Goal: Transaction & Acquisition: Purchase product/service

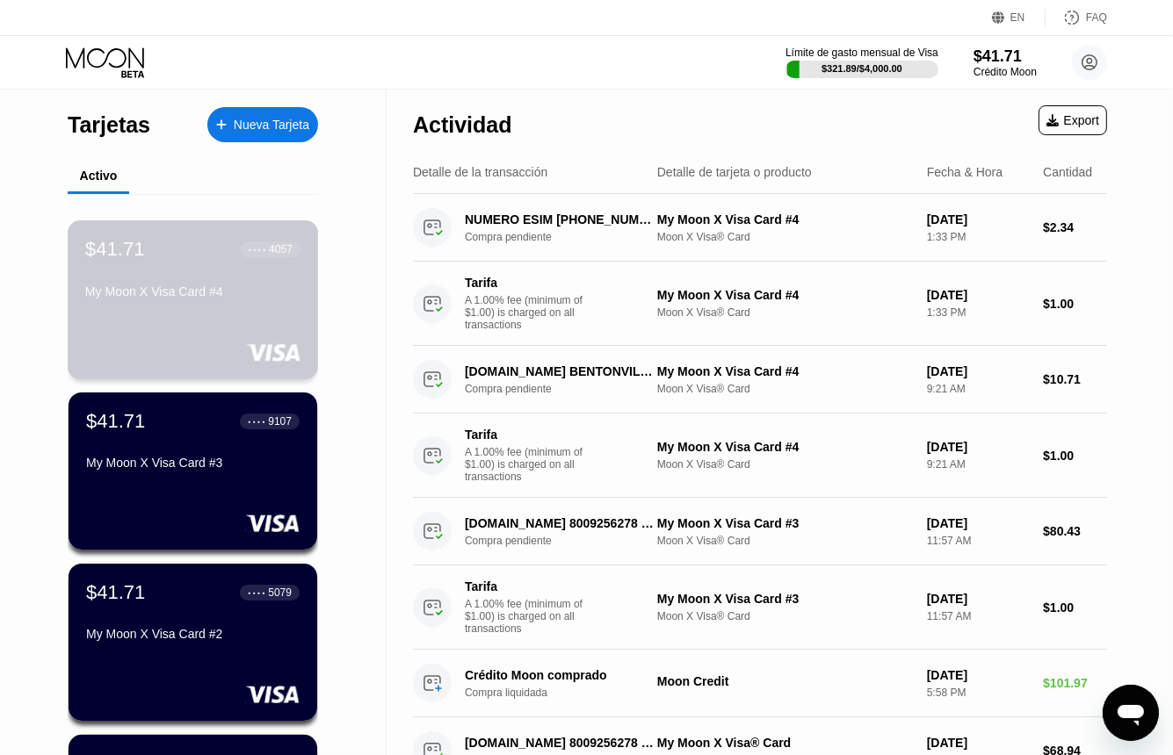
click at [183, 278] on div "$41.71 ● ● ● ● 4057 My Moon X Visa Card #4" at bounding box center [192, 272] width 215 height 68
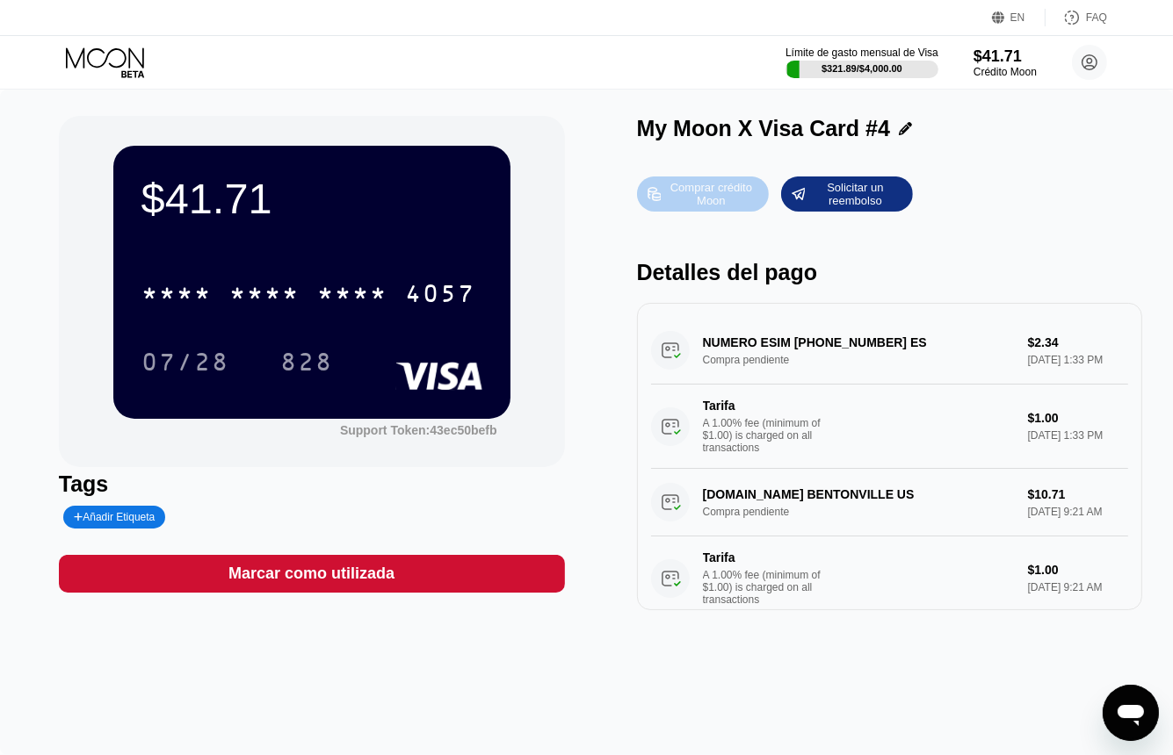
click at [727, 203] on div "Comprar crédito Moon" at bounding box center [710, 194] width 97 height 28
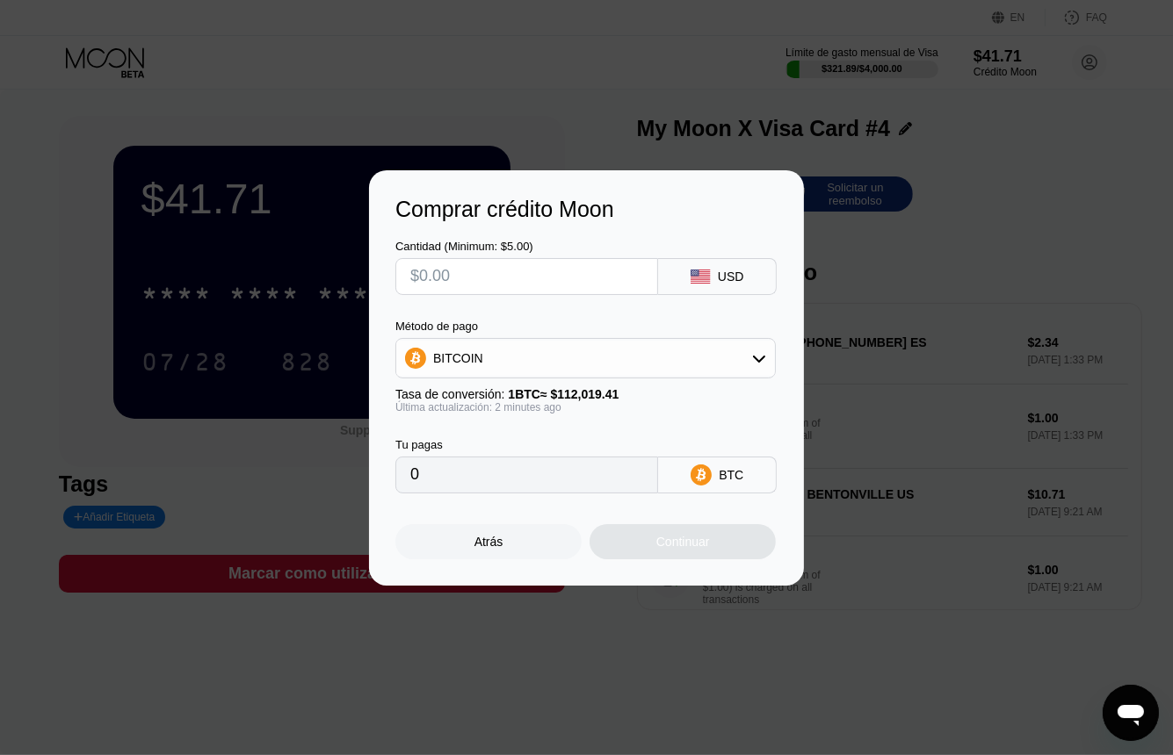
click at [492, 278] on input "text" at bounding box center [526, 276] width 233 height 35
type input "$4"
type input "0.00003571"
type input "$40"
type input "0.00035709"
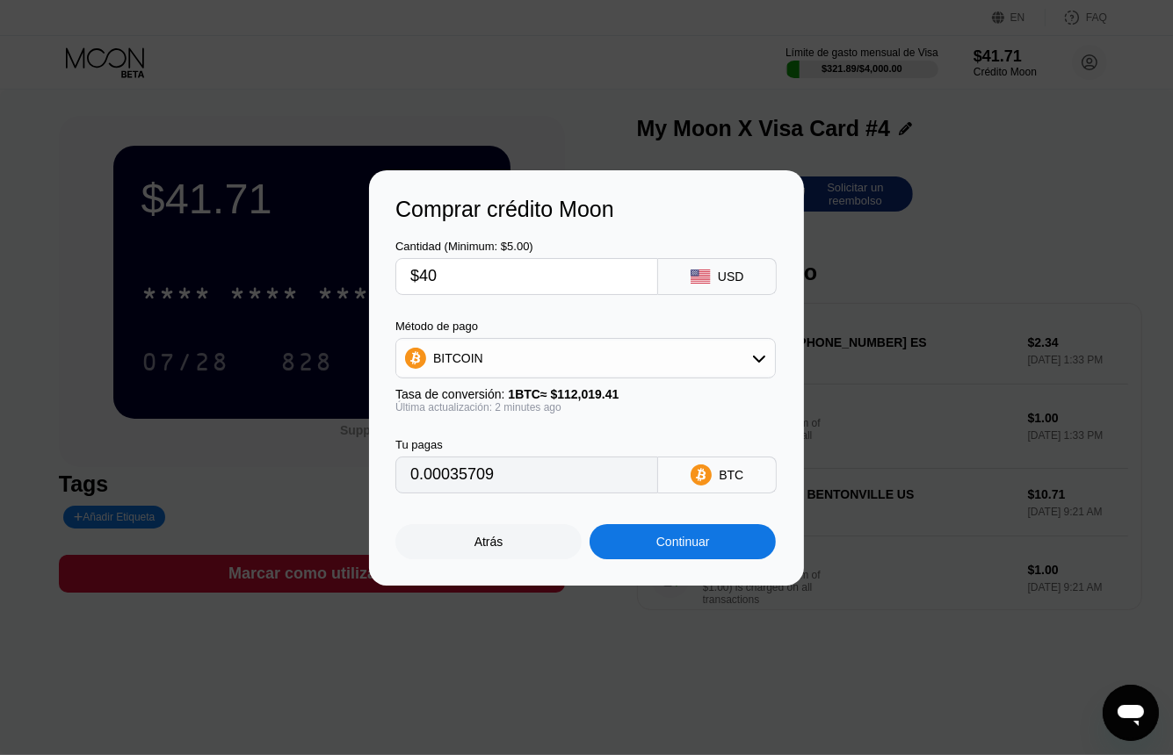
type input "$40"
click at [663, 546] on div "Continuar" at bounding box center [683, 542] width 54 height 14
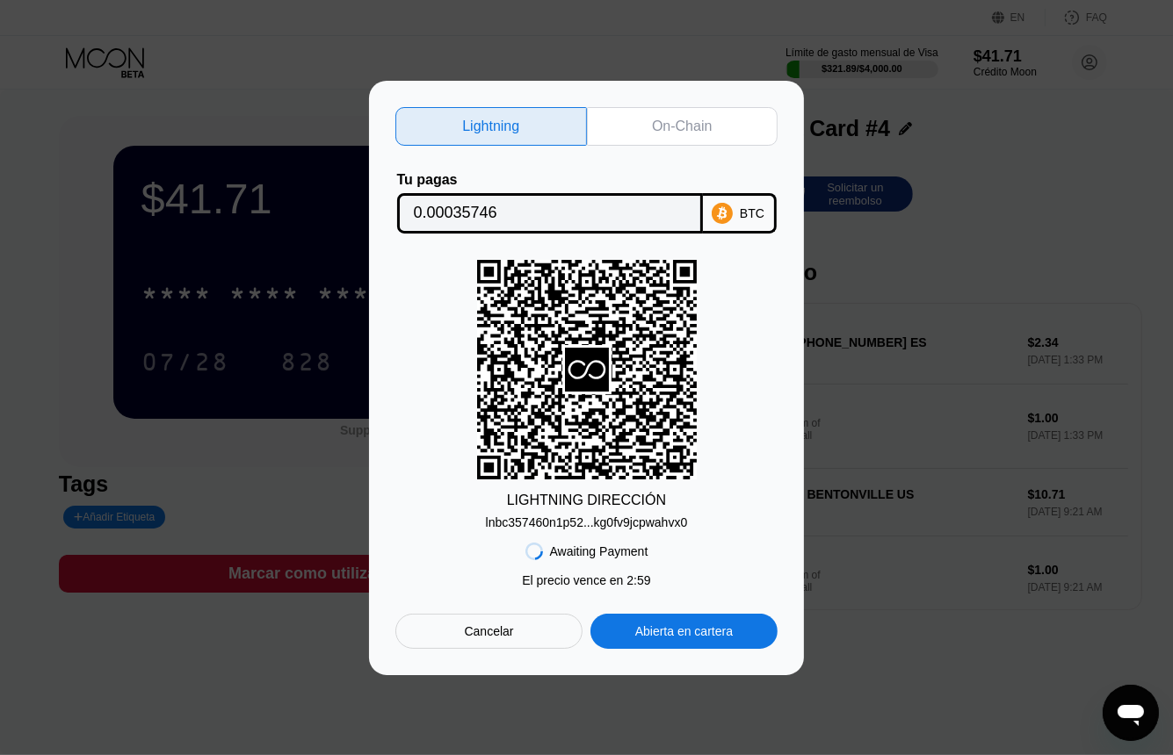
click at [668, 118] on div "On-Chain" at bounding box center [682, 127] width 60 height 18
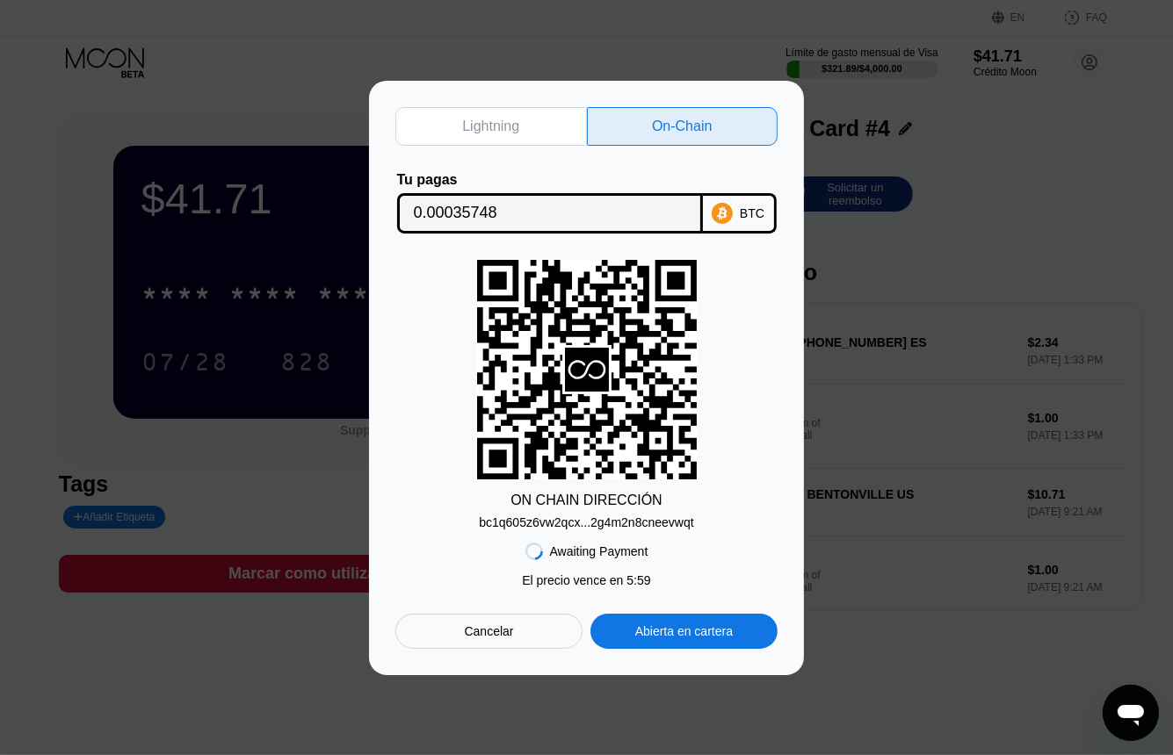
click at [450, 205] on input "0.00035748" at bounding box center [550, 213] width 272 height 35
click at [444, 206] on input "0.00035748" at bounding box center [550, 213] width 272 height 35
click at [487, 206] on input "0.00035748" at bounding box center [550, 213] width 272 height 35
click at [566, 527] on div "bc1q605z6vw2qcx...2g4m2n8cneevwqt" at bounding box center [586, 523] width 214 height 14
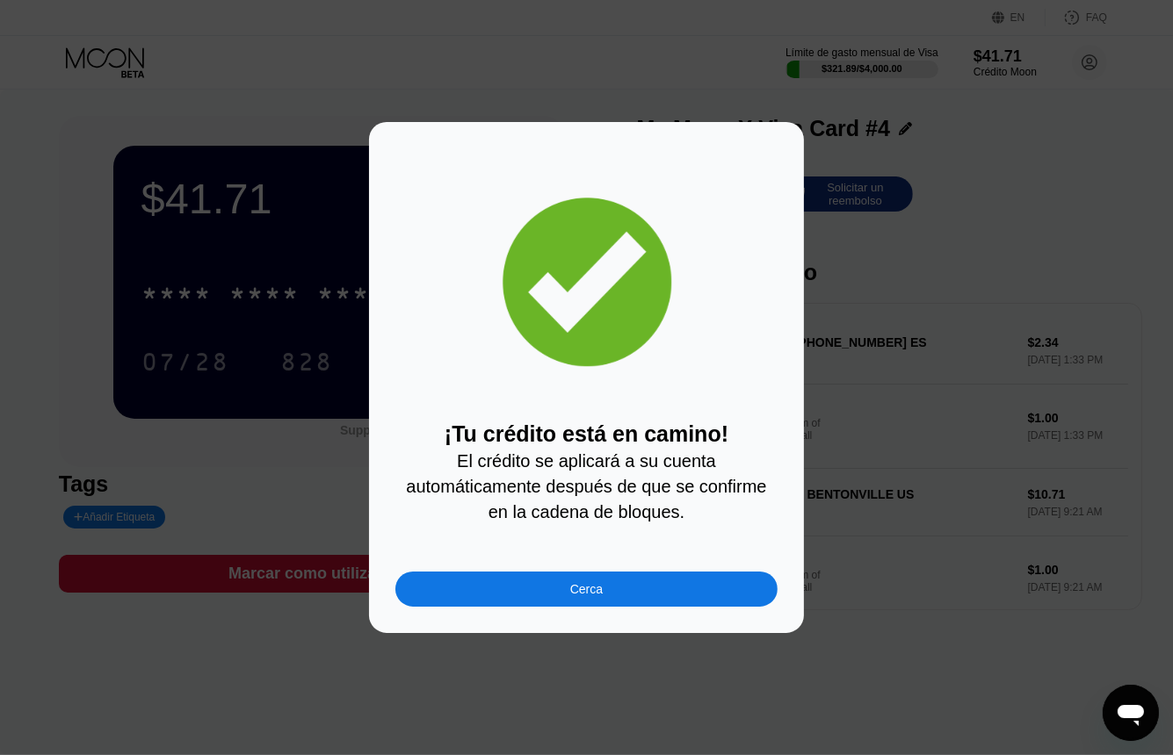
click at [644, 603] on div "Cerca" at bounding box center [586, 589] width 382 height 35
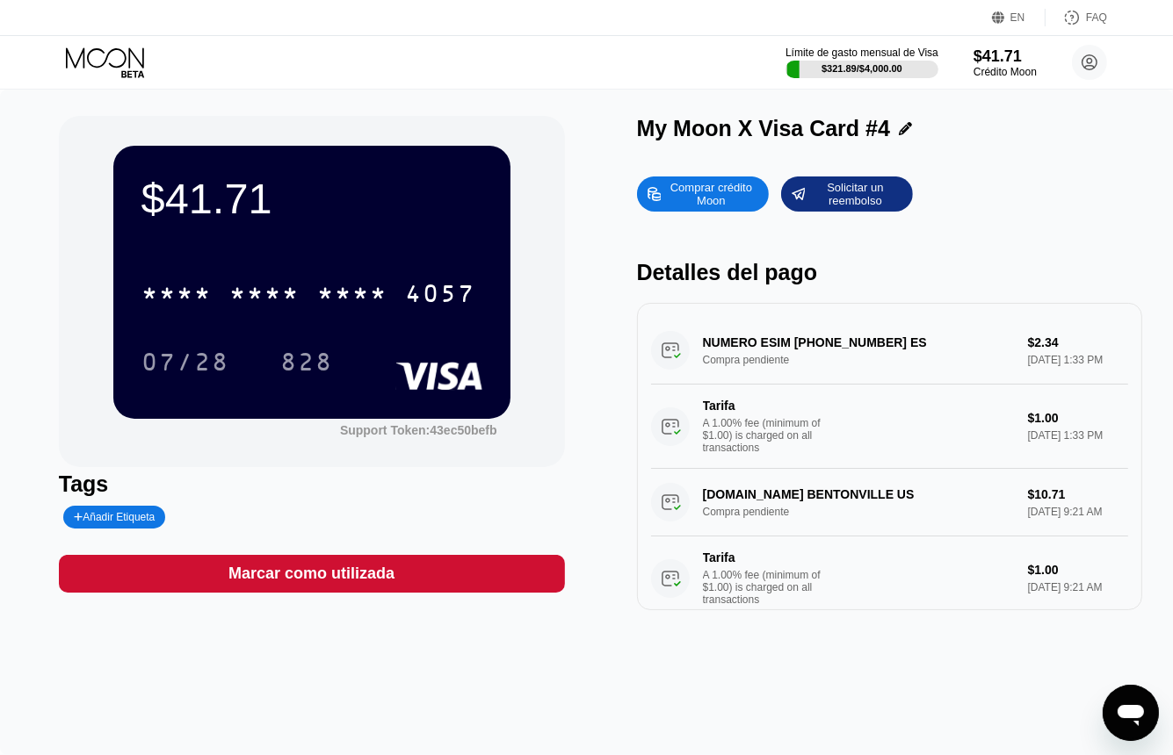
click at [121, 71] on icon at bounding box center [132, 73] width 23 height 7
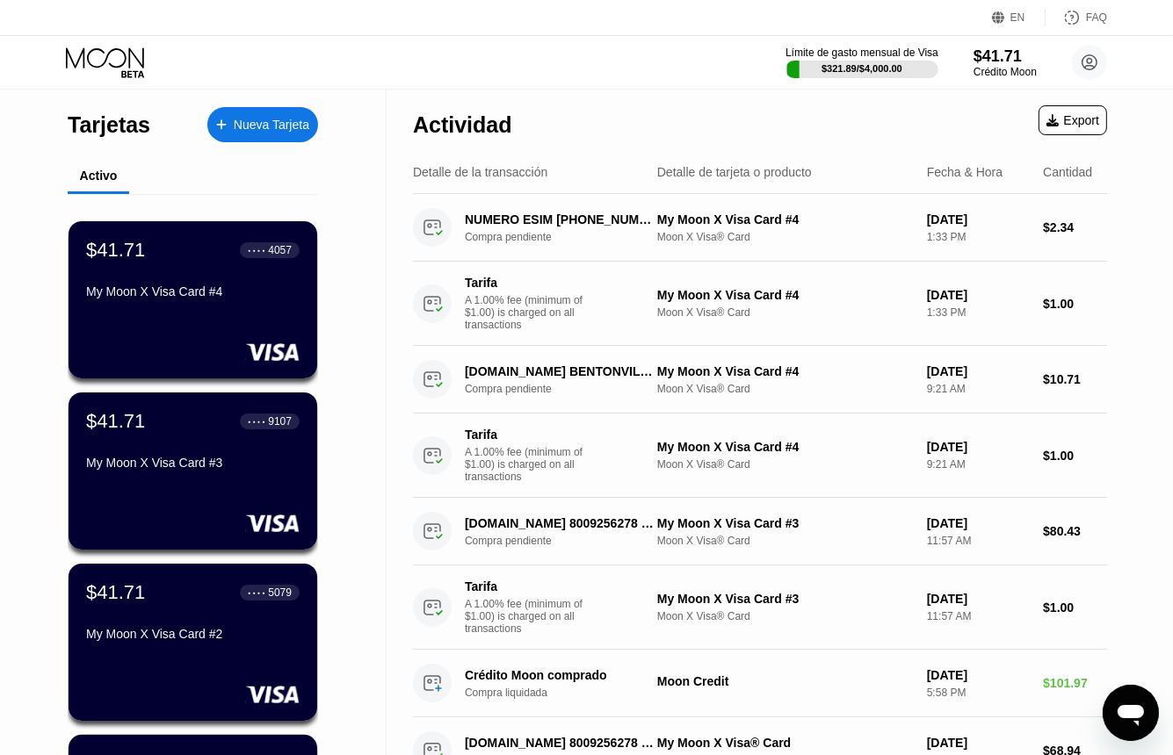
click at [467, 134] on div "Actividad" at bounding box center [462, 124] width 99 height 25
click at [1093, 61] on circle at bounding box center [1089, 62] width 35 height 35
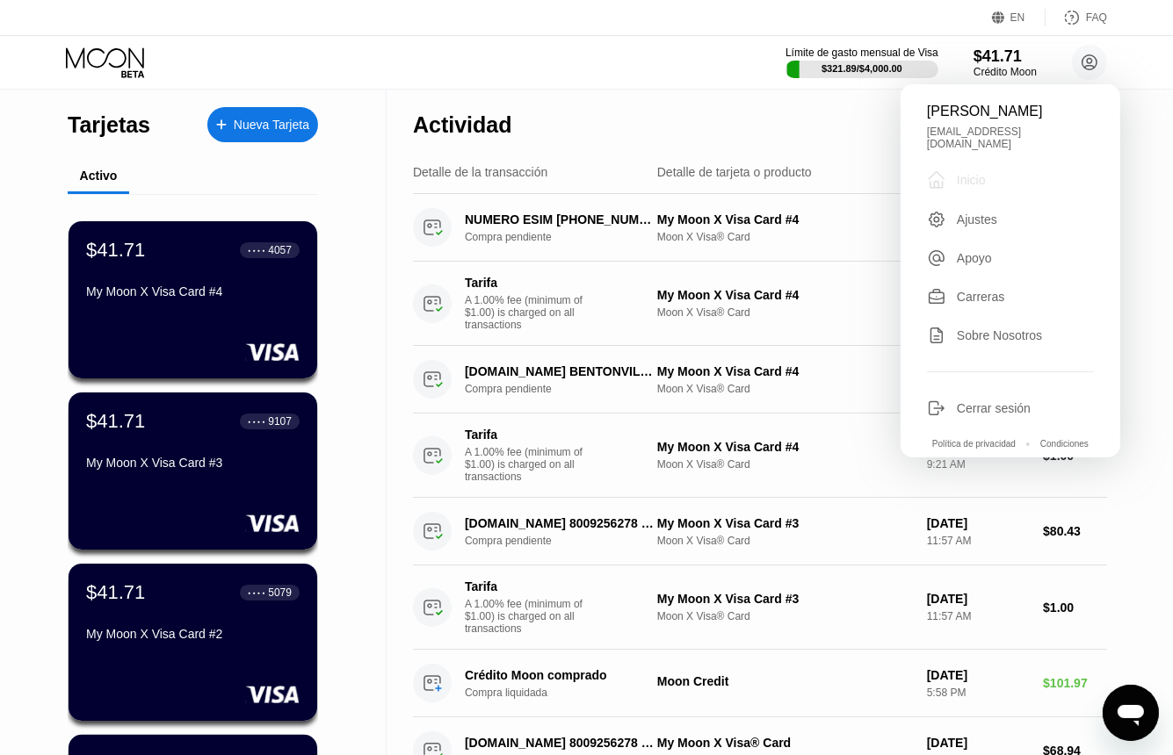
click at [975, 173] on div "Inicio" at bounding box center [970, 180] width 29 height 14
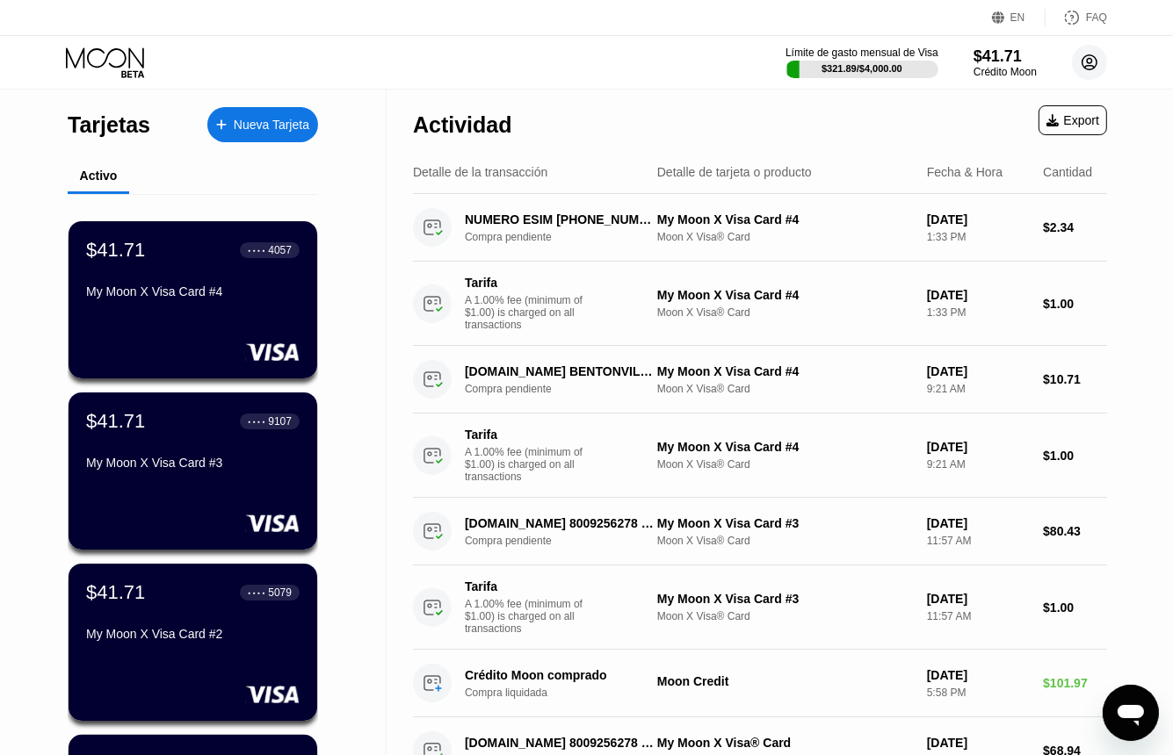
click at [1088, 64] on circle at bounding box center [1089, 62] width 35 height 35
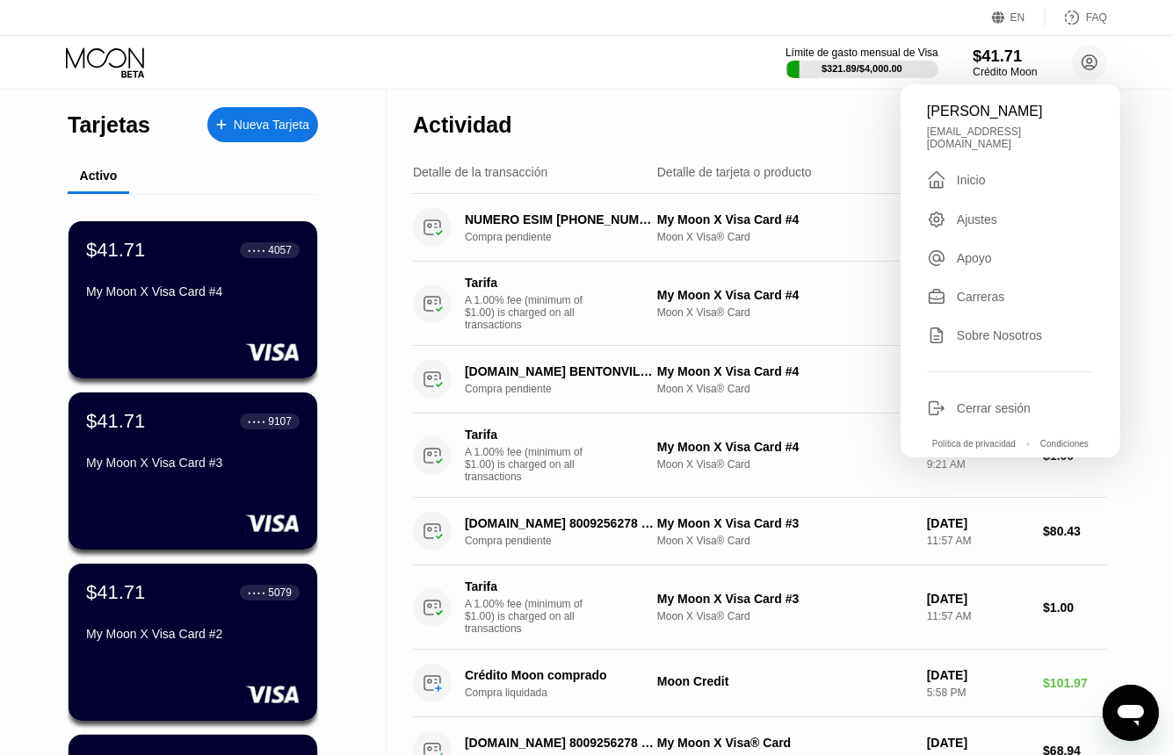
click at [1001, 53] on div "$41.71" at bounding box center [1004, 56] width 64 height 18
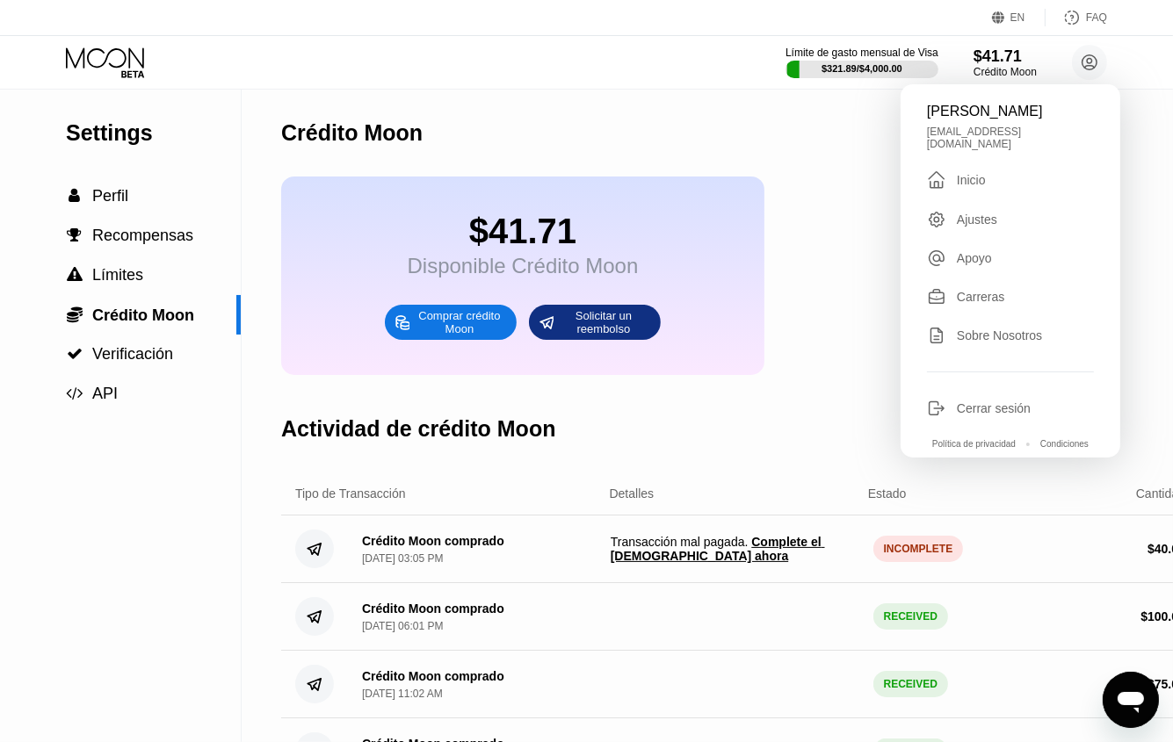
click at [801, 557] on span "Complete el pago ahora" at bounding box center [717, 549] width 214 height 28
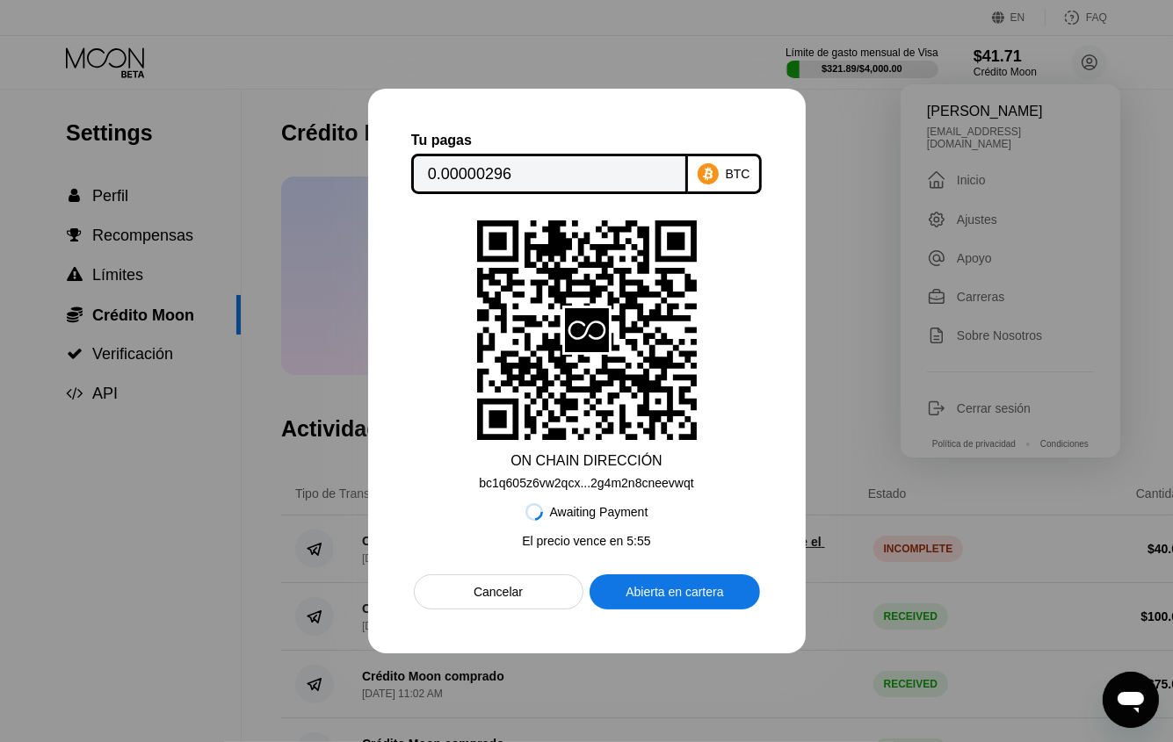
click at [469, 172] on input "0.00000296" at bounding box center [549, 173] width 243 height 35
click at [618, 480] on div "bc1q605z6vw2qcx...2g4m2n8cneevwqt" at bounding box center [586, 483] width 214 height 14
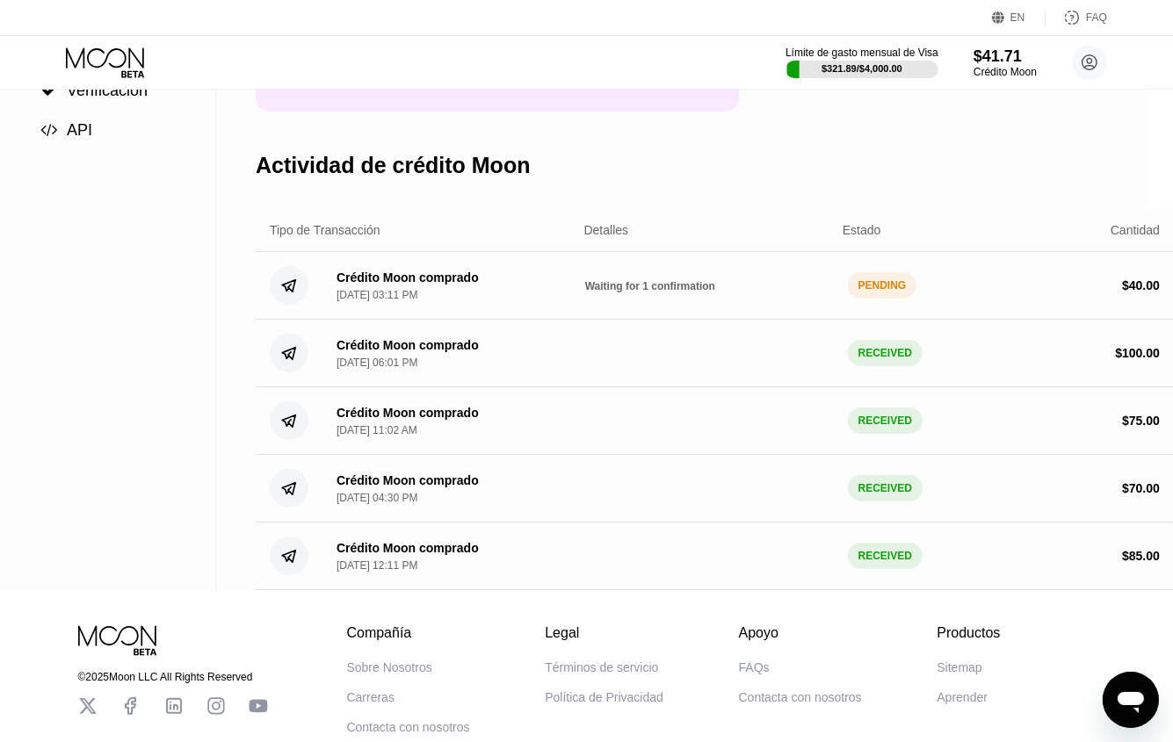
scroll to position [88, 25]
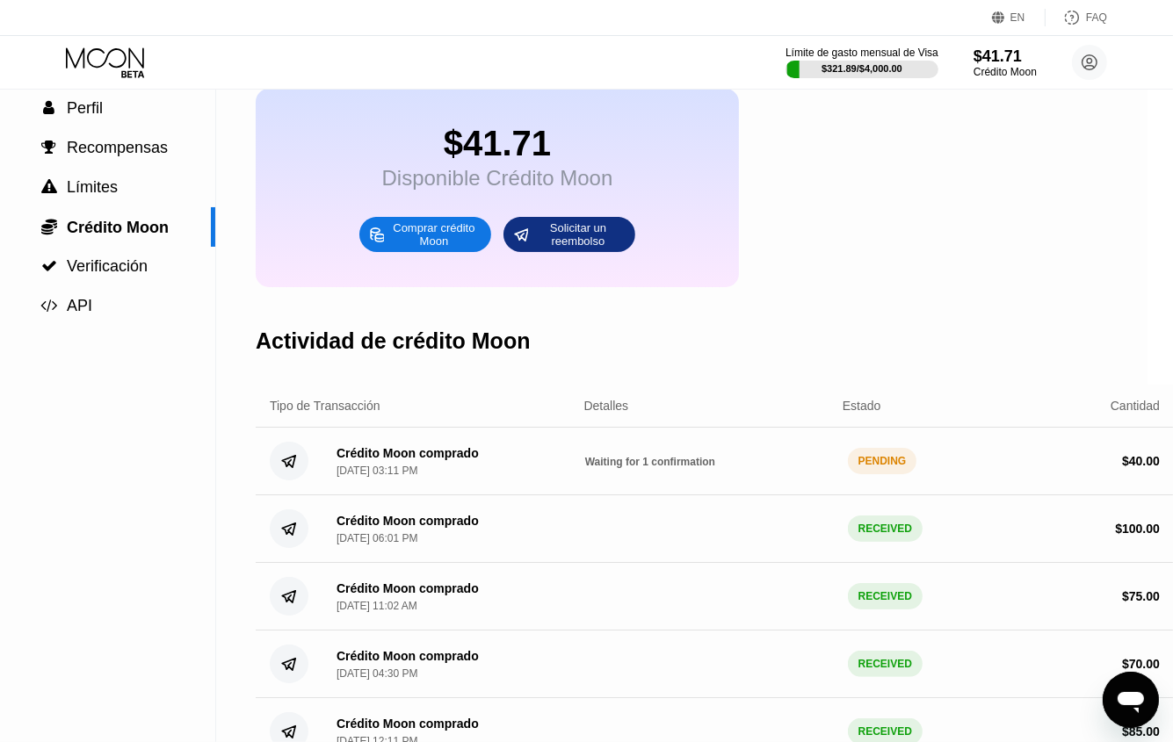
click at [1124, 703] on icon "Abrir ventana de mensajería" at bounding box center [1129, 701] width 26 height 21
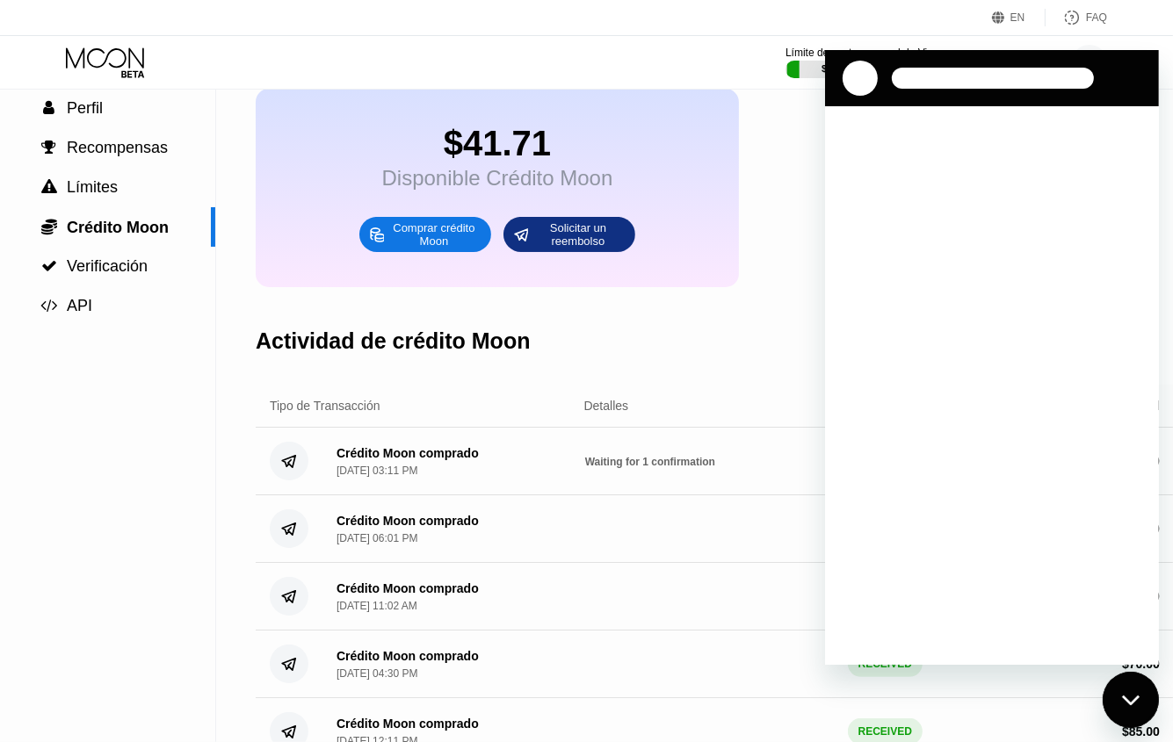
scroll to position [0, 0]
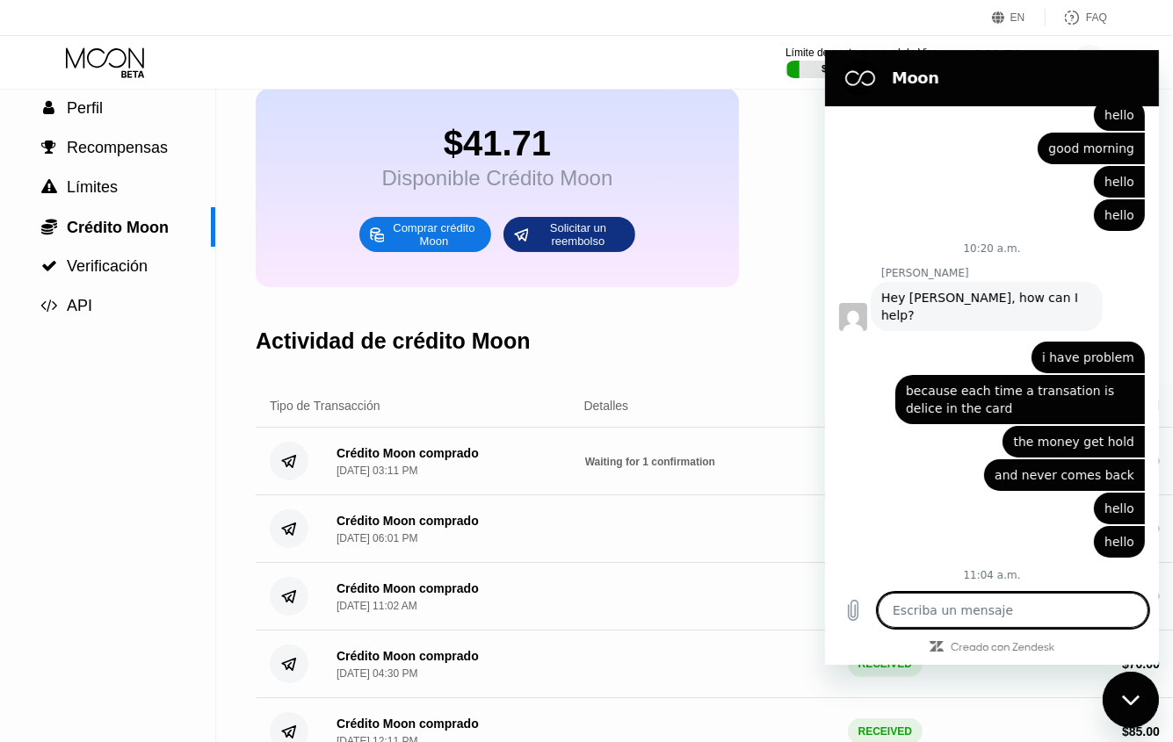
type textarea "x"
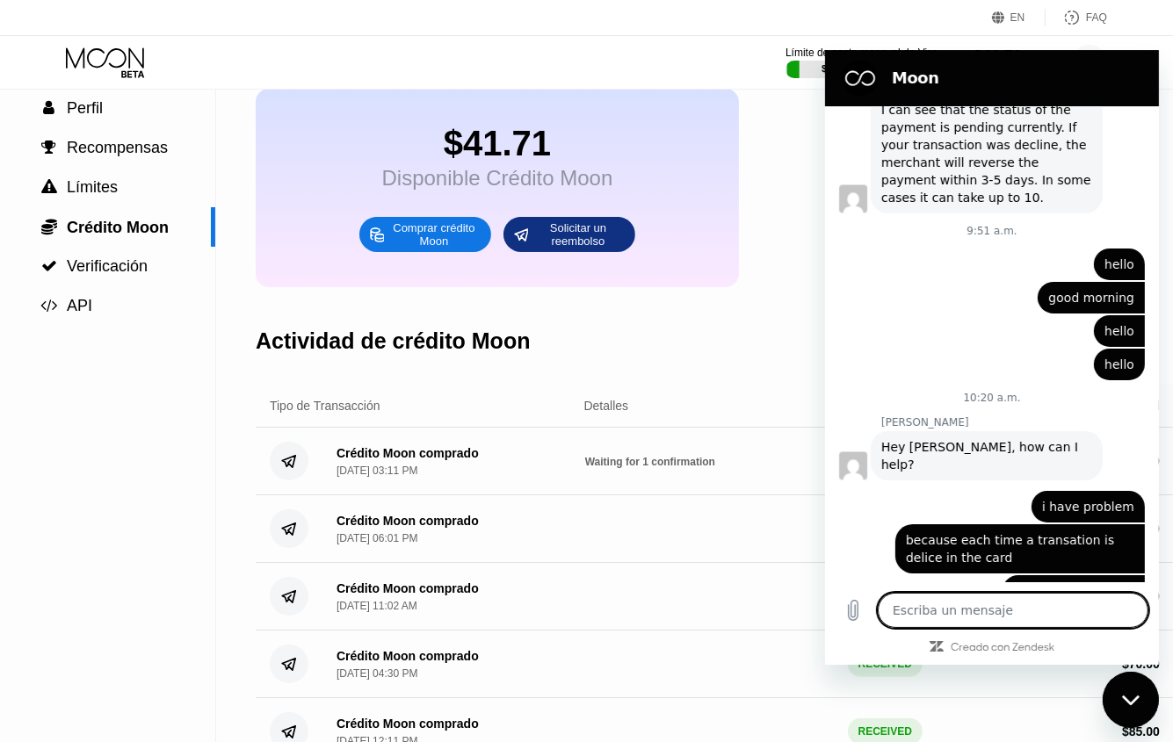
scroll to position [3169, 0]
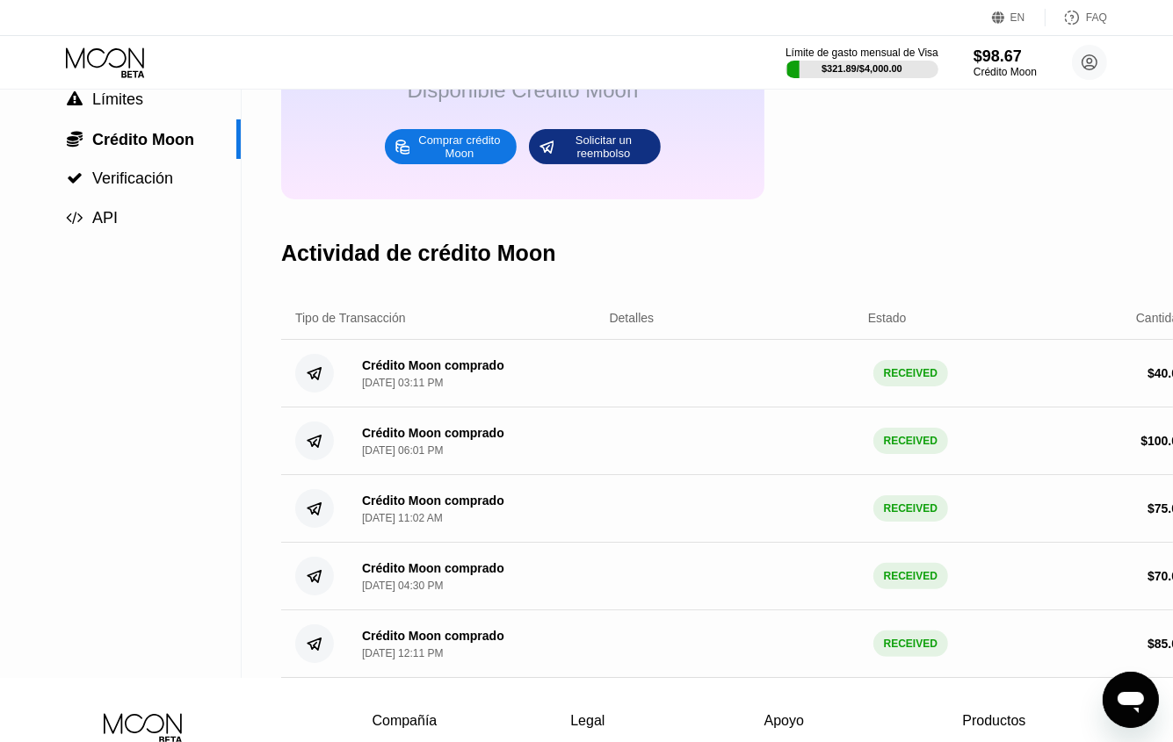
scroll to position [263, 0]
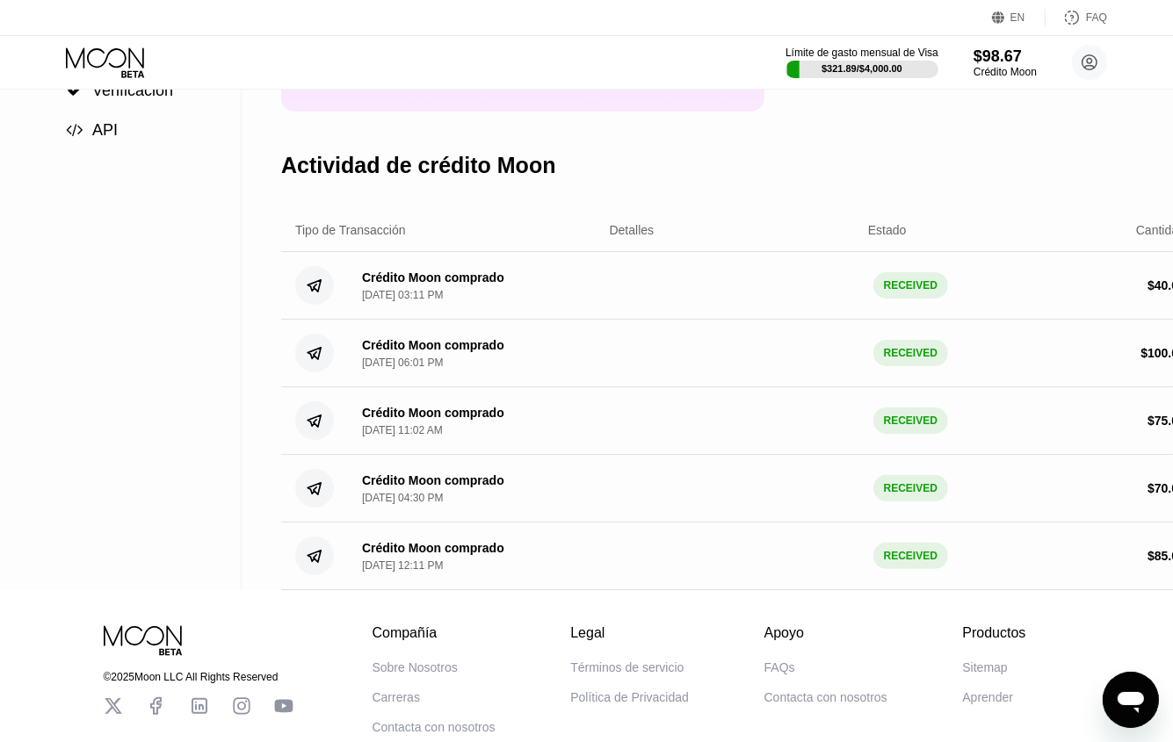
click at [117, 70] on icon at bounding box center [107, 62] width 82 height 31
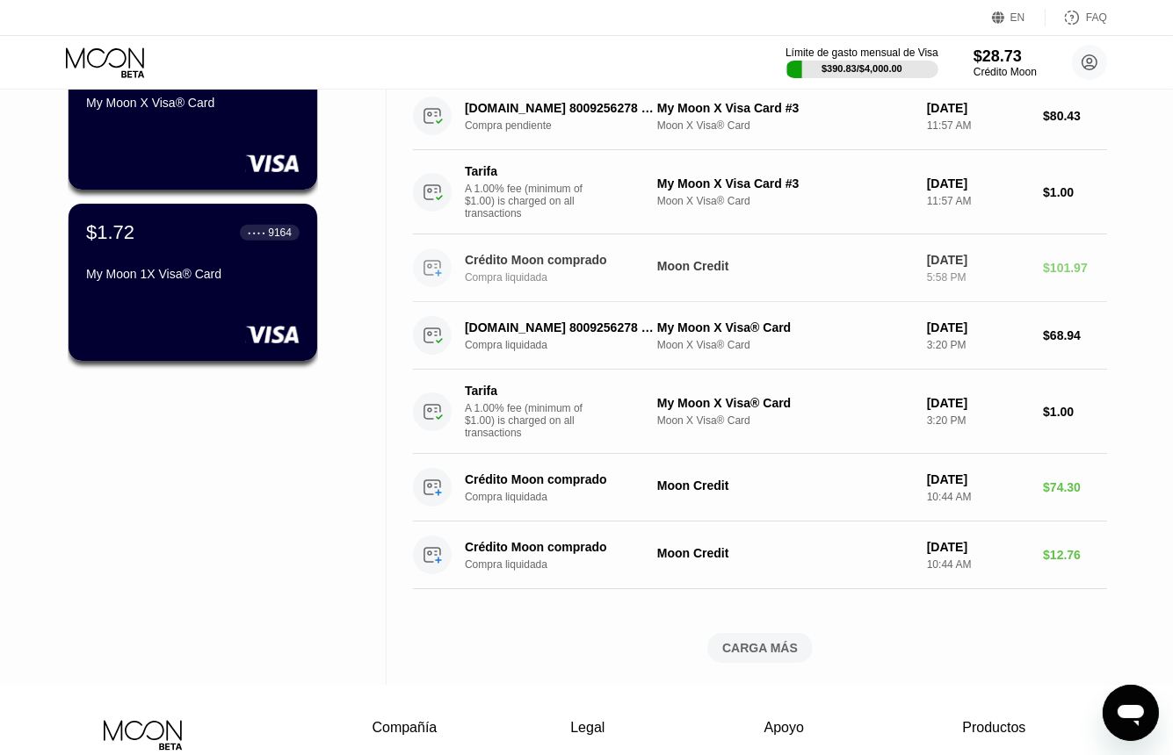
scroll to position [790, 0]
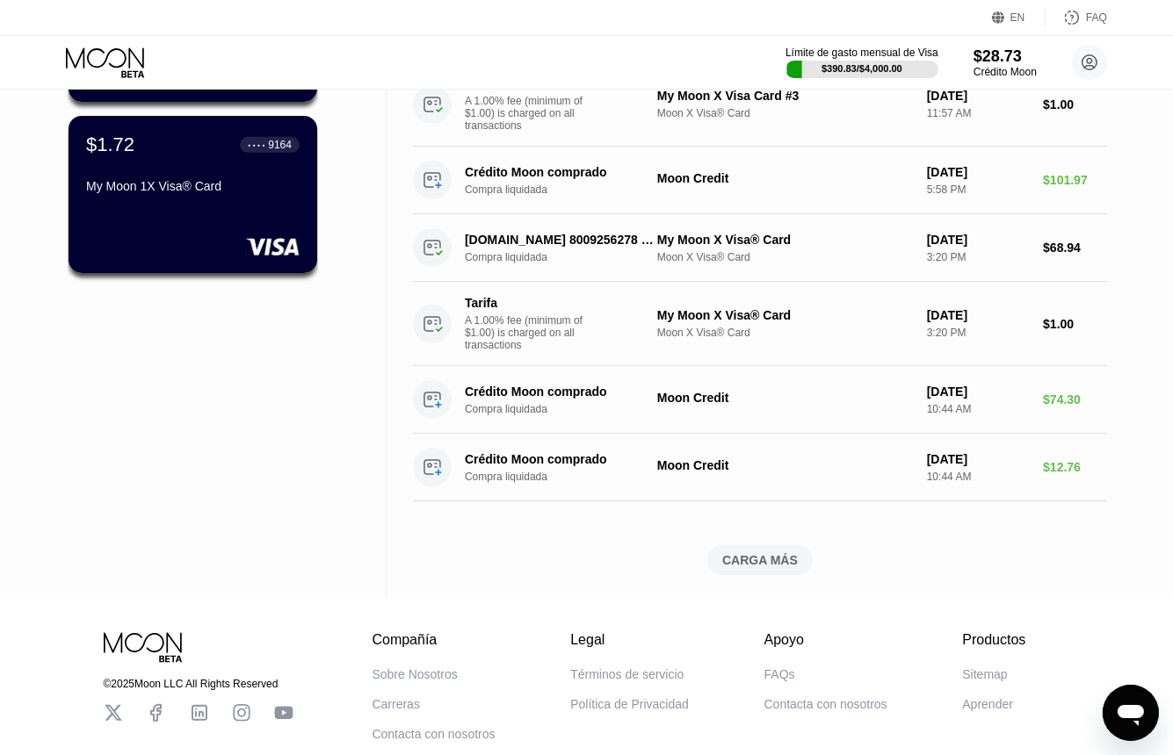
click at [744, 568] on div "CARGA MÁS" at bounding box center [760, 560] width 76 height 16
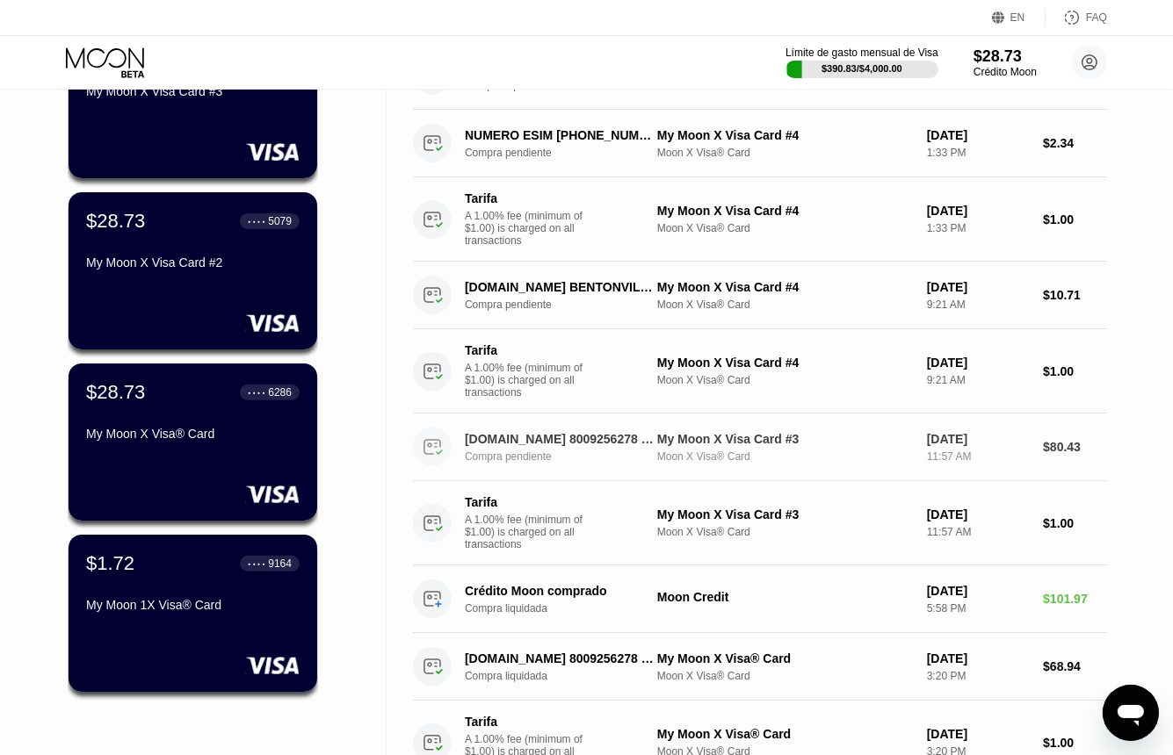
scroll to position [0, 0]
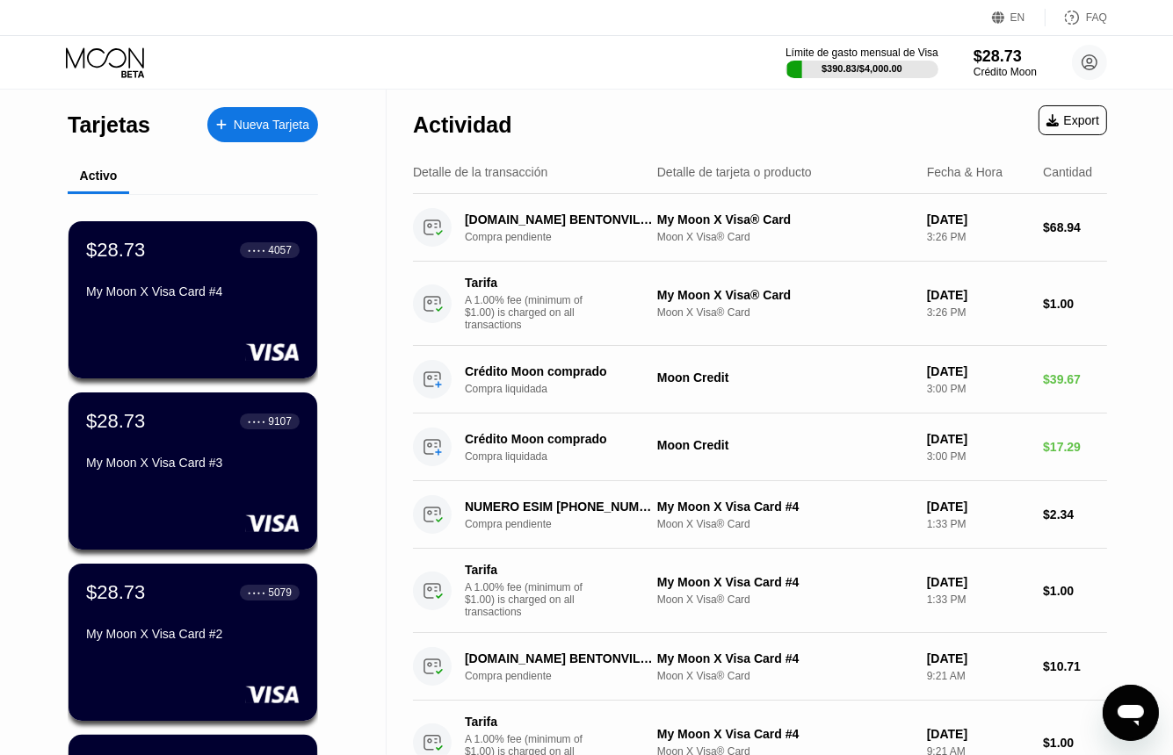
click at [1130, 702] on icon "Abrir ventana de mensajería" at bounding box center [1130, 712] width 32 height 32
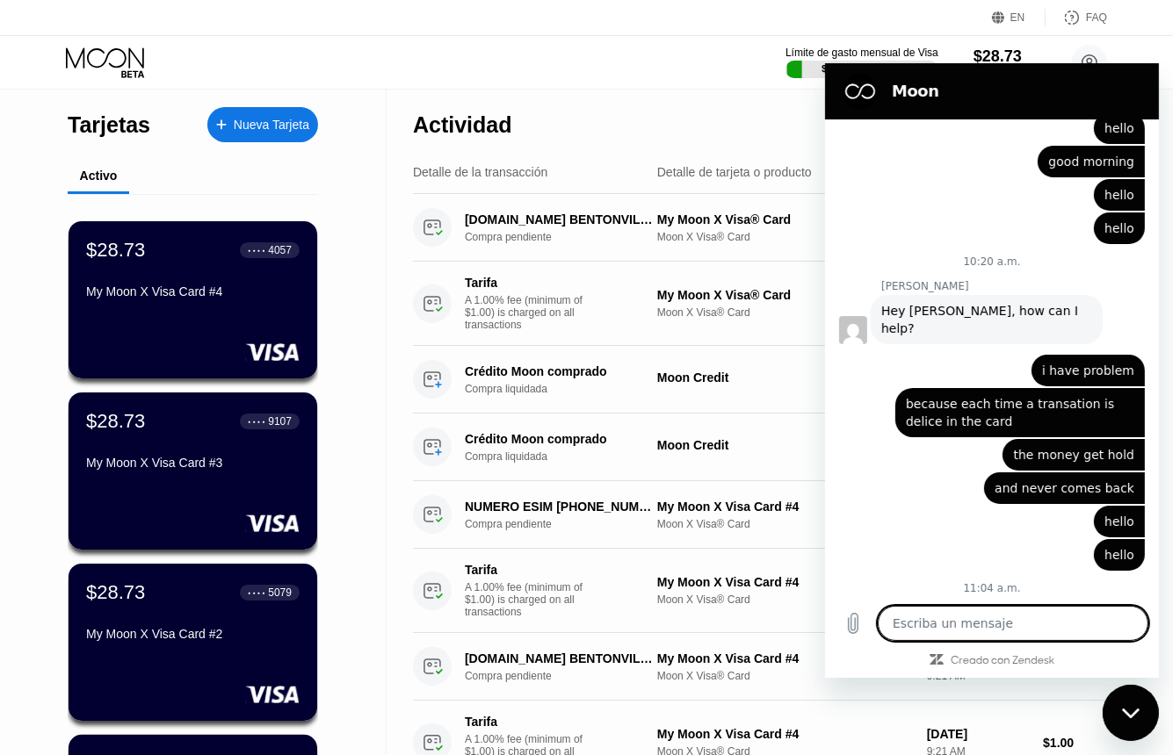
type textarea "x"
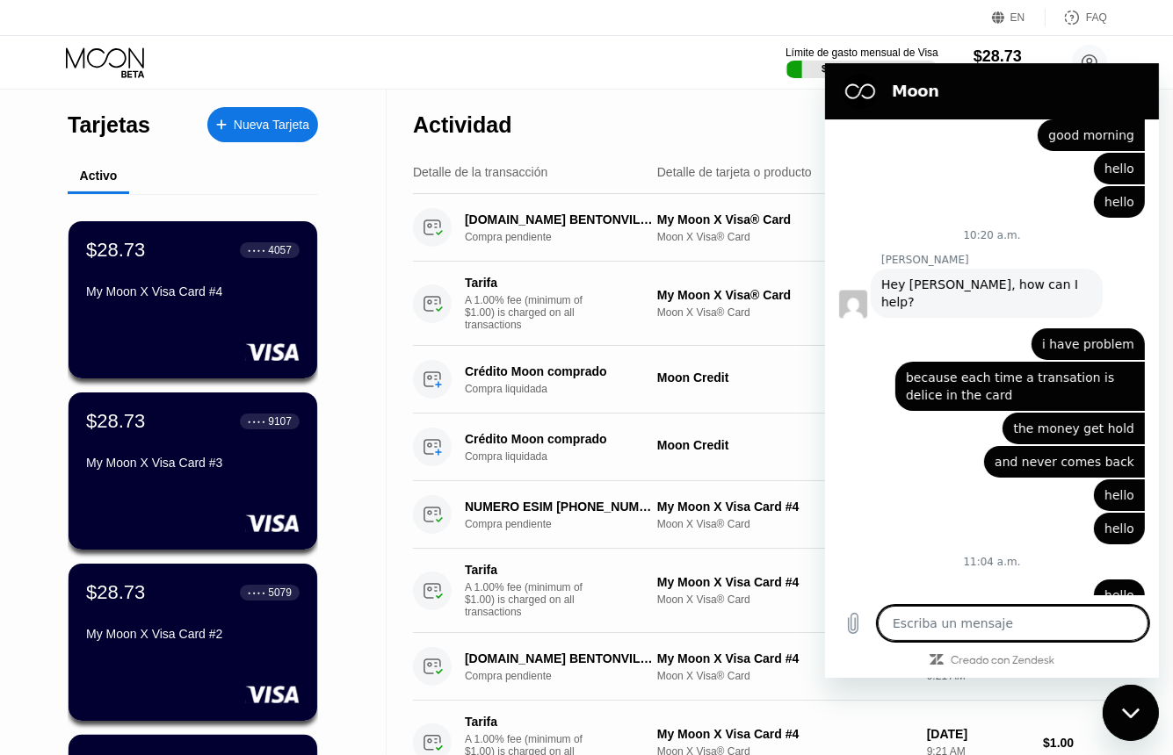
click at [950, 619] on textarea at bounding box center [1012, 622] width 271 height 35
type textarea "h"
type textarea "x"
type textarea "he"
type textarea "x"
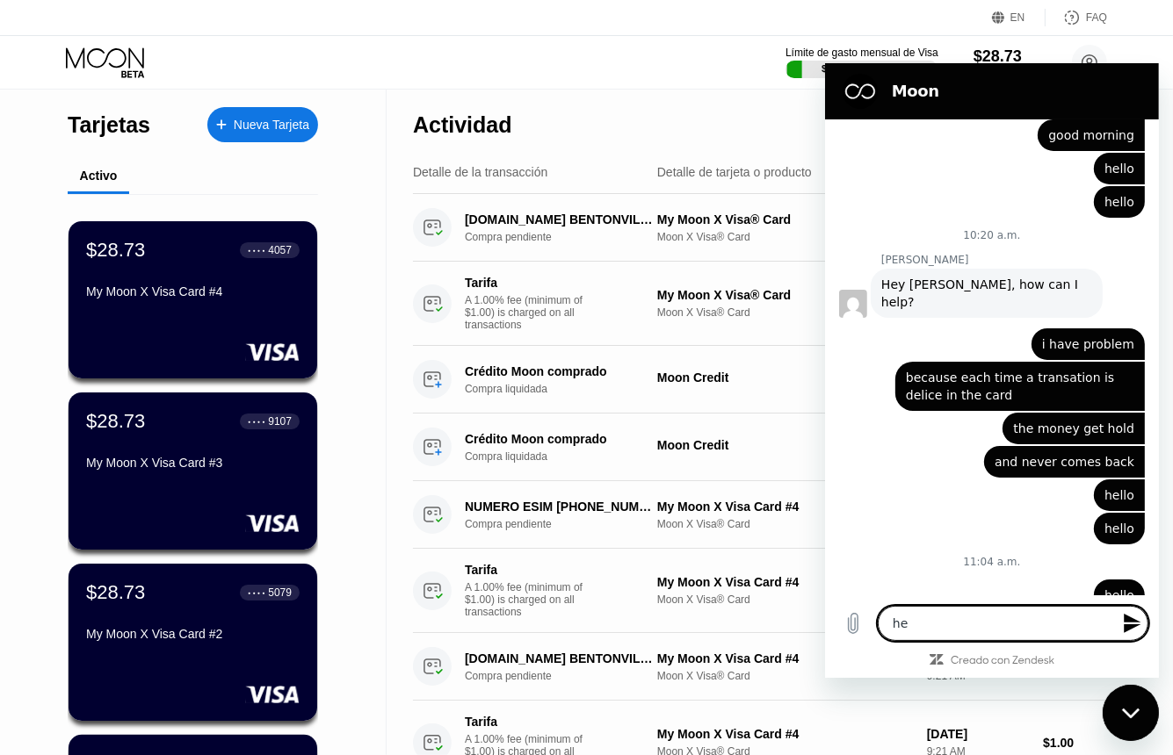
type textarea "hel"
type textarea "x"
type textarea "hell"
type textarea "x"
type textarea "hello"
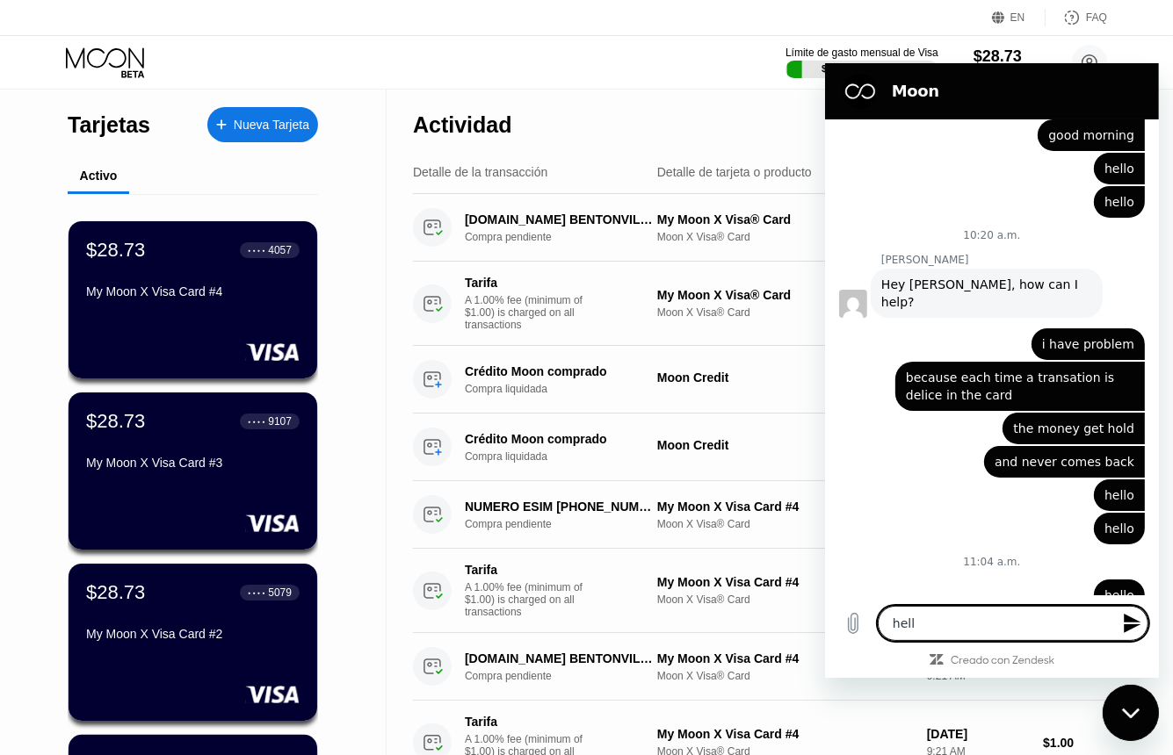
type textarea "x"
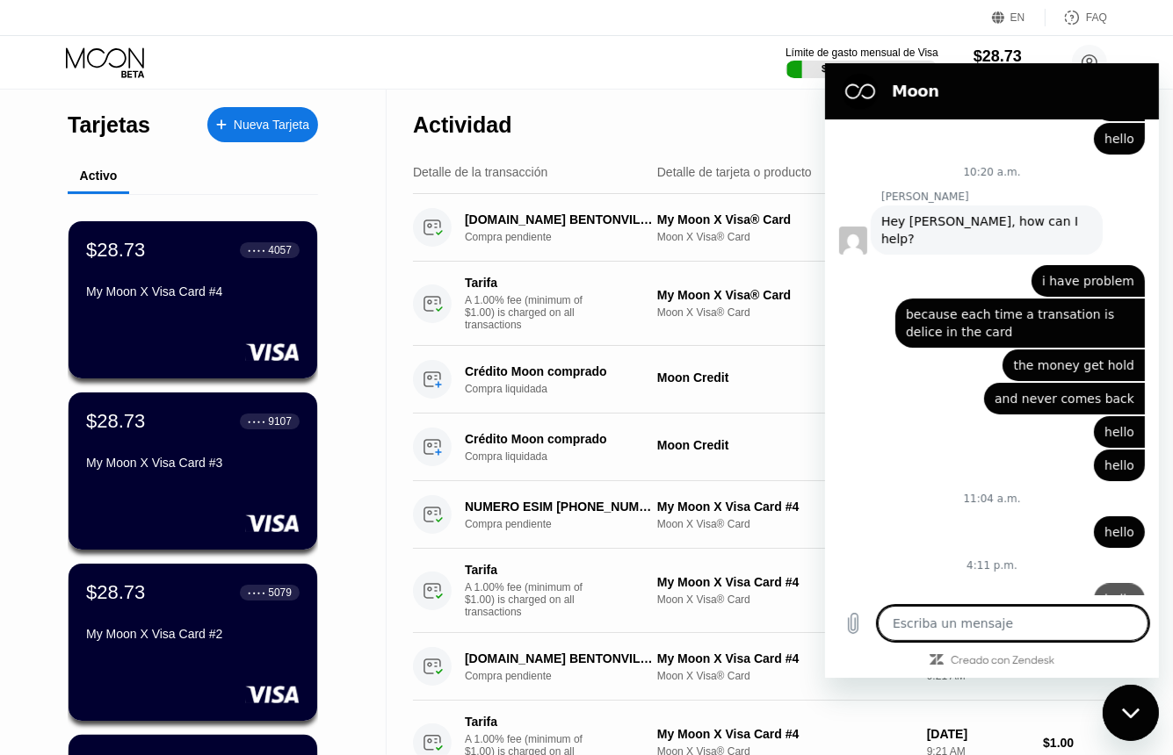
type textarea "x"
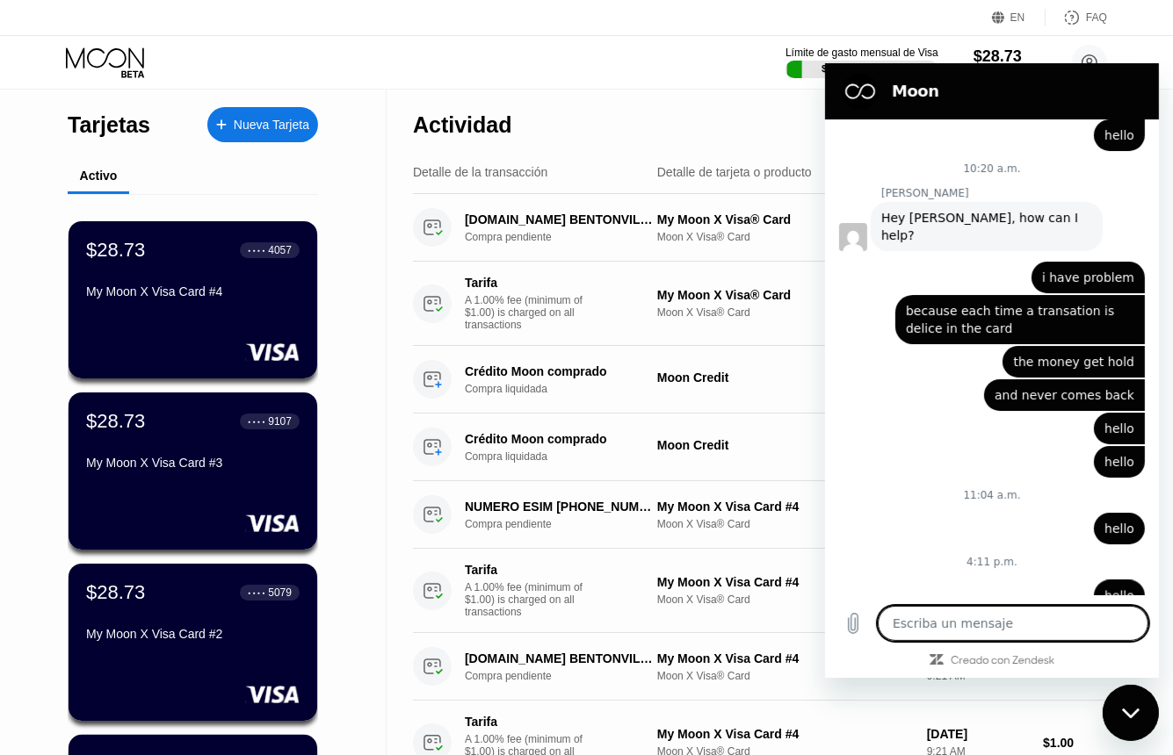
type textarea "i"
type textarea "x"
type textarea "i"
type textarea "x"
type textarea "i n"
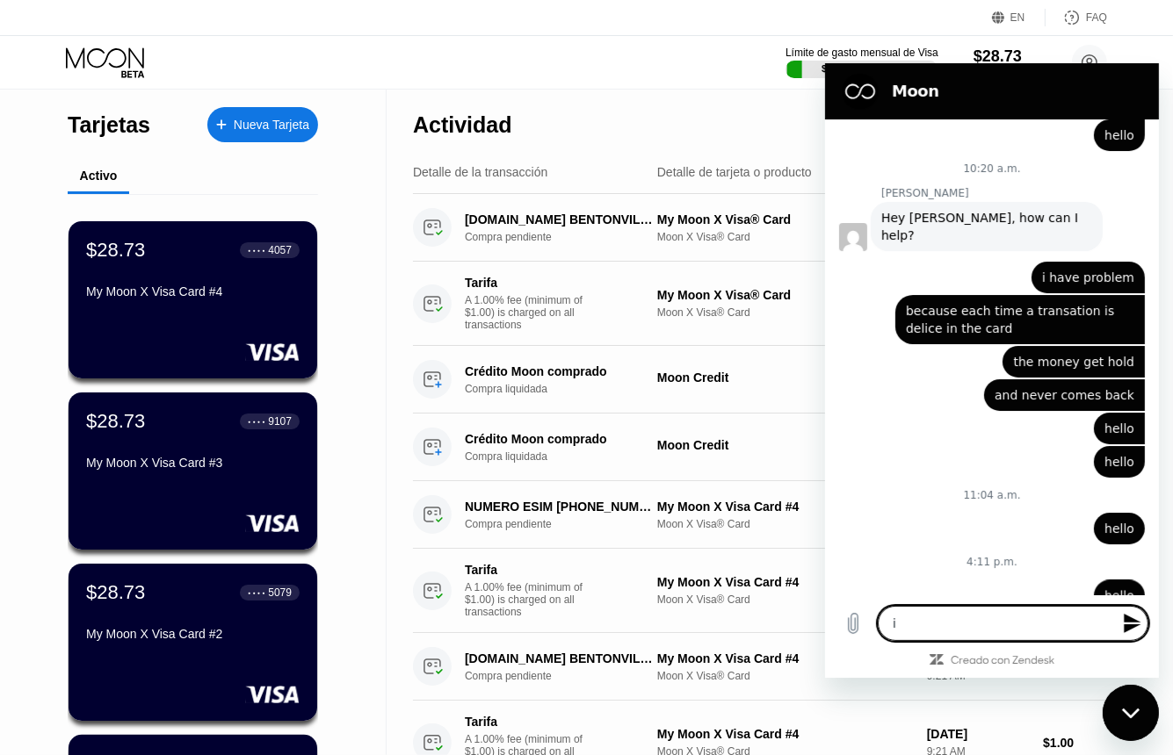
type textarea "x"
type textarea "i ne"
type textarea "x"
type textarea "i nee"
type textarea "x"
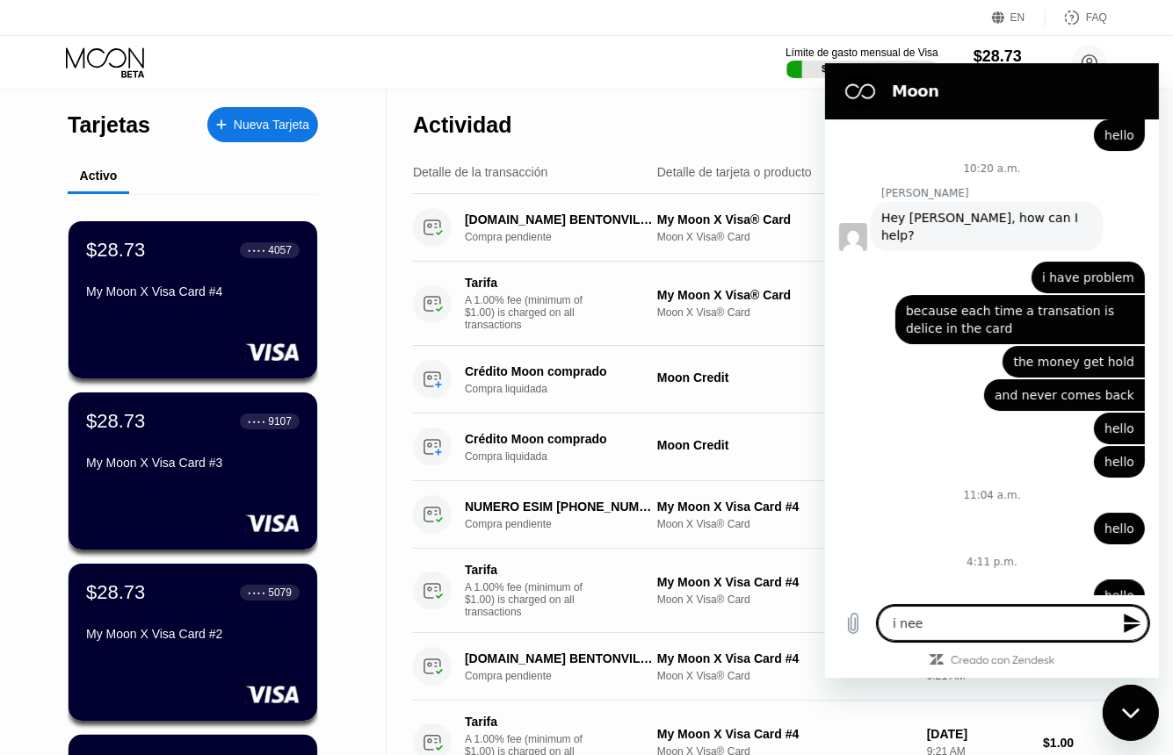
type textarea "i need"
type textarea "x"
type textarea "i need"
type textarea "x"
type textarea "i need a"
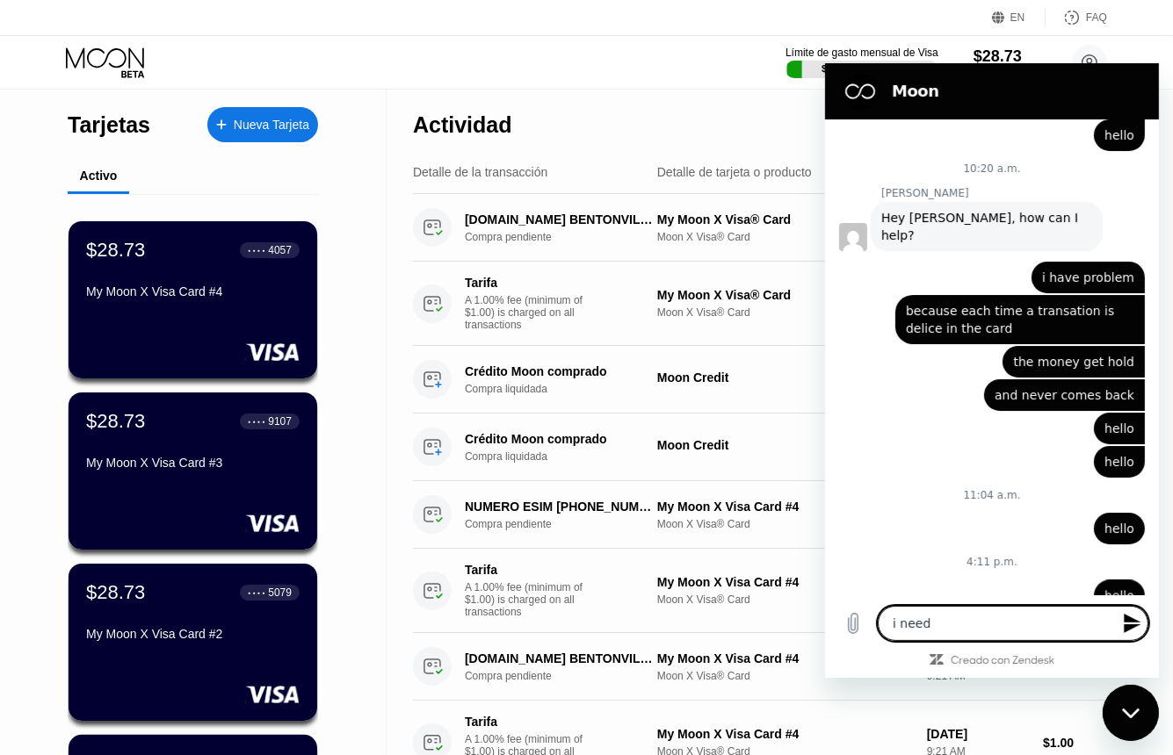
type textarea "x"
type textarea "i need as"
type textarea "x"
type textarea "i need asi"
type textarea "x"
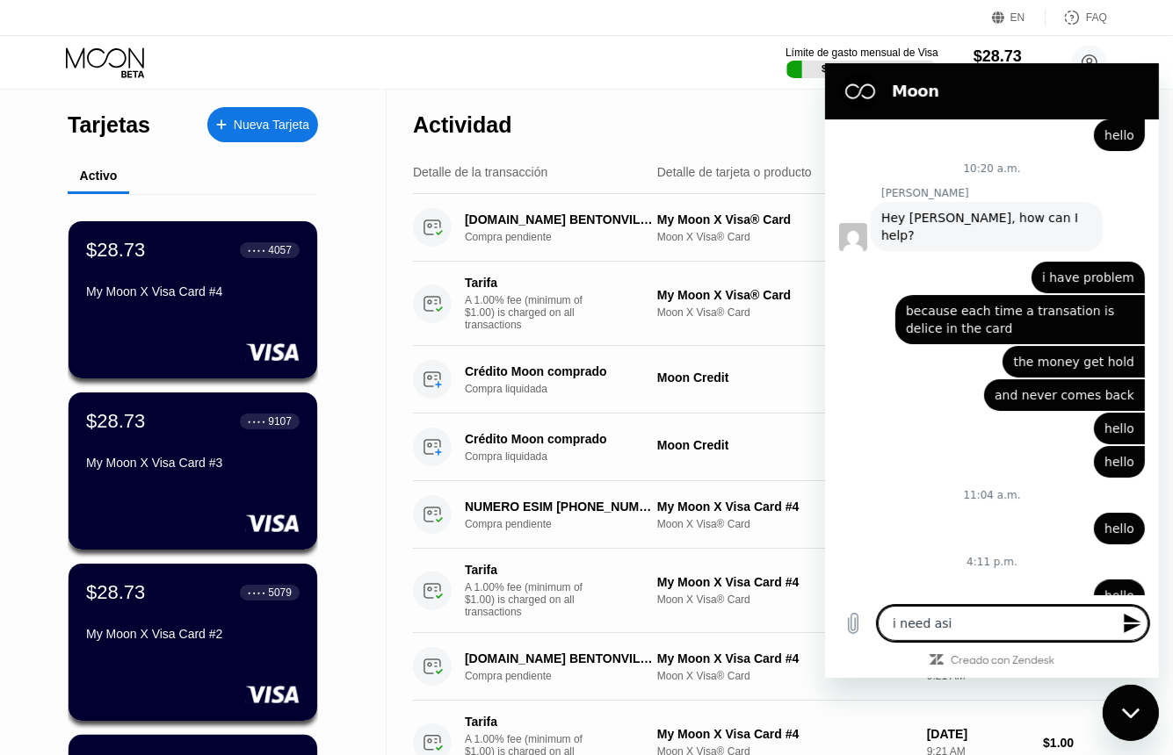
type textarea "i need asis"
type textarea "x"
type textarea "i need asist"
type textarea "x"
type textarea "i need asiste"
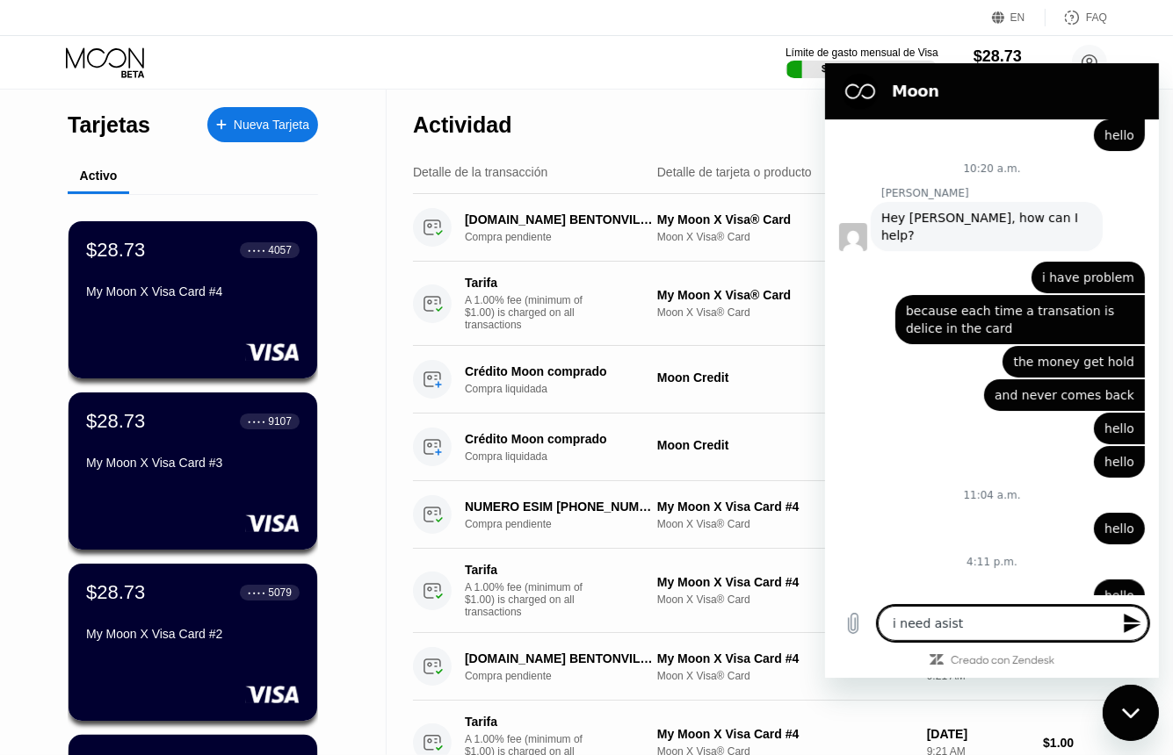
type textarea "x"
type textarea "i need asisten"
type textarea "x"
type textarea "i need asistenc"
type textarea "x"
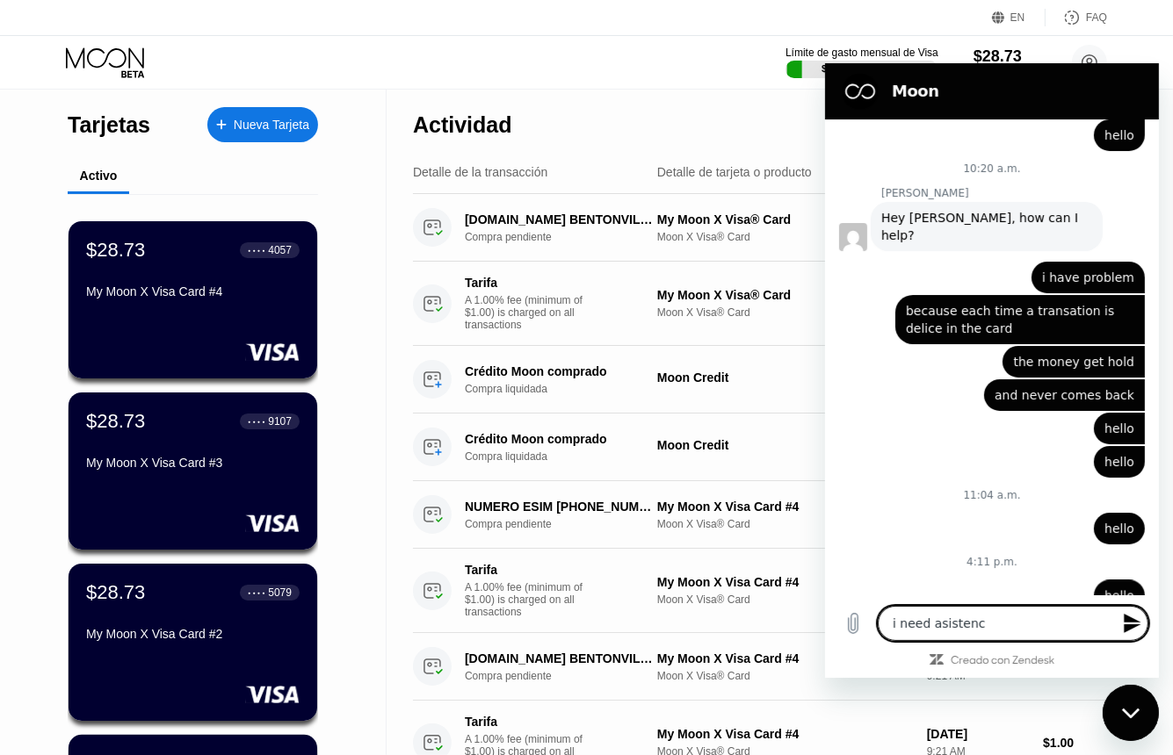
type textarea "i need asistence"
type textarea "x"
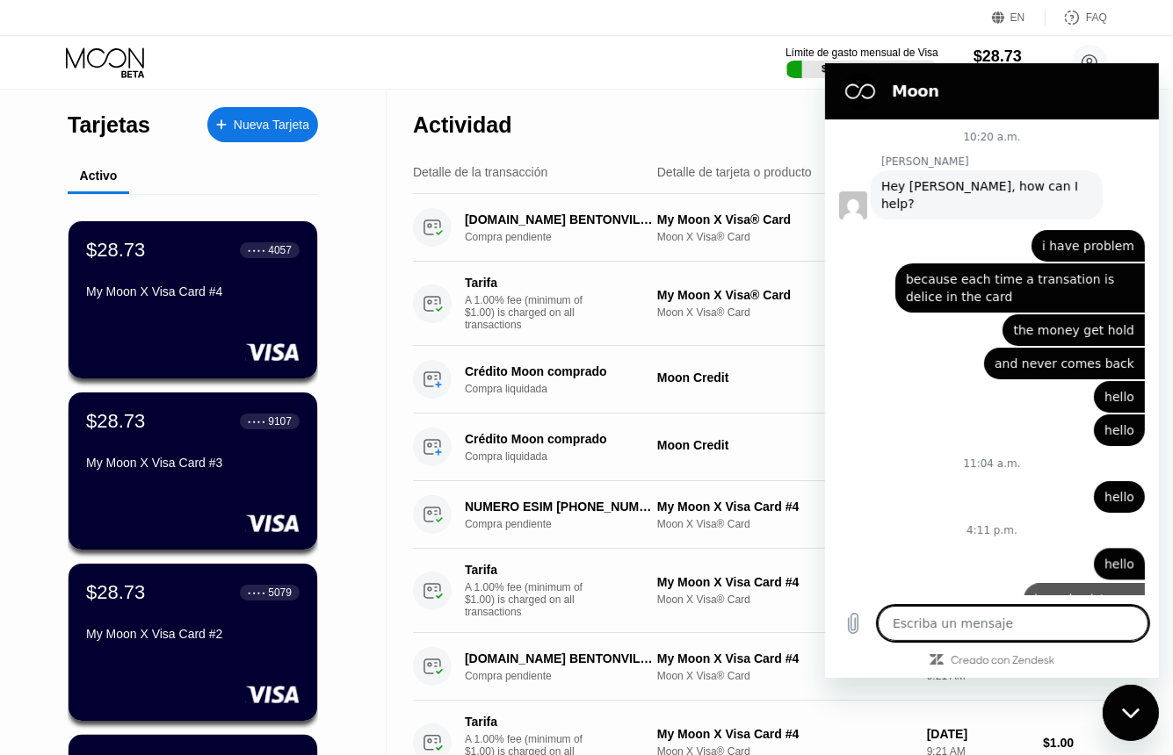
type textarea "x"
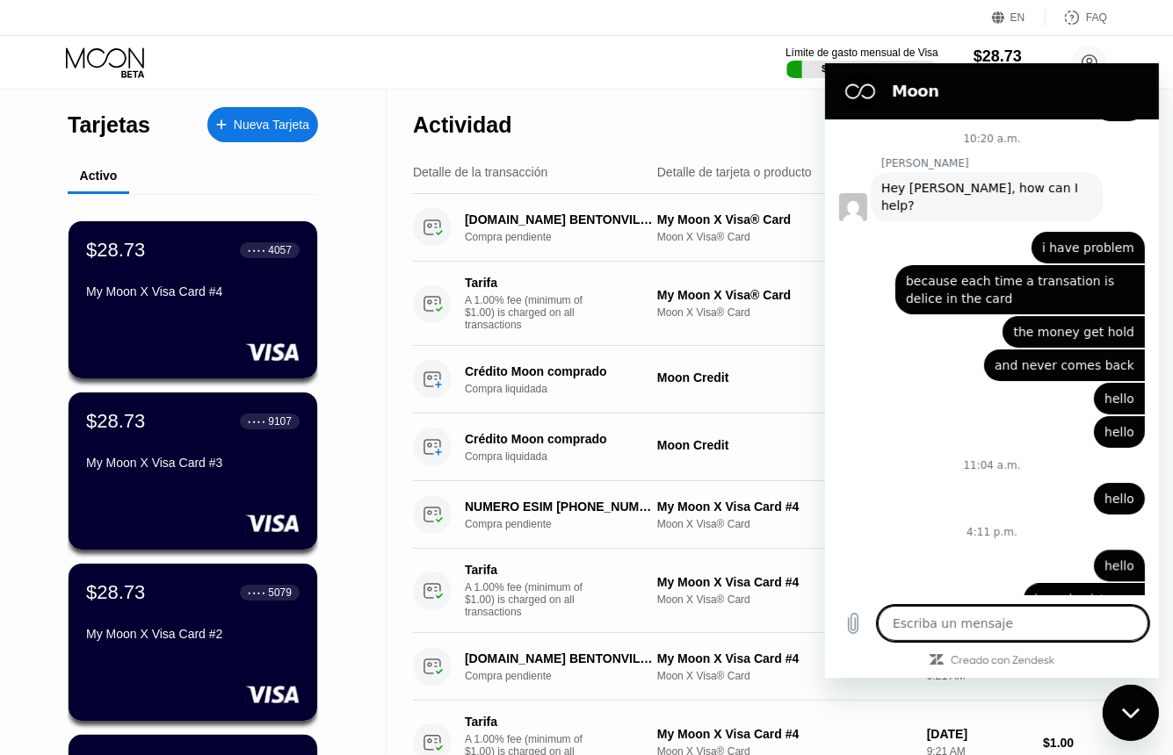
scroll to position [3269, 0]
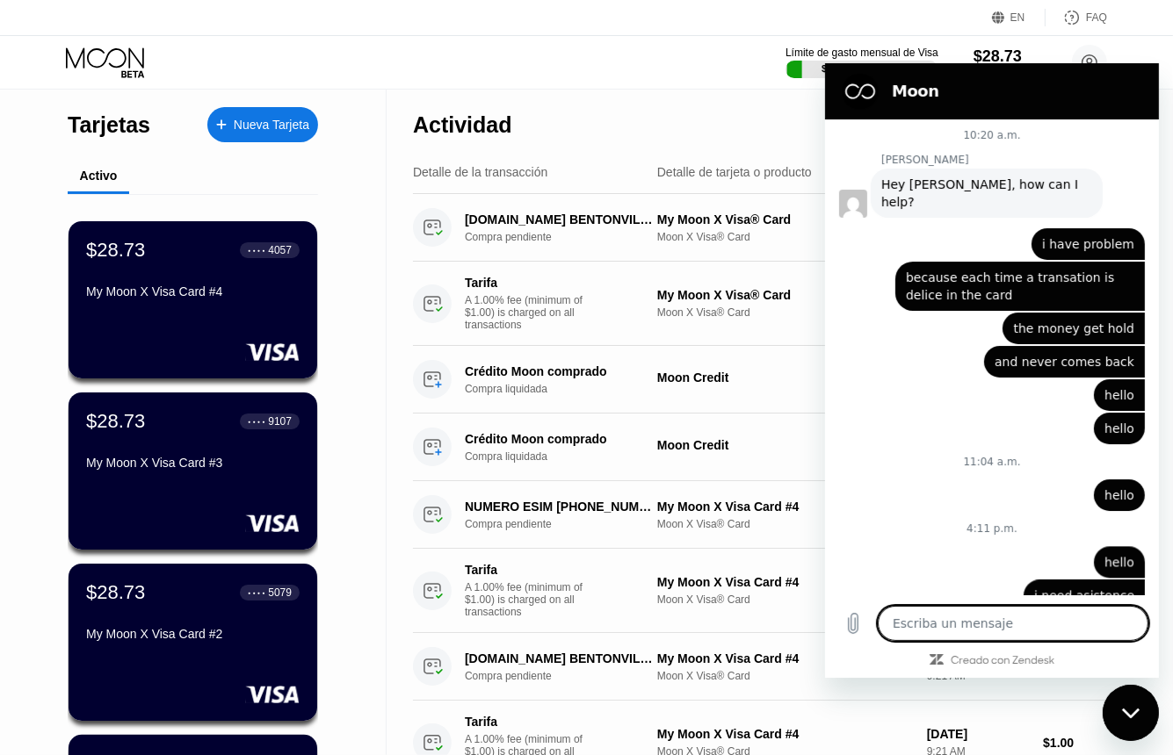
type textarea "t"
type textarea "x"
type textarea "th"
type textarea "x"
type textarea "thi"
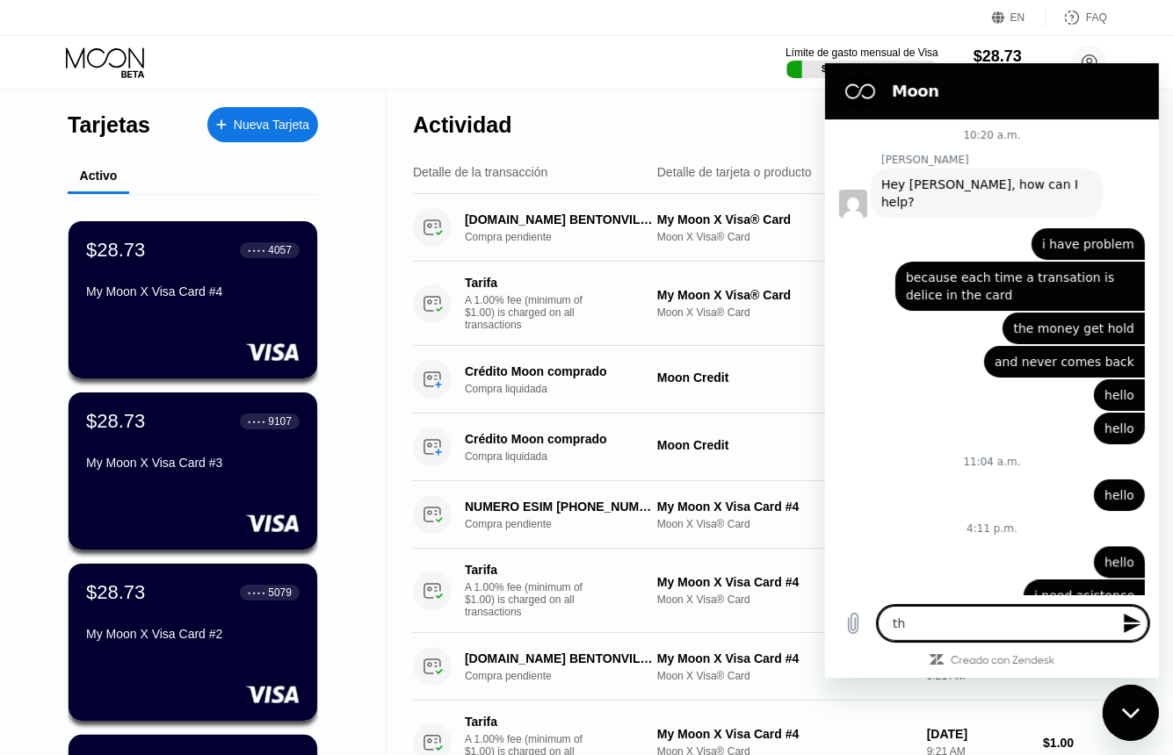
type textarea "x"
type textarea "this"
type textarea "x"
type textarea "this"
type textarea "x"
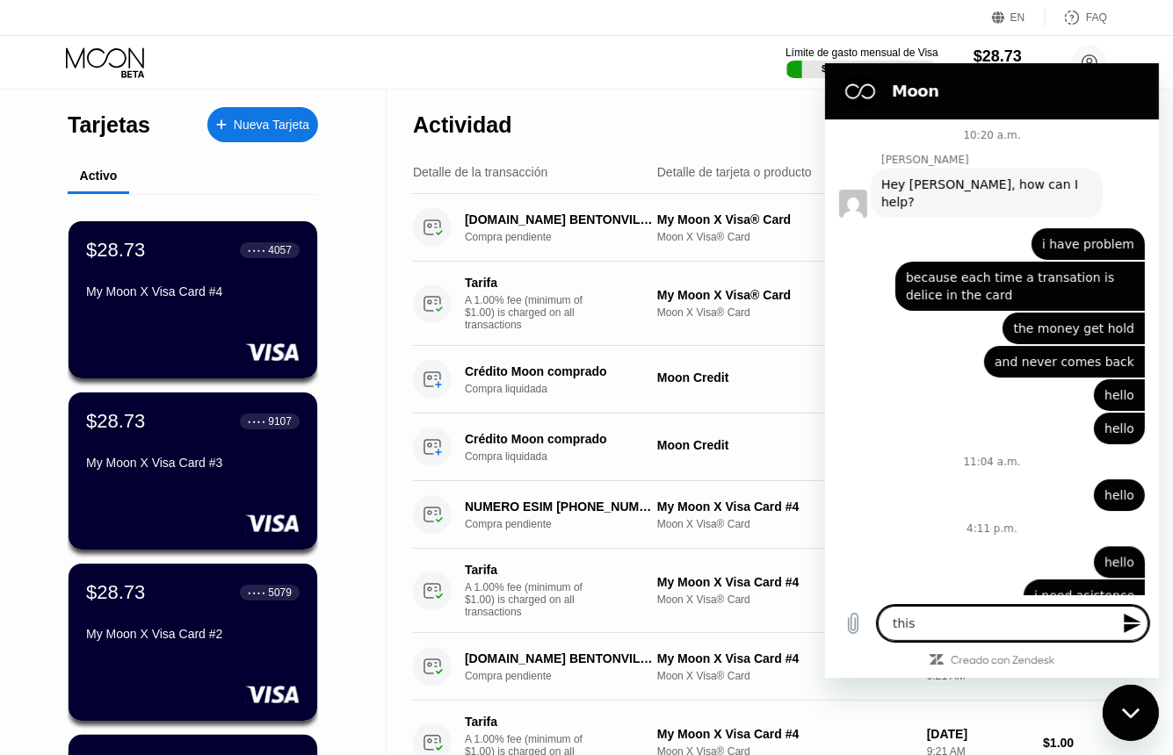
type textarea "this i"
type textarea "x"
type textarea "this is"
type textarea "x"
type textarea "this is"
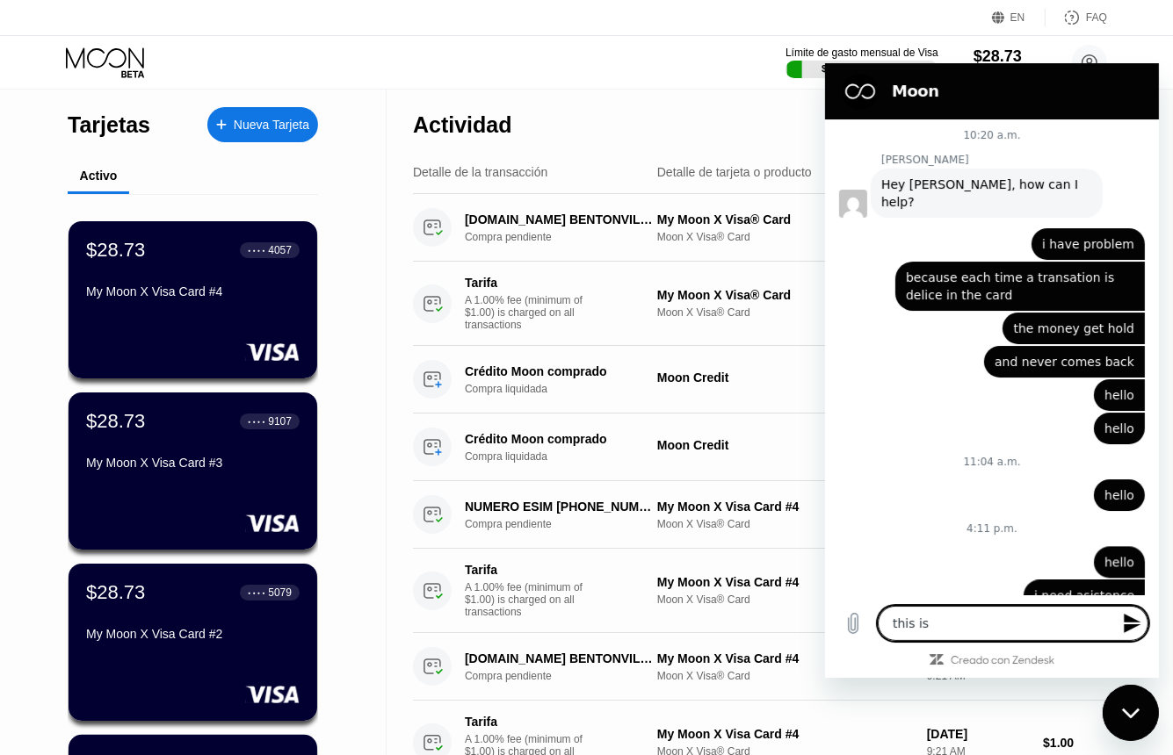
type textarea "x"
type textarea "this is v"
type textarea "x"
type textarea "this is ve"
type textarea "x"
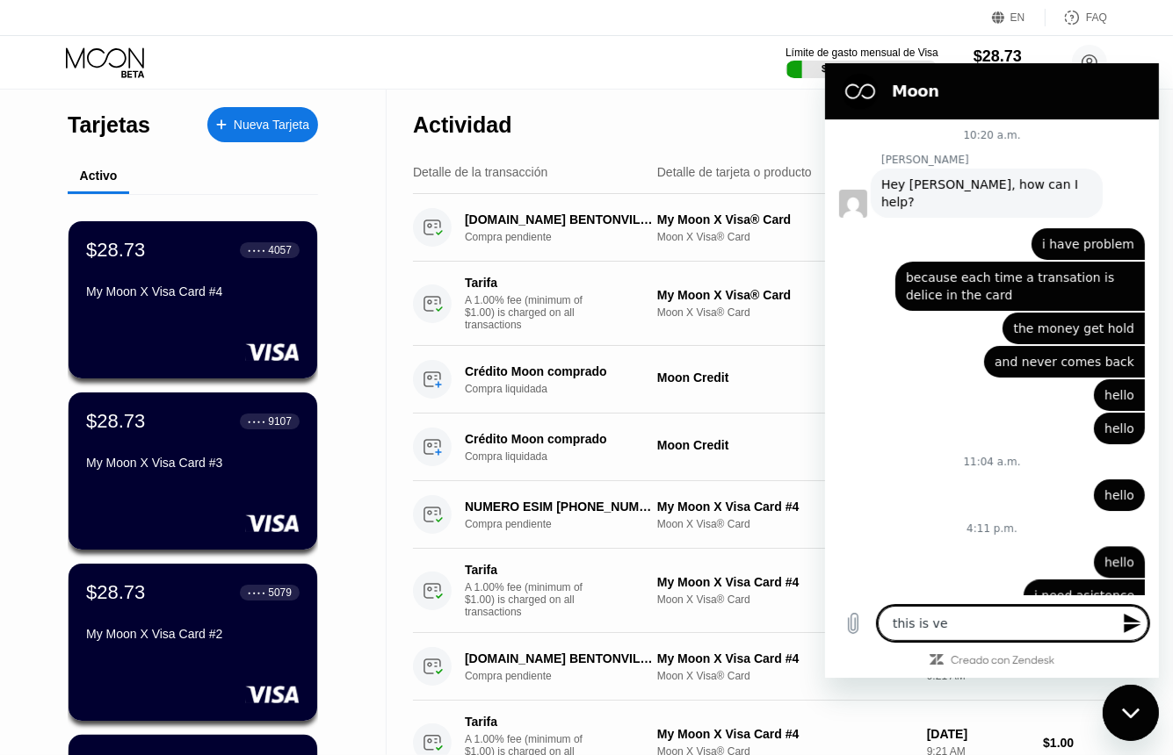
type textarea "this is ver"
type textarea "x"
type textarea "this is very"
type textarea "x"
type textarea "this is very"
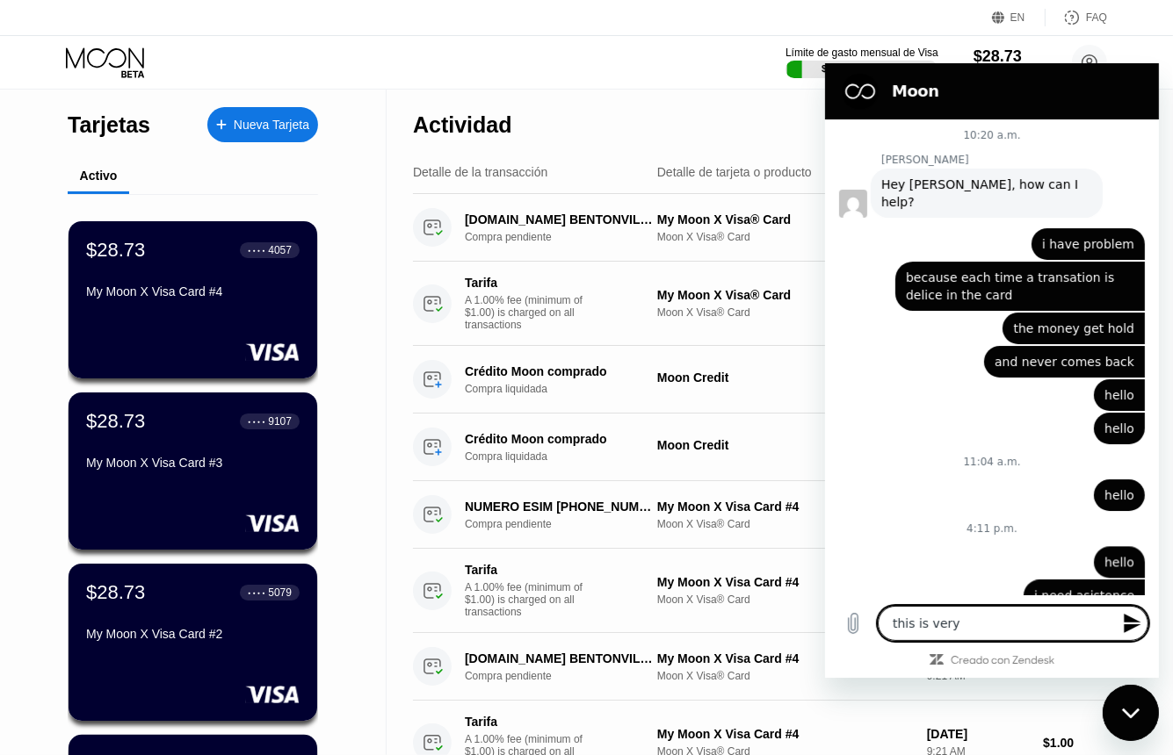
type textarea "x"
type textarea "this is very w"
type textarea "x"
type textarea "this is very wr"
type textarea "x"
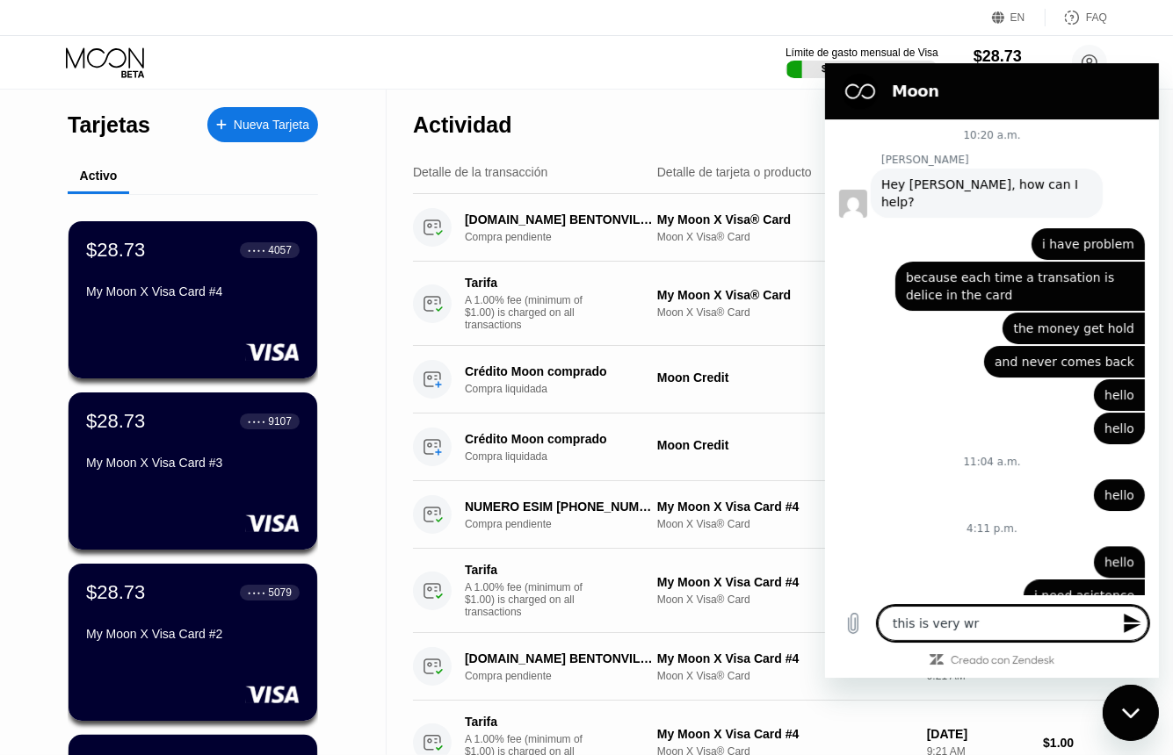
type textarea "this is very wro"
type textarea "x"
type textarea "this is very wron"
type textarea "x"
type textarea "this is very wrong"
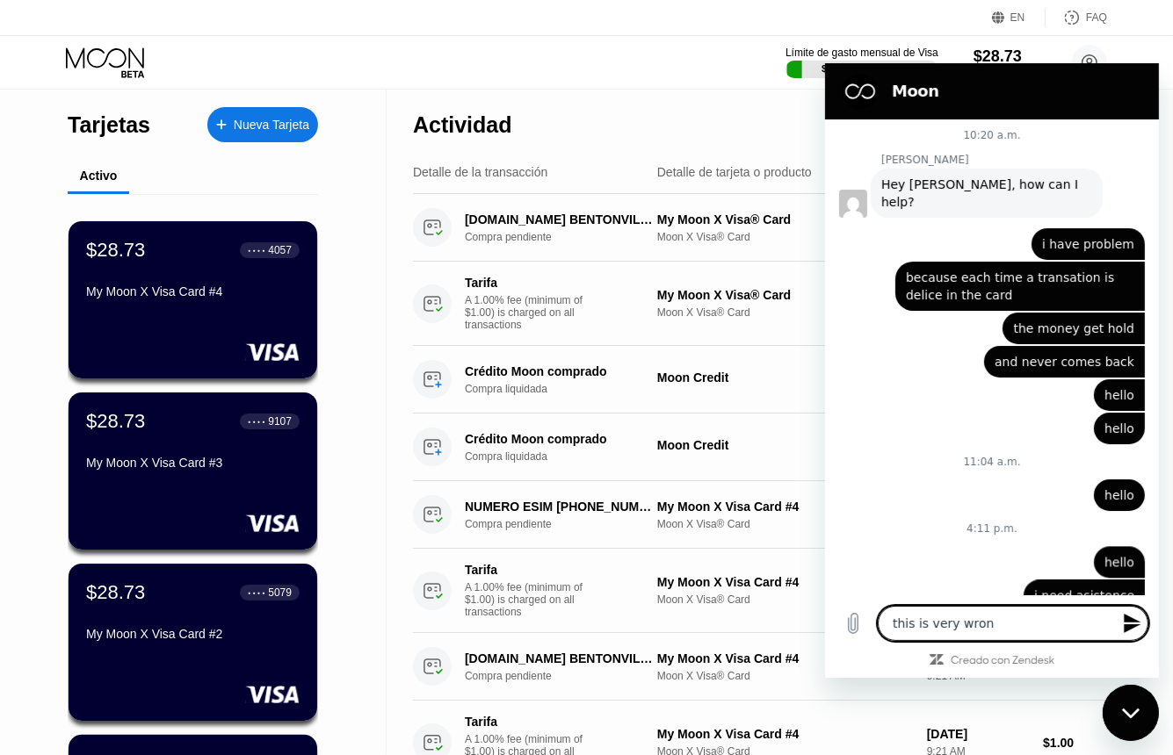
type textarea "x"
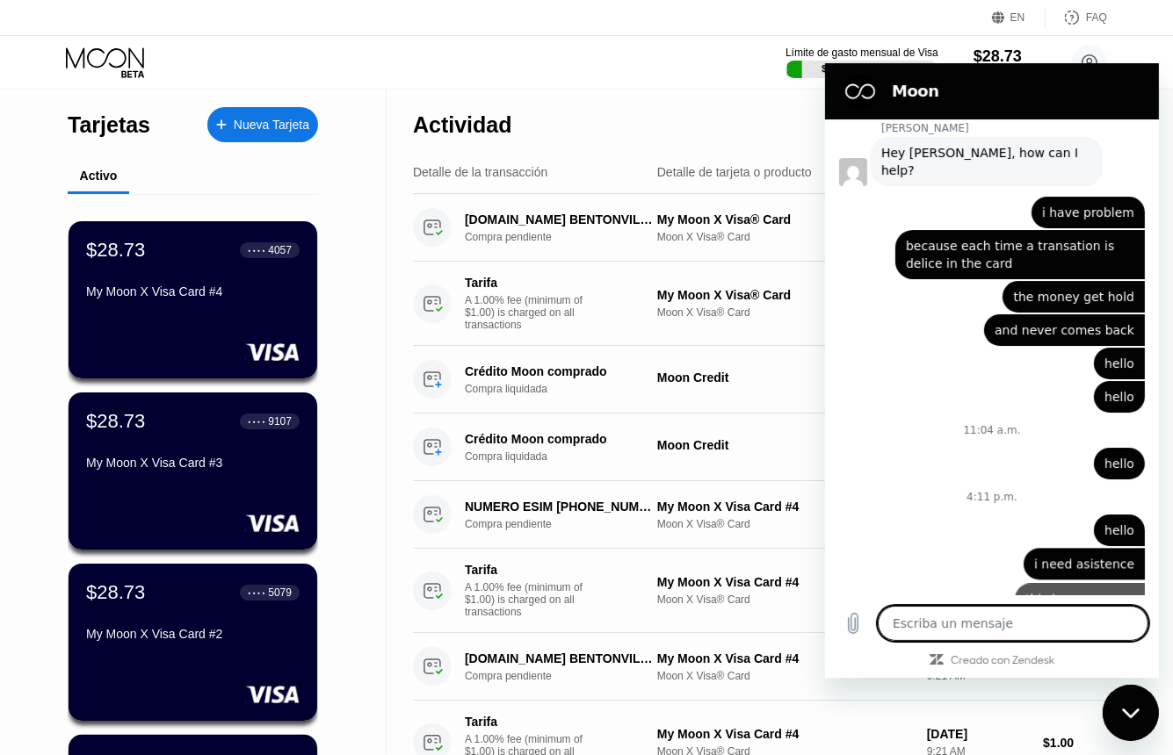
type textarea "x"
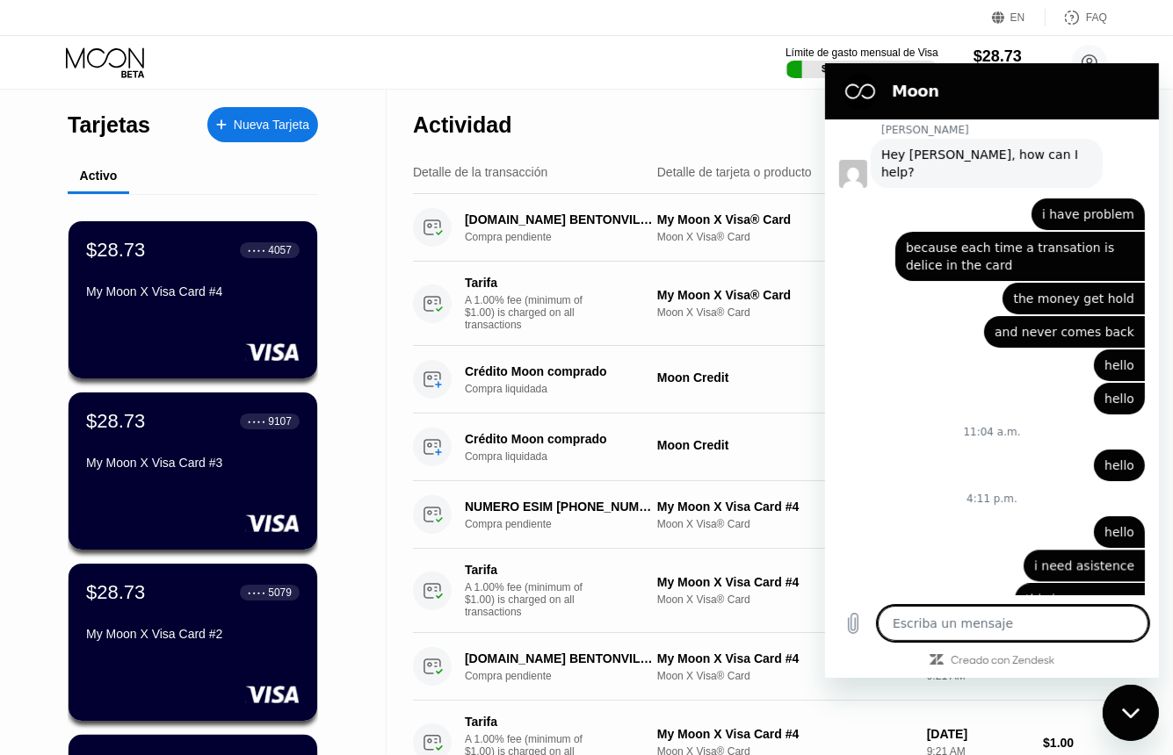
scroll to position [3302, 0]
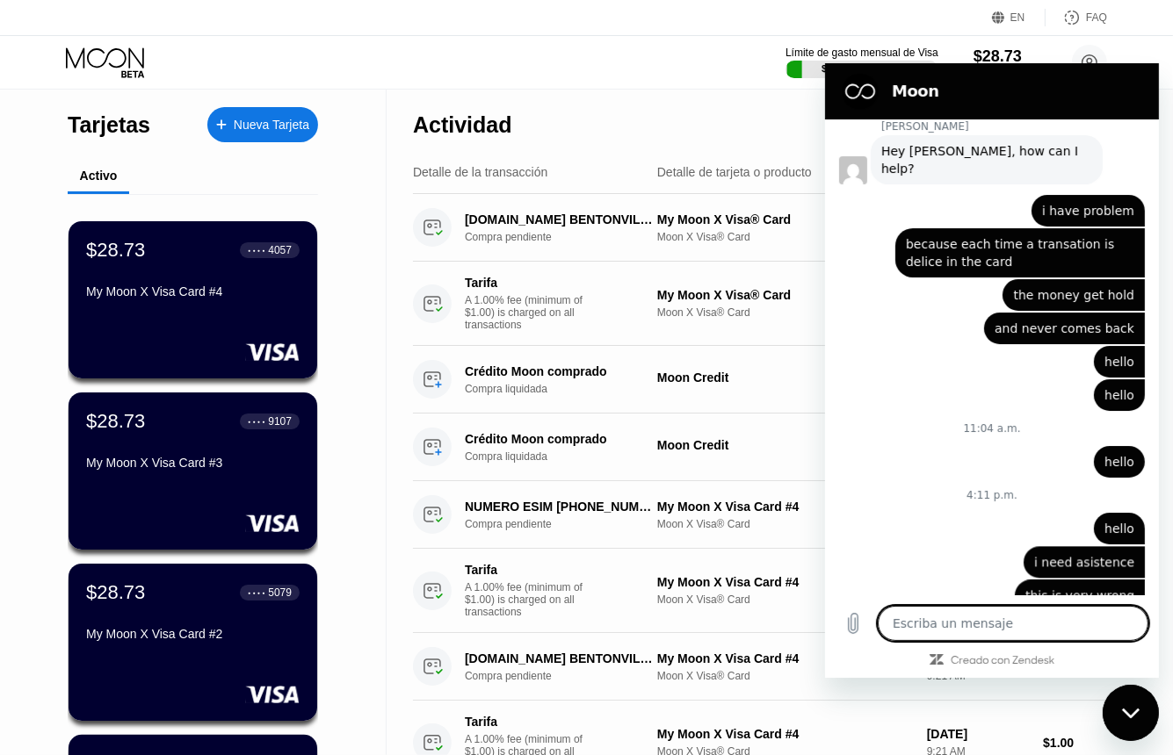
type textarea "i"
type textarea "x"
type textarea "i"
type textarea "x"
type textarea "i n"
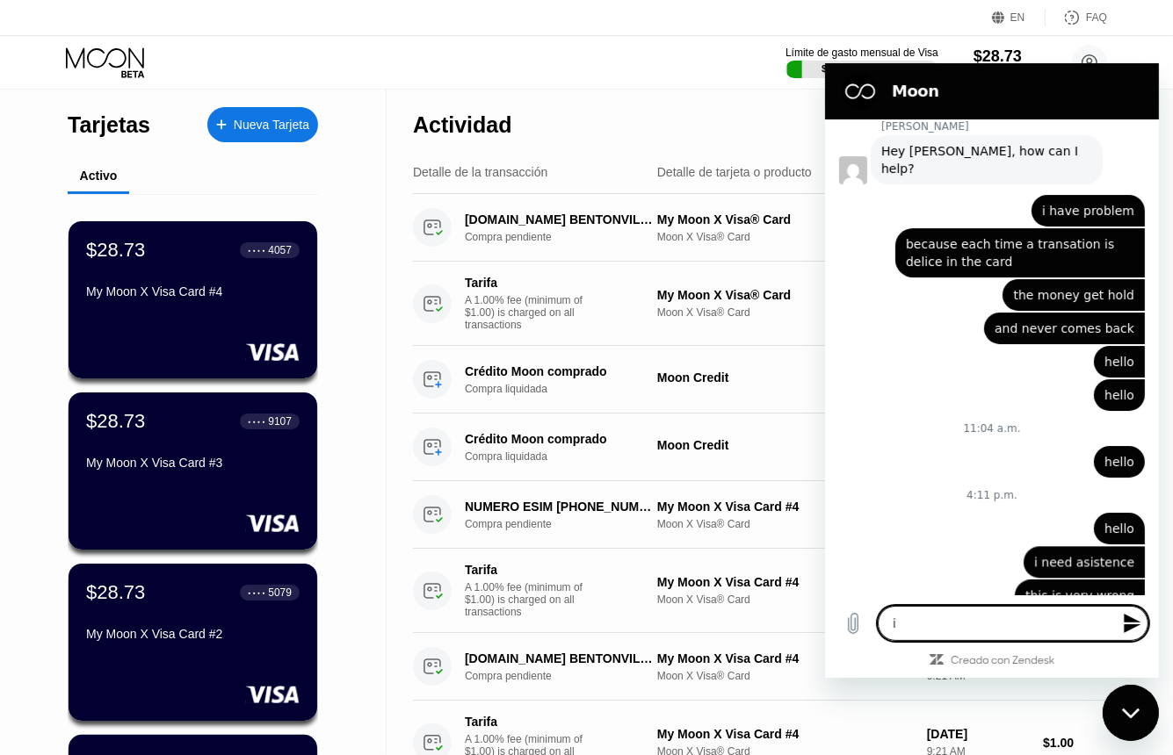
type textarea "x"
type textarea "i ne"
type textarea "x"
type textarea "i nee"
type textarea "x"
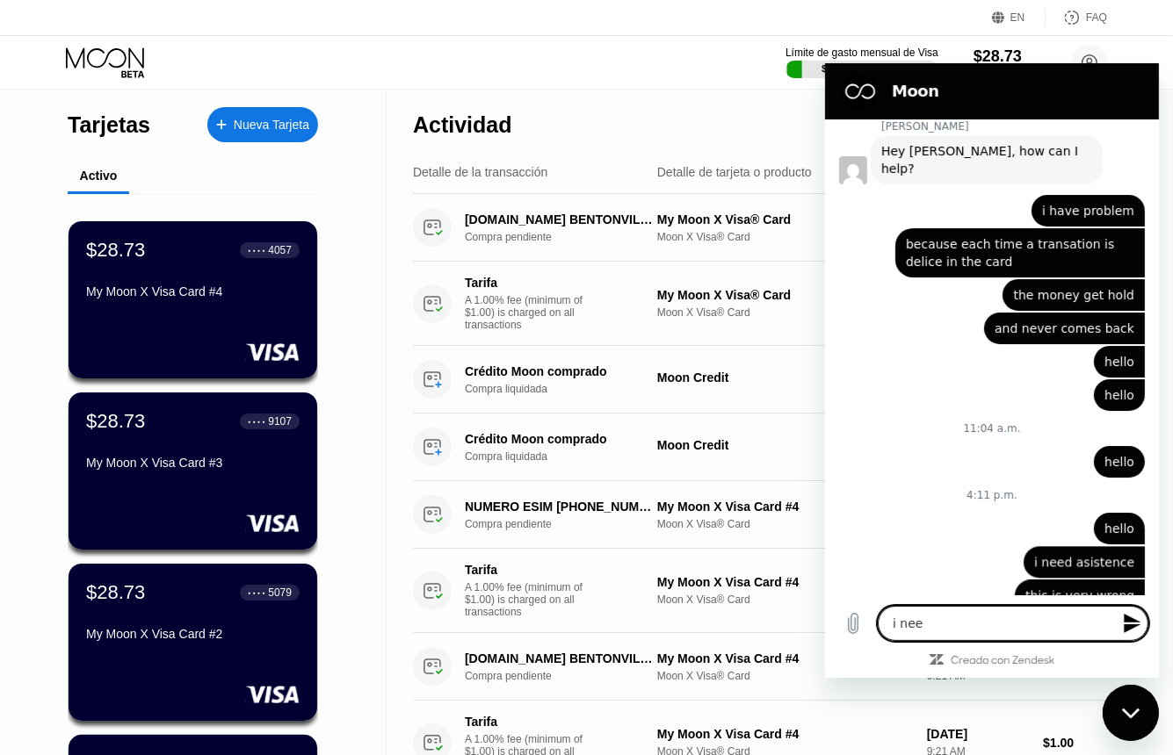
type textarea "i need"
type textarea "x"
type textarea "i need"
type textarea "x"
type textarea "i need a"
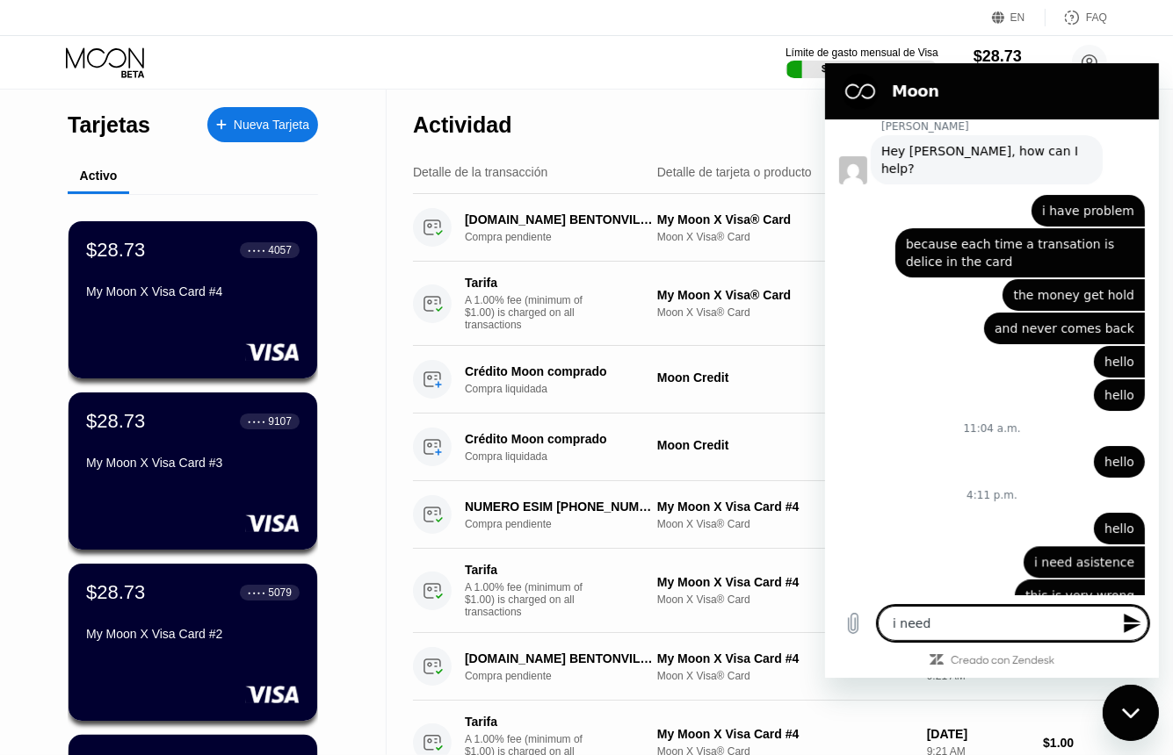
type textarea "x"
type textarea "i need as"
type textarea "x"
type textarea "i need ass"
type textarea "x"
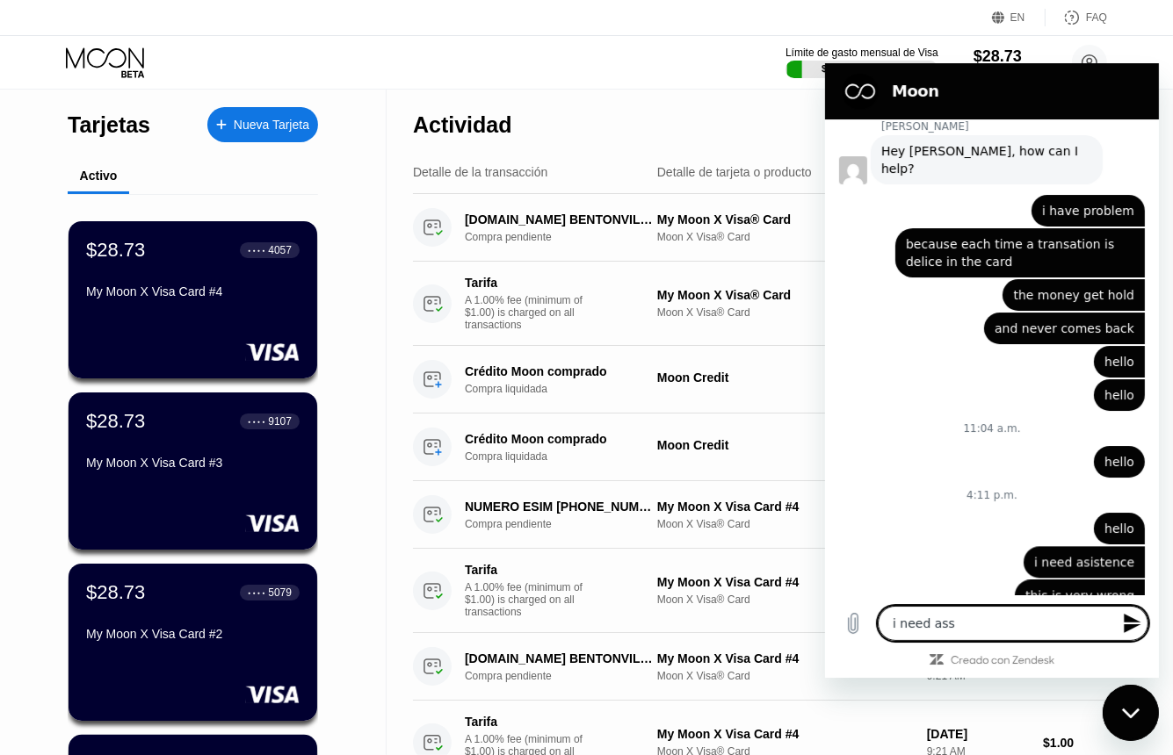
type textarea "i need assi"
type textarea "x"
type textarea "i need assis"
type textarea "x"
type textarea "i need assist"
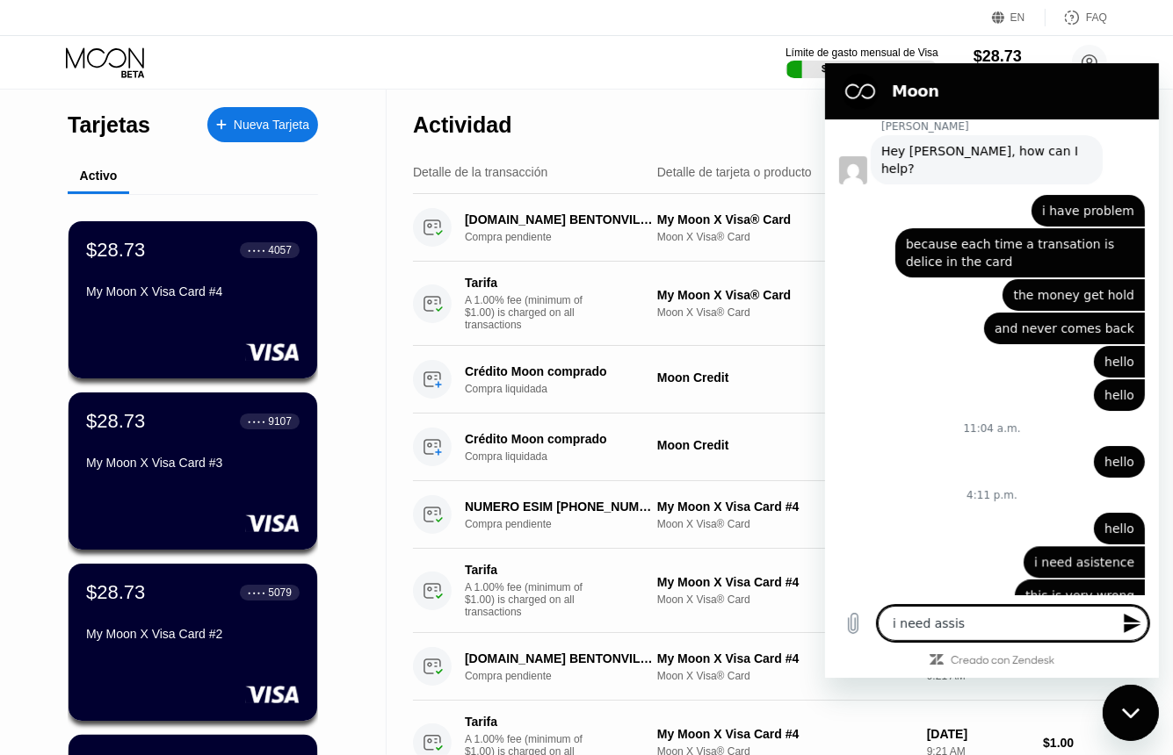
type textarea "x"
type textarea "i need assiste"
type textarea "x"
type textarea "i need assisten"
type textarea "x"
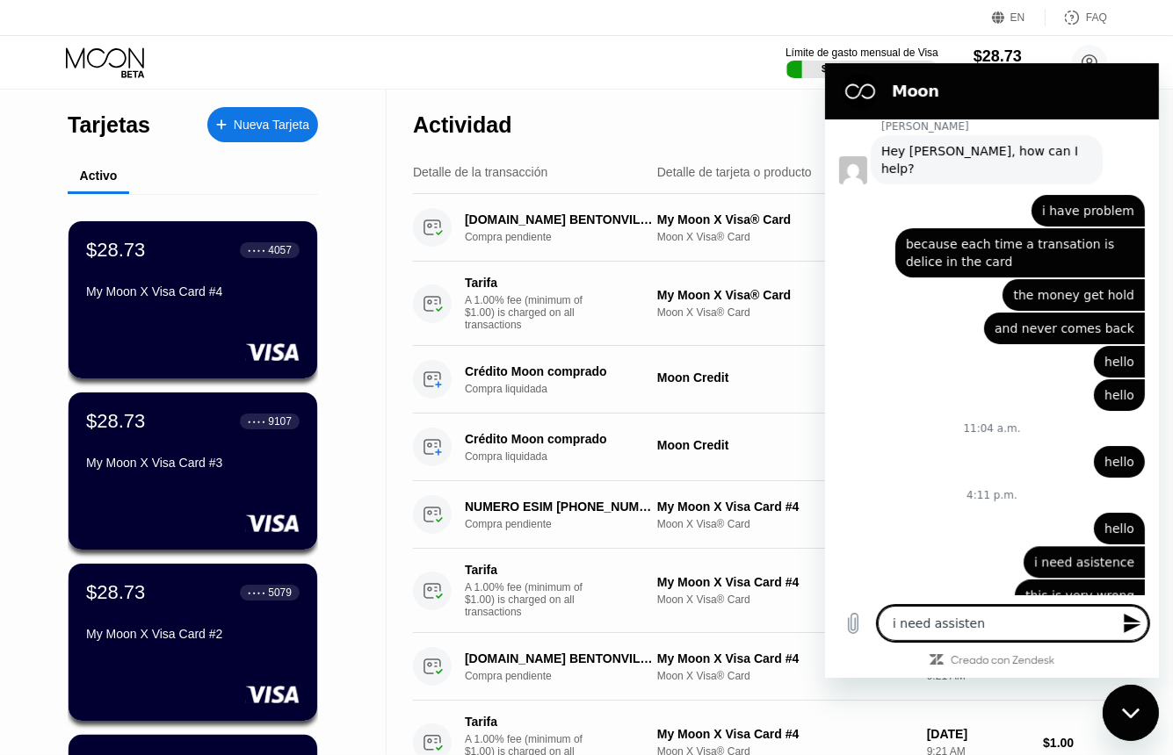
type textarea "i need assistenc"
type textarea "x"
type textarea "i need assistence"
type textarea "x"
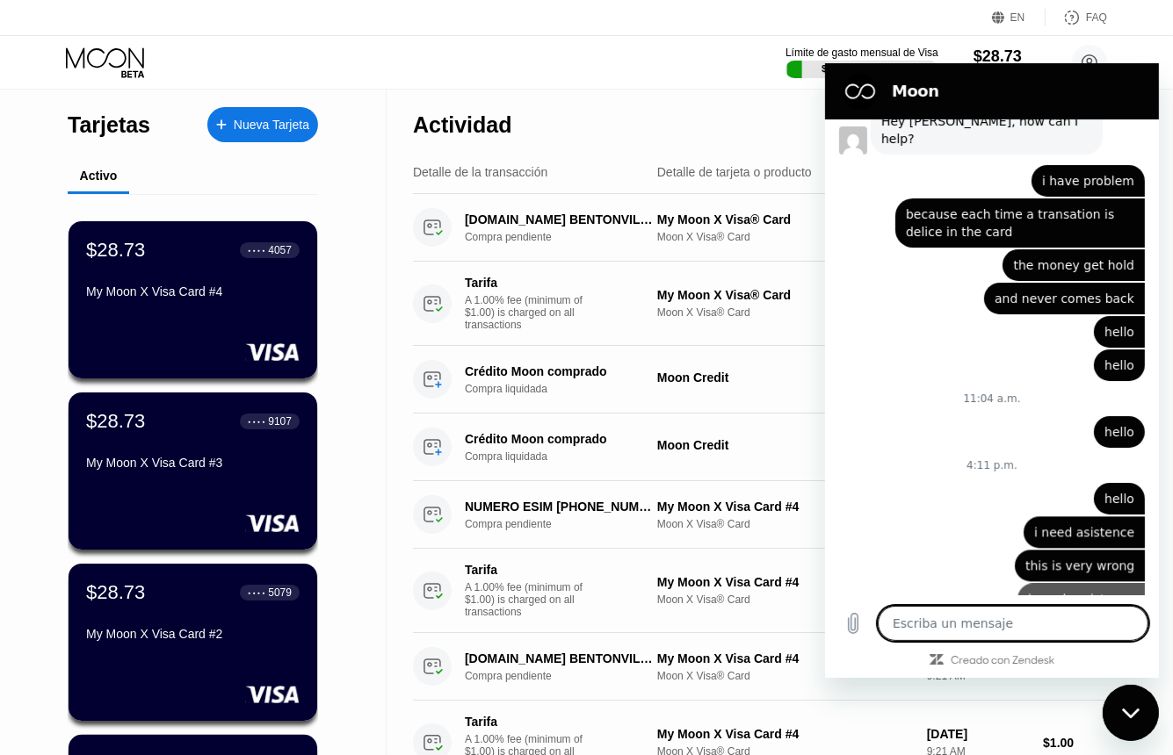
type textarea "x"
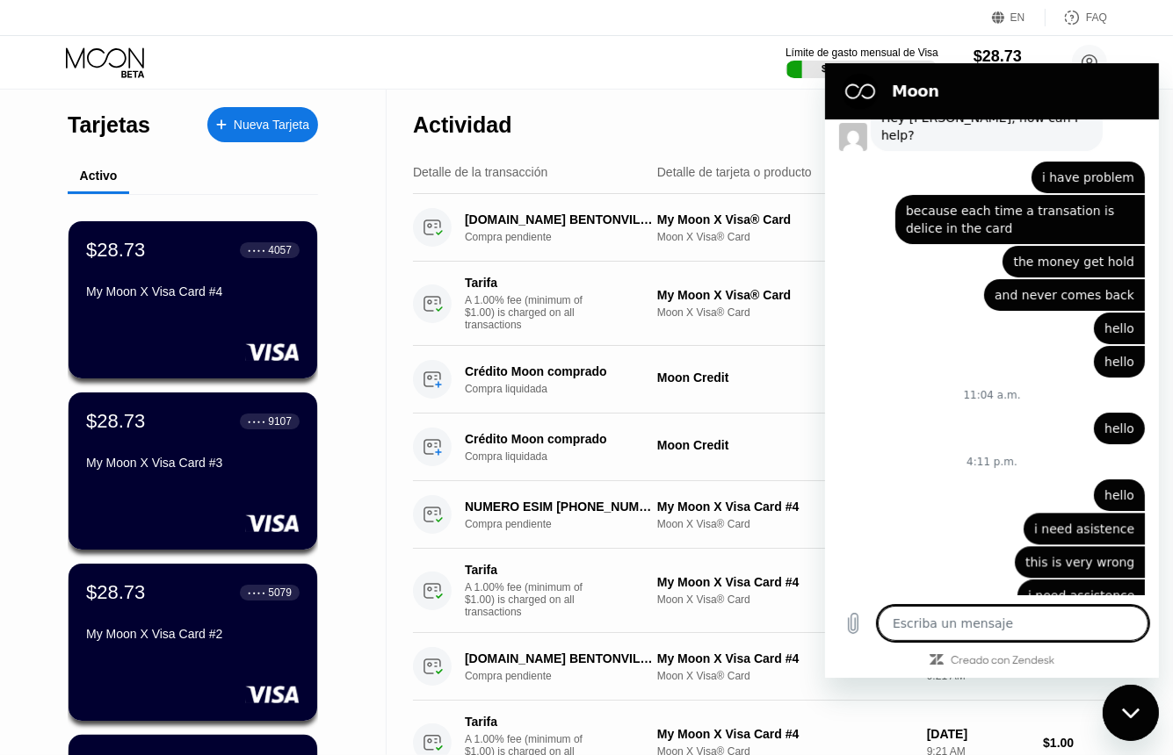
type textarea "h"
type textarea "x"
type textarea "he"
type textarea "x"
type textarea "hel"
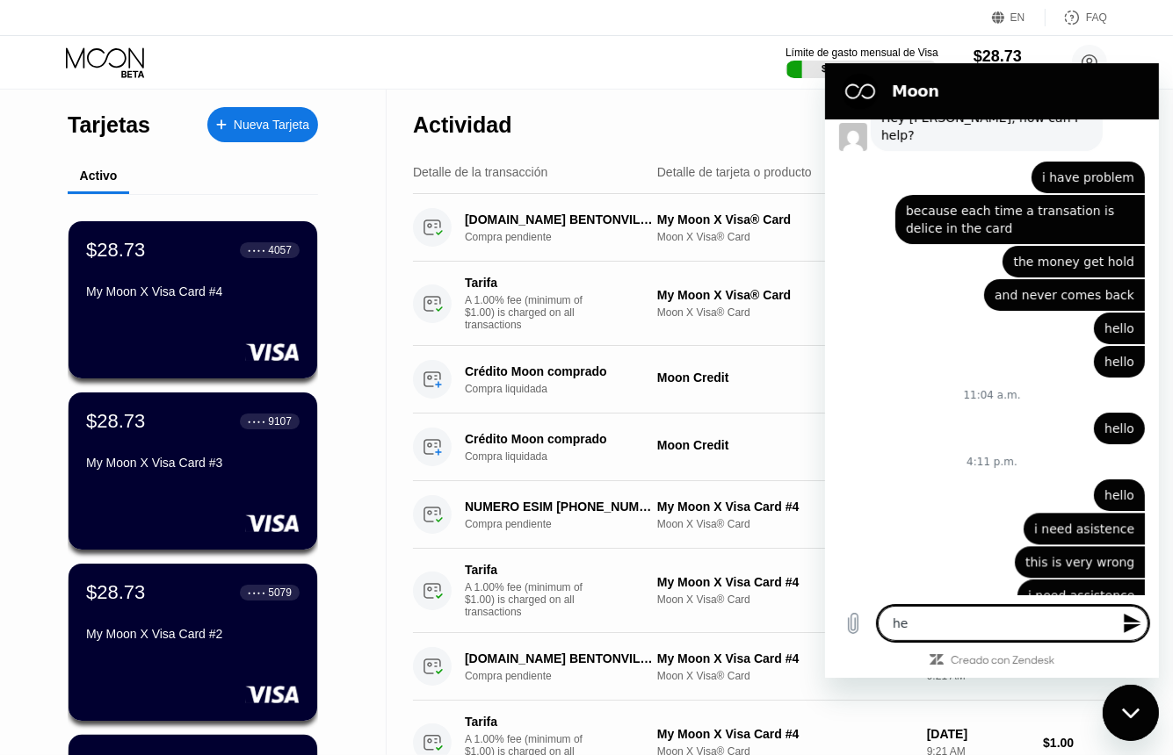
type textarea "x"
type textarea "hell"
type textarea "x"
type textarea "hello"
type textarea "x"
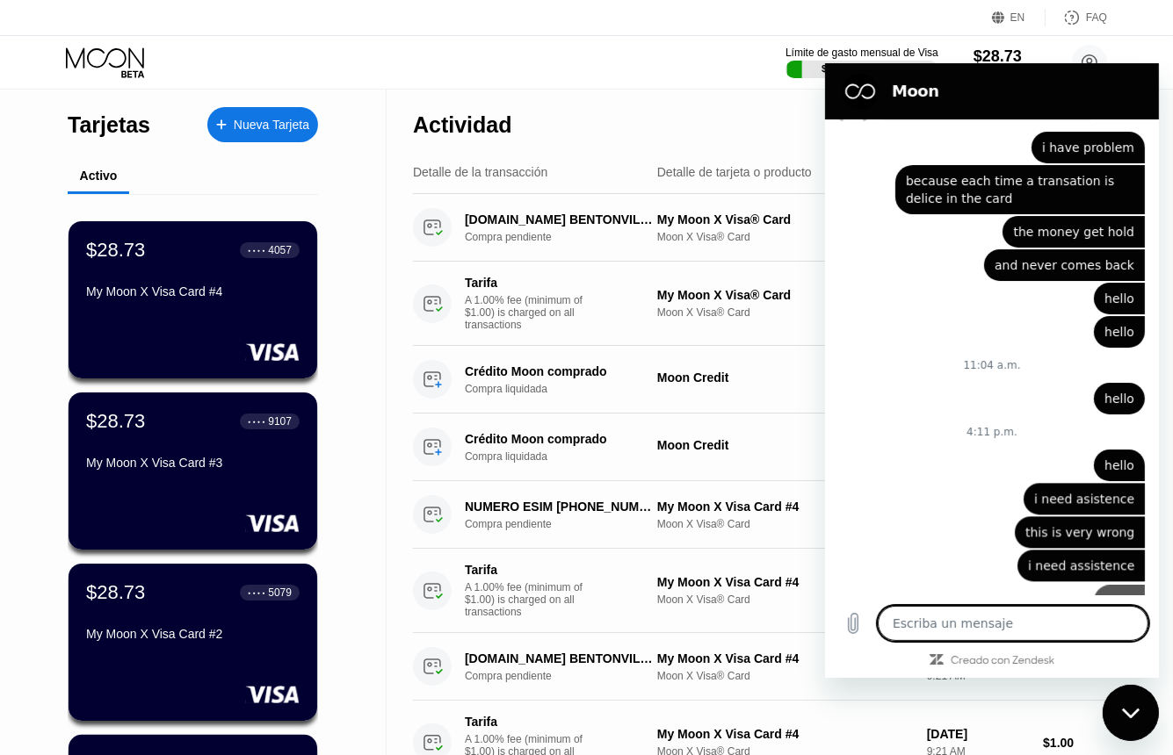
type textarea "x"
type textarea "l"
type textarea "x"
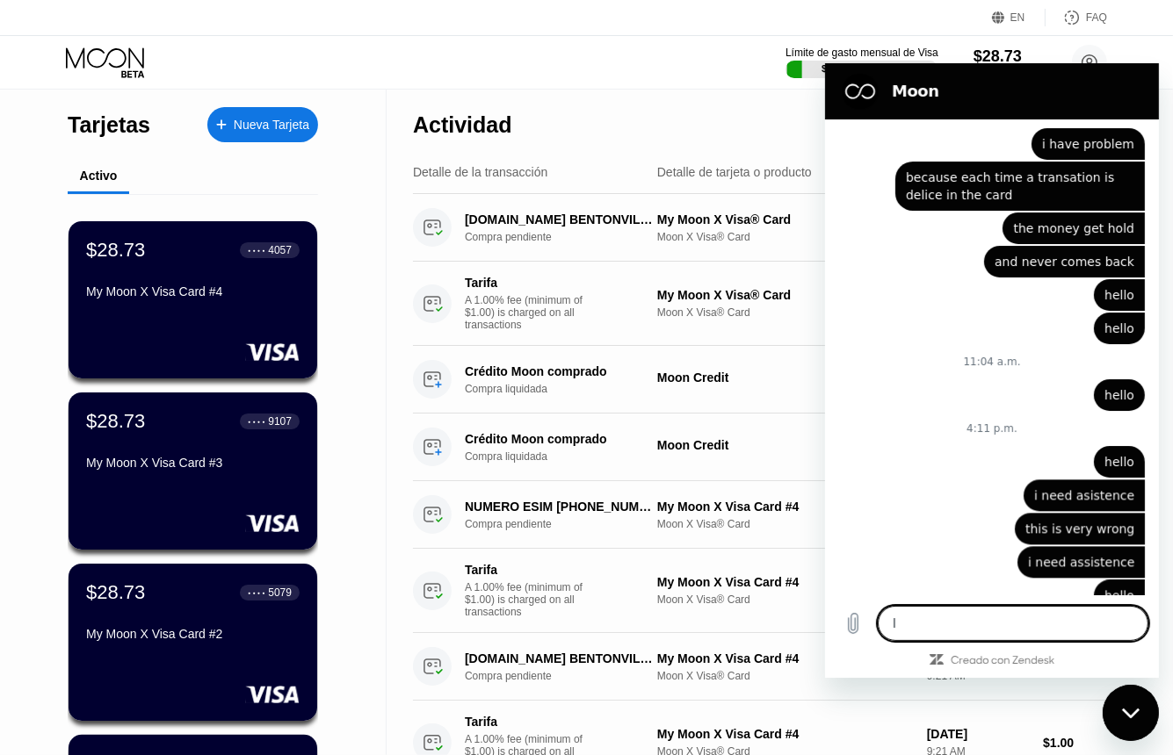
type textarea "x"
type textarea "l"
type textarea "x"
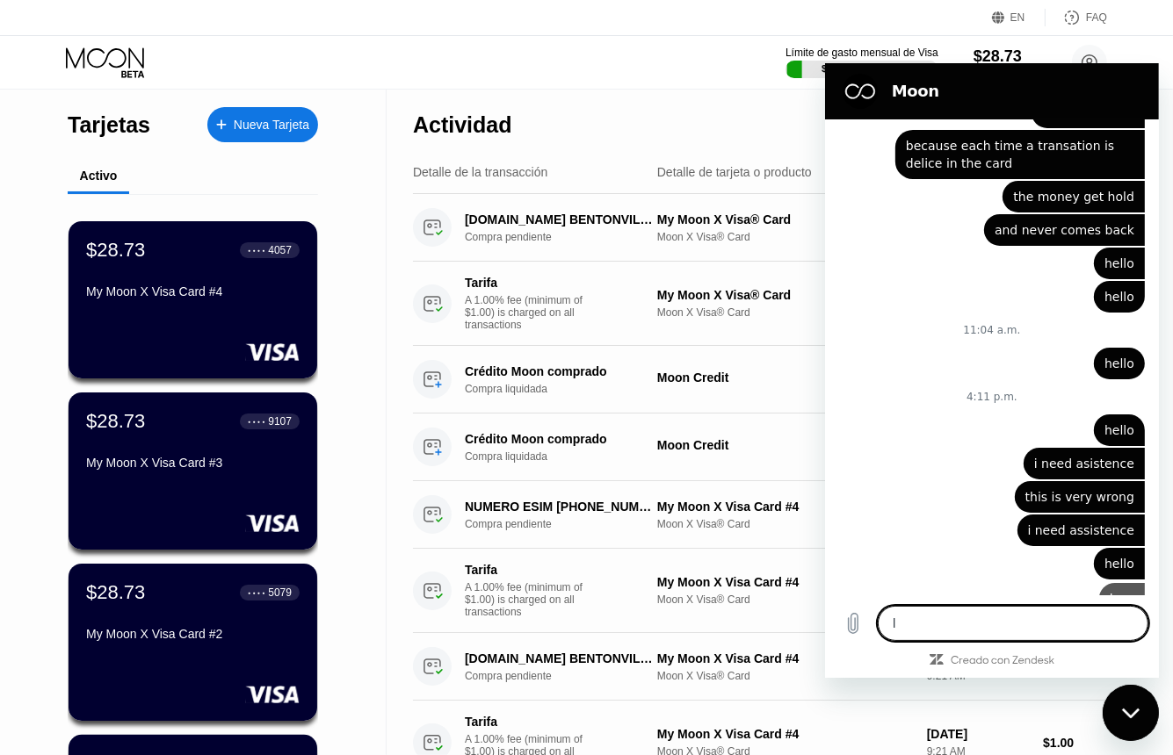
type textarea "x"
type textarea "l"
type textarea "x"
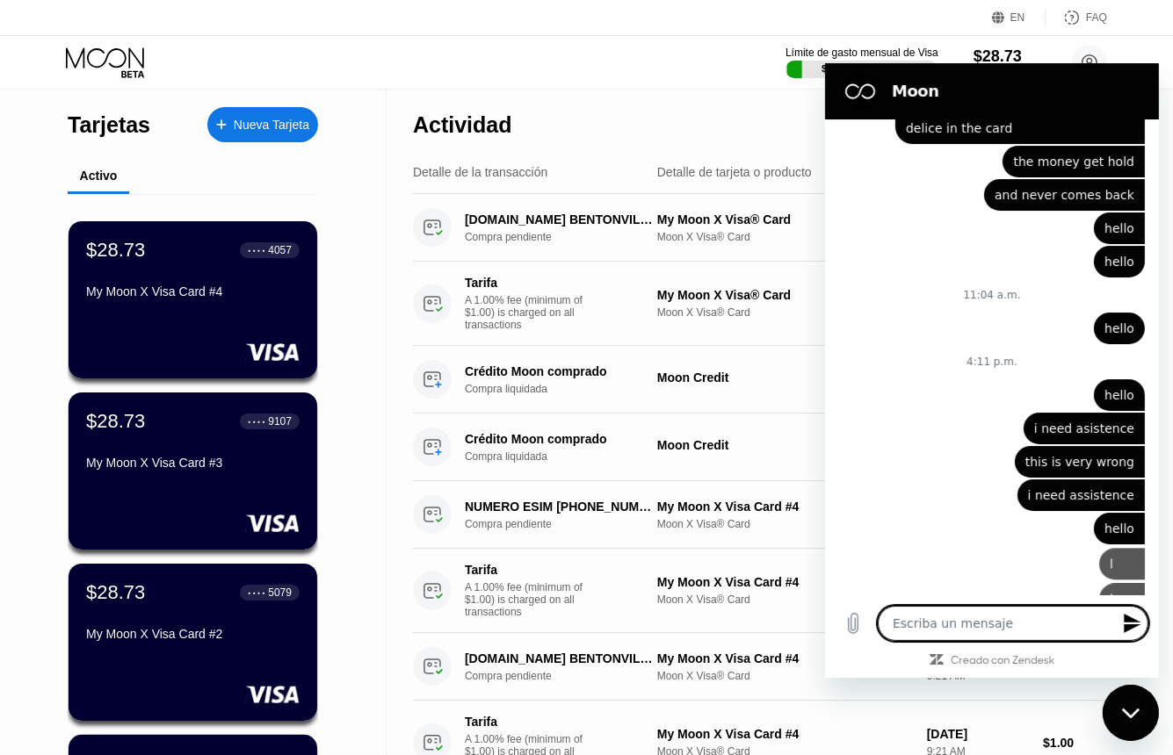
type textarea "x"
type textarea "l"
type textarea "x"
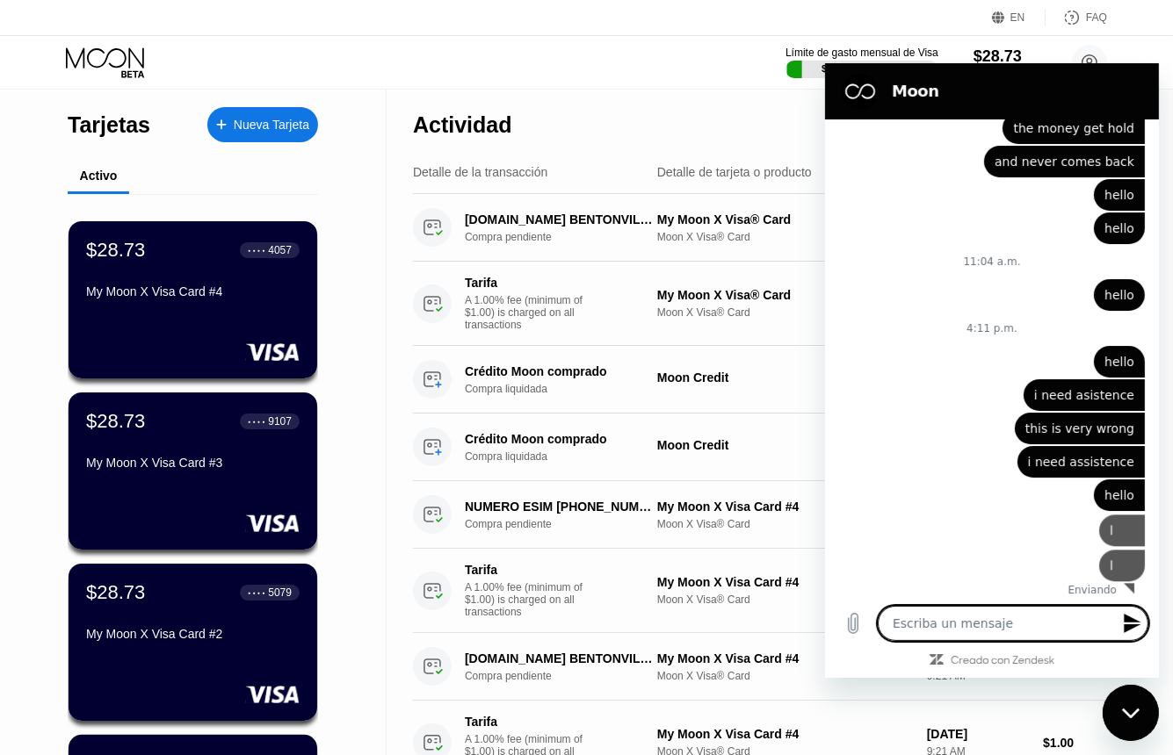
type textarea "x"
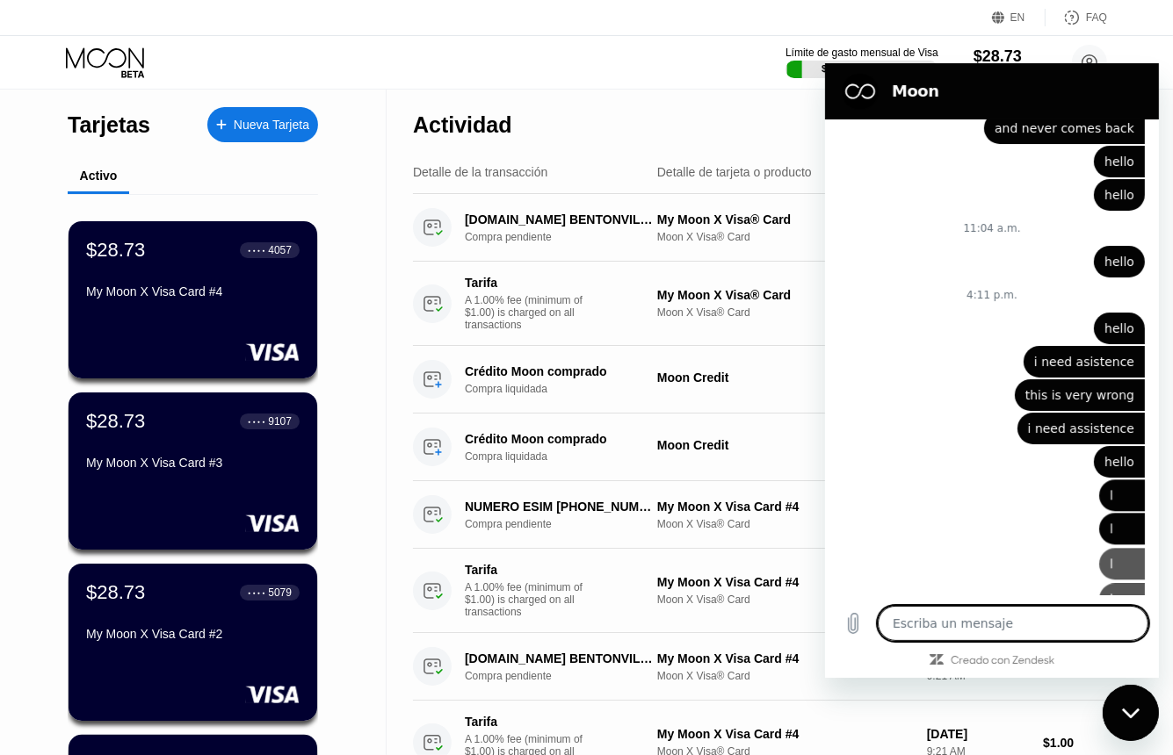
type textarea "l"
type textarea "x"
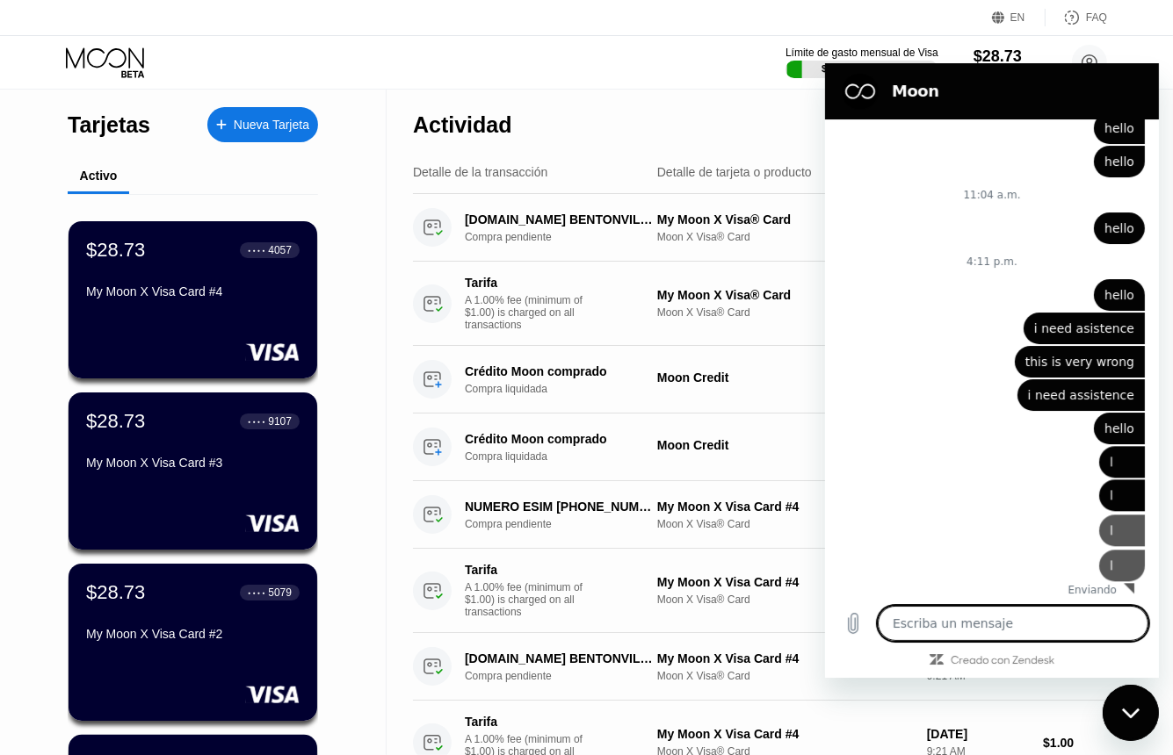
type textarea "l"
type textarea "x"
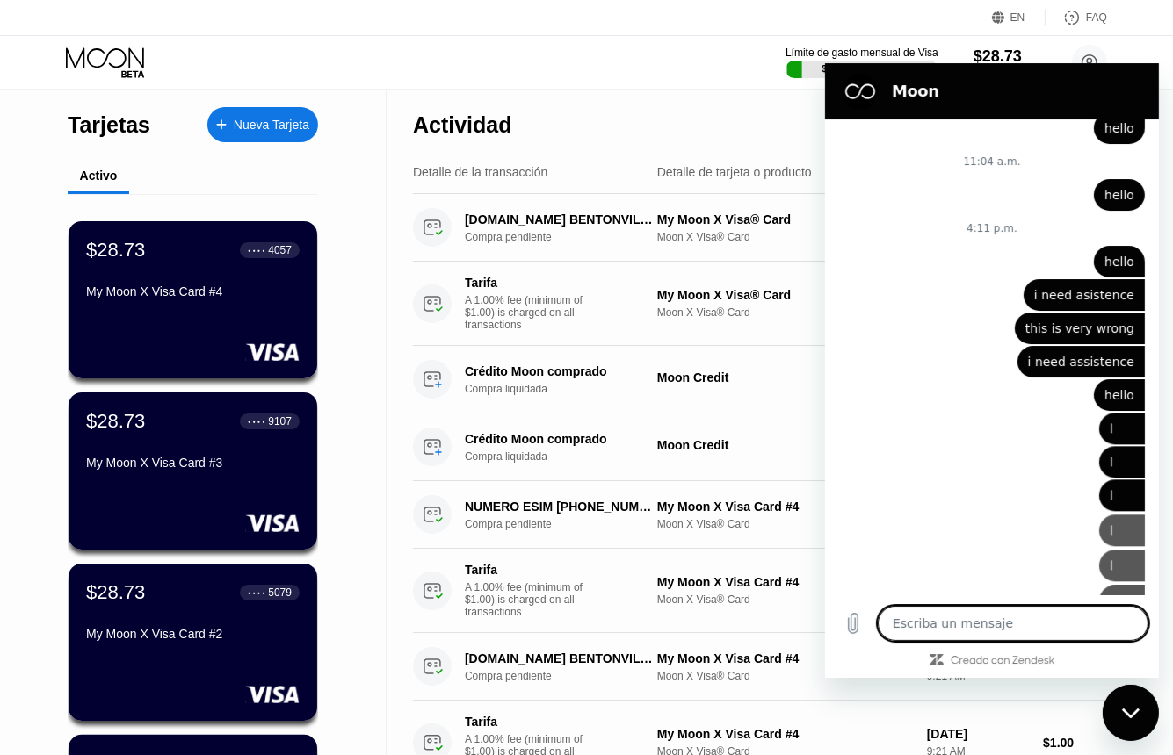
type textarea "l"
type textarea "x"
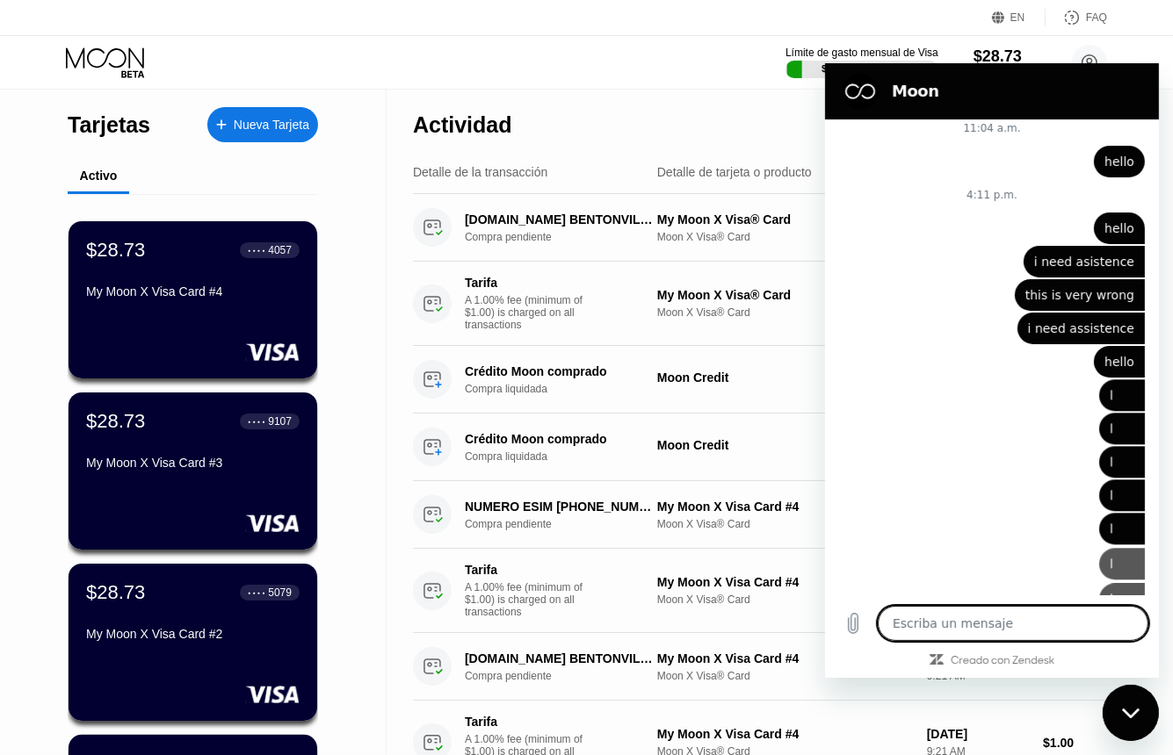
type textarea "l"
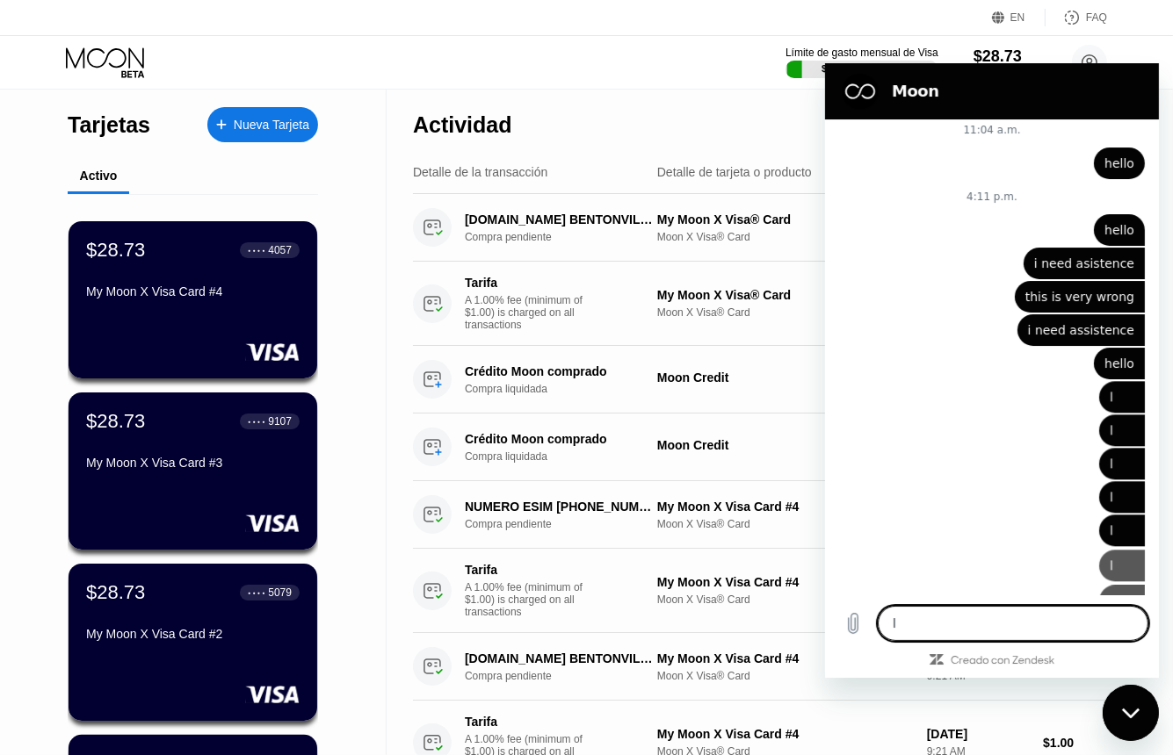
type textarea "x"
type textarea "l"
type textarea "x"
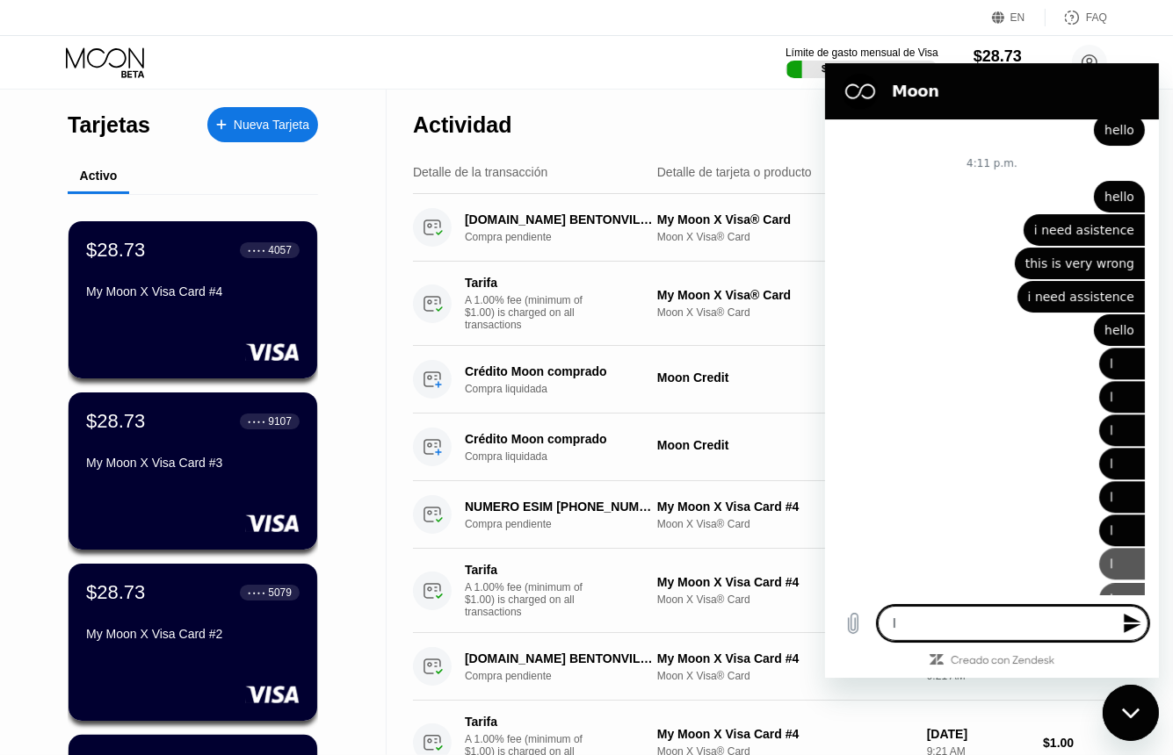
type textarea "x"
type textarea "l"
type textarea "x"
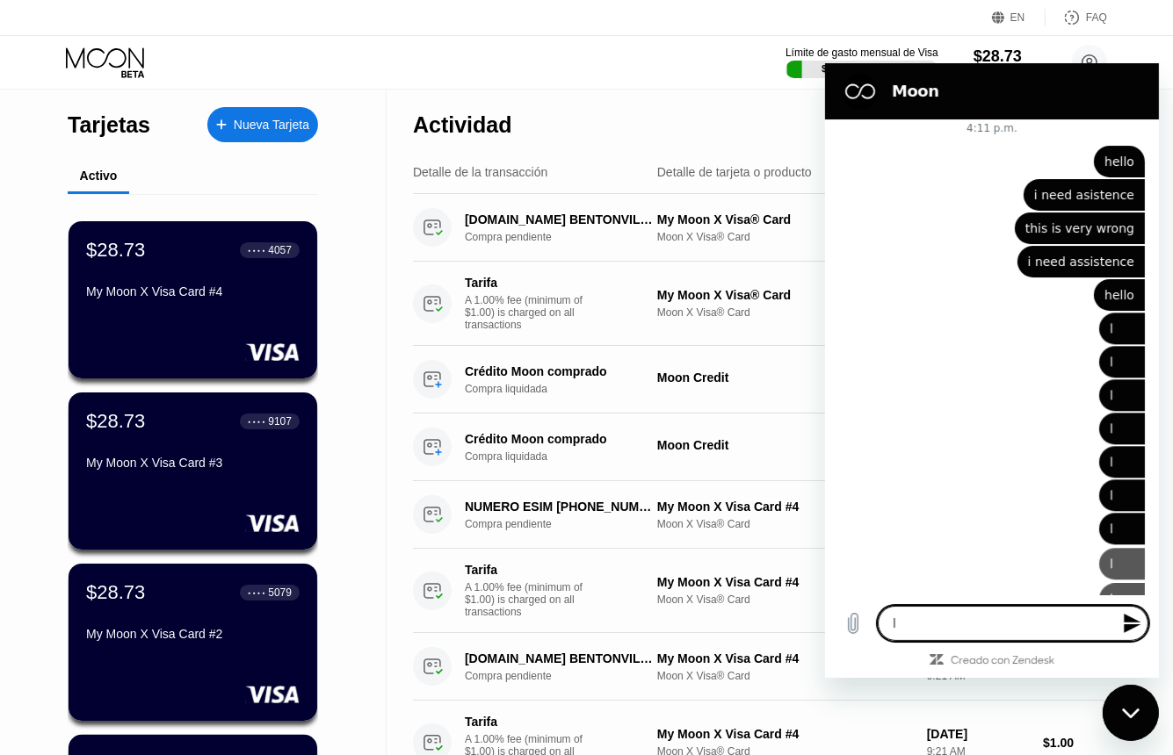
type textarea "x"
type textarea "l"
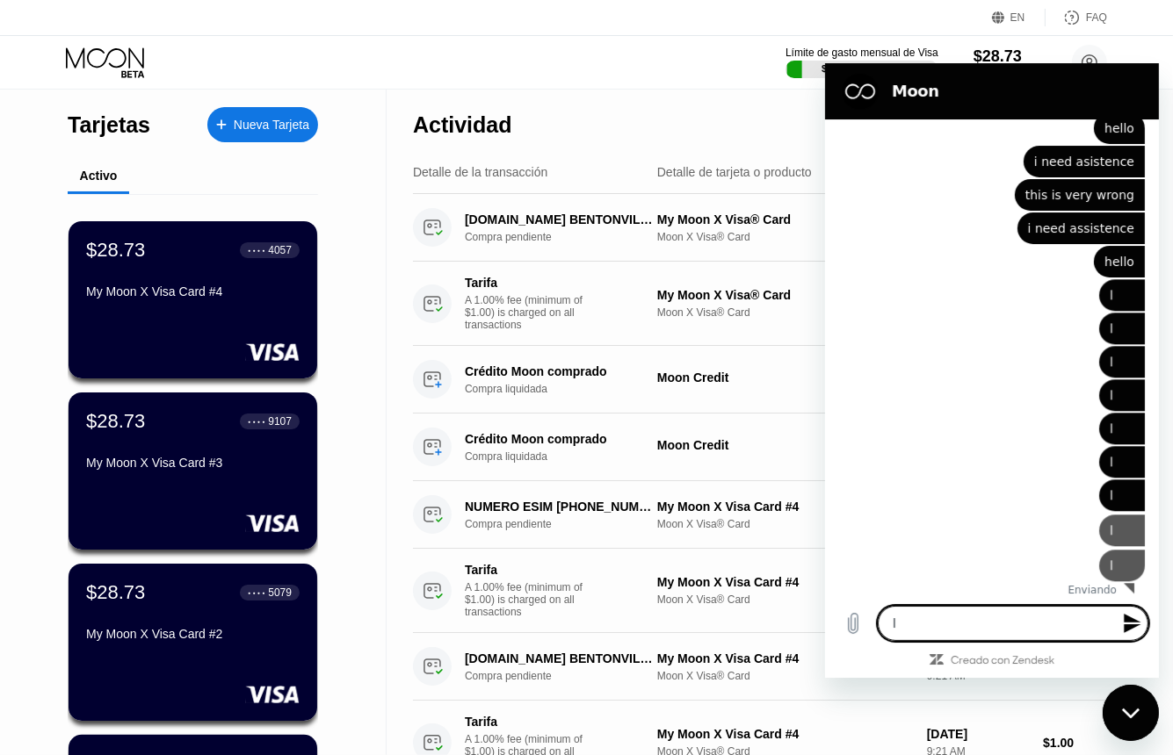
type textarea "x"
type textarea "l"
type textarea "x"
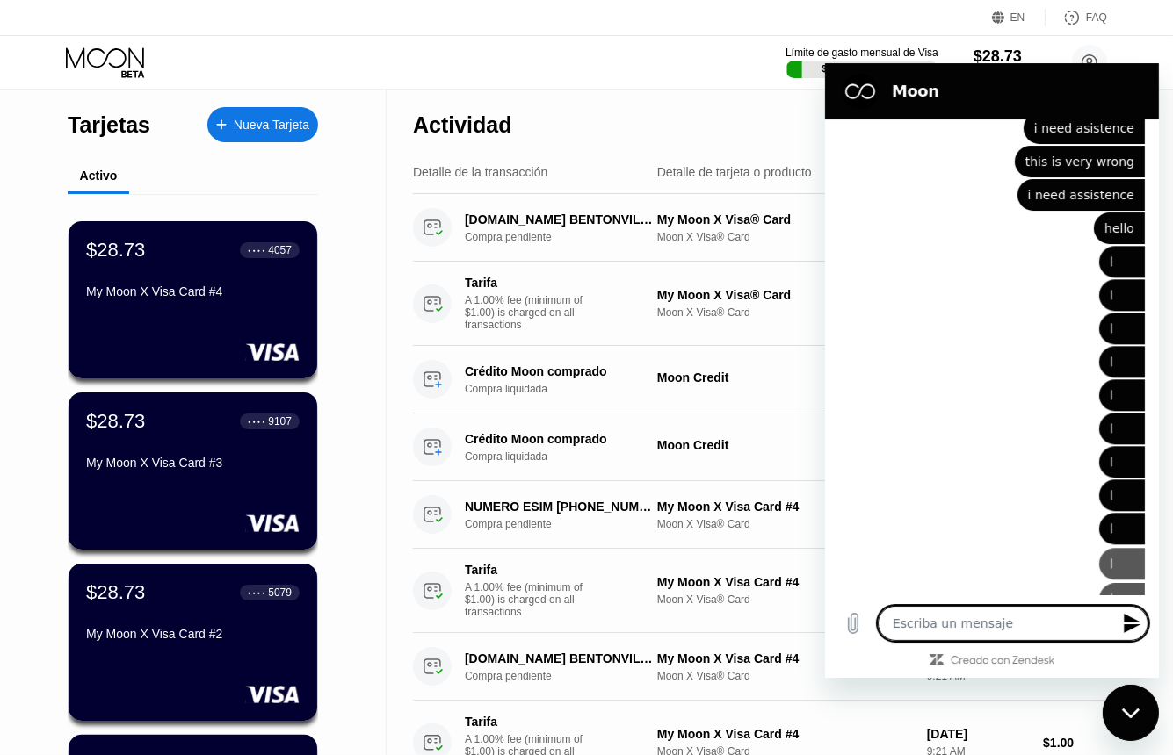
type textarea "x"
type textarea "l"
type textarea "x"
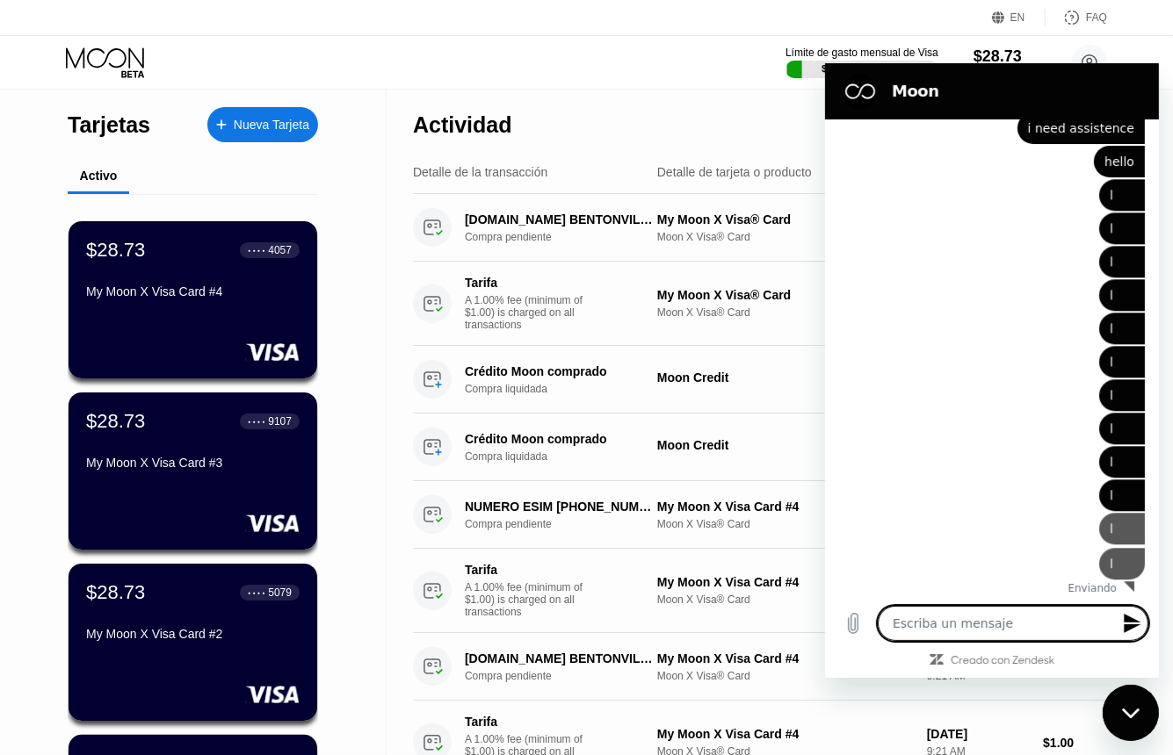
type textarea "l"
type textarea "x"
type textarea "l"
type textarea "x"
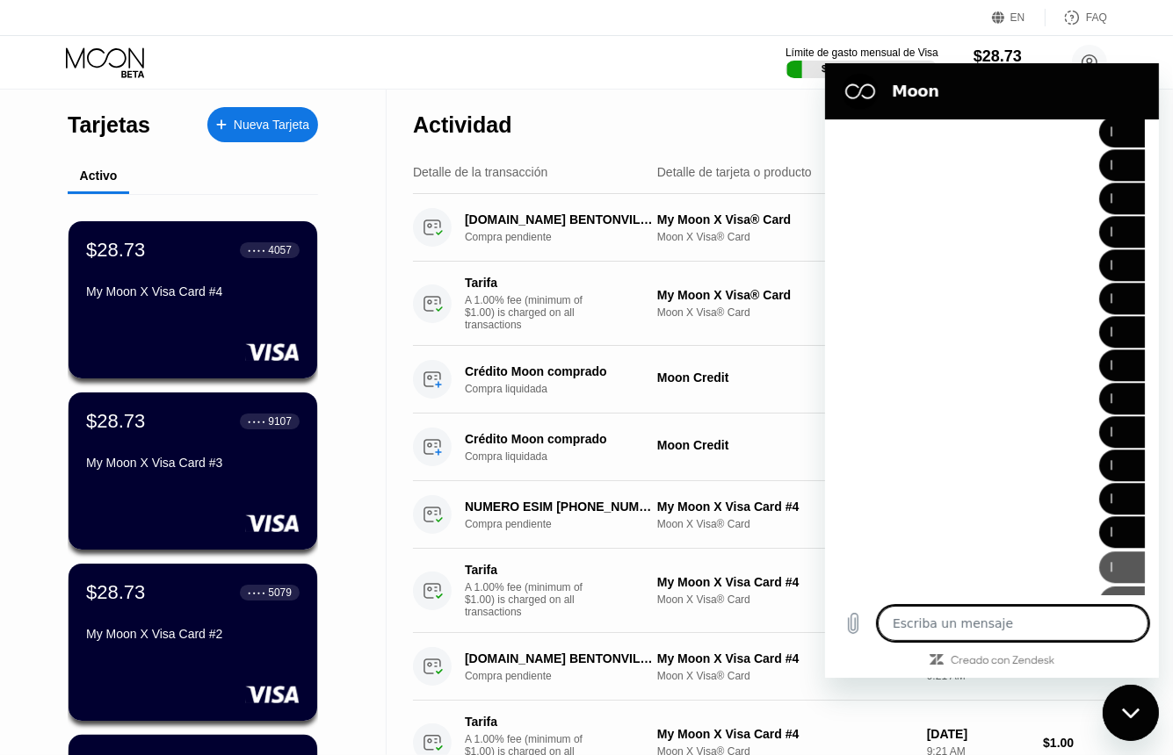
type textarea "x"
type textarea "k"
type textarea "x"
type textarea "k"
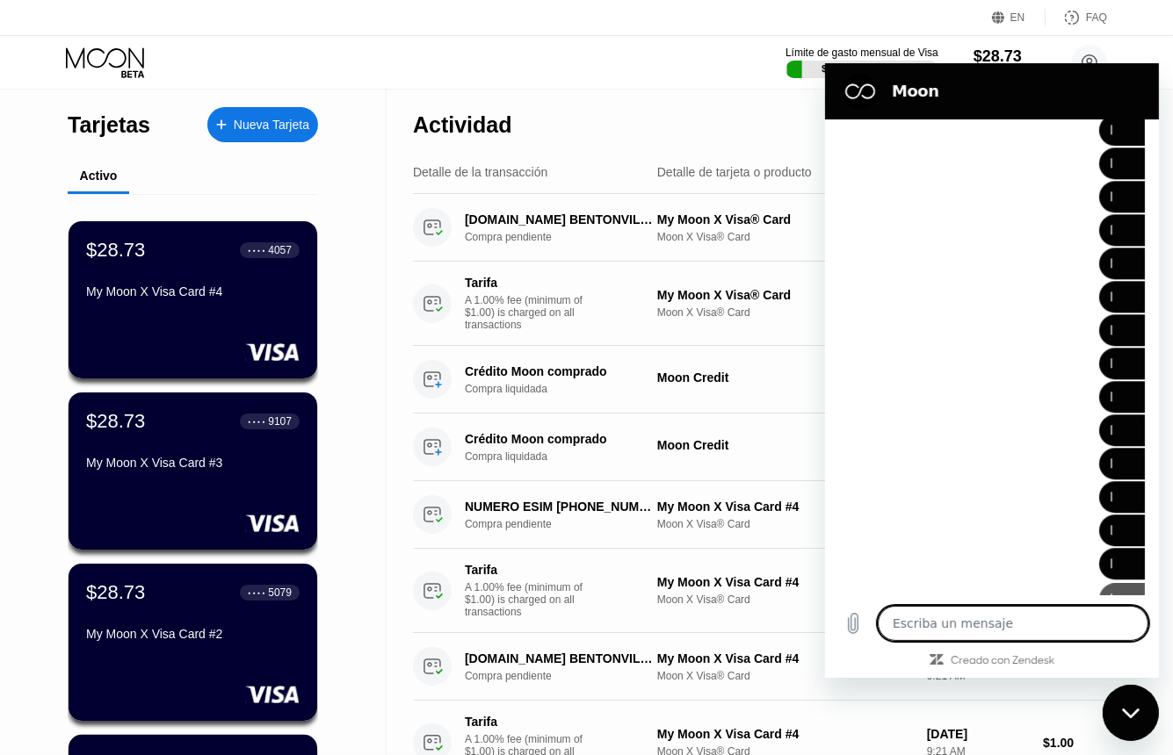
type textarea "x"
type textarea "k"
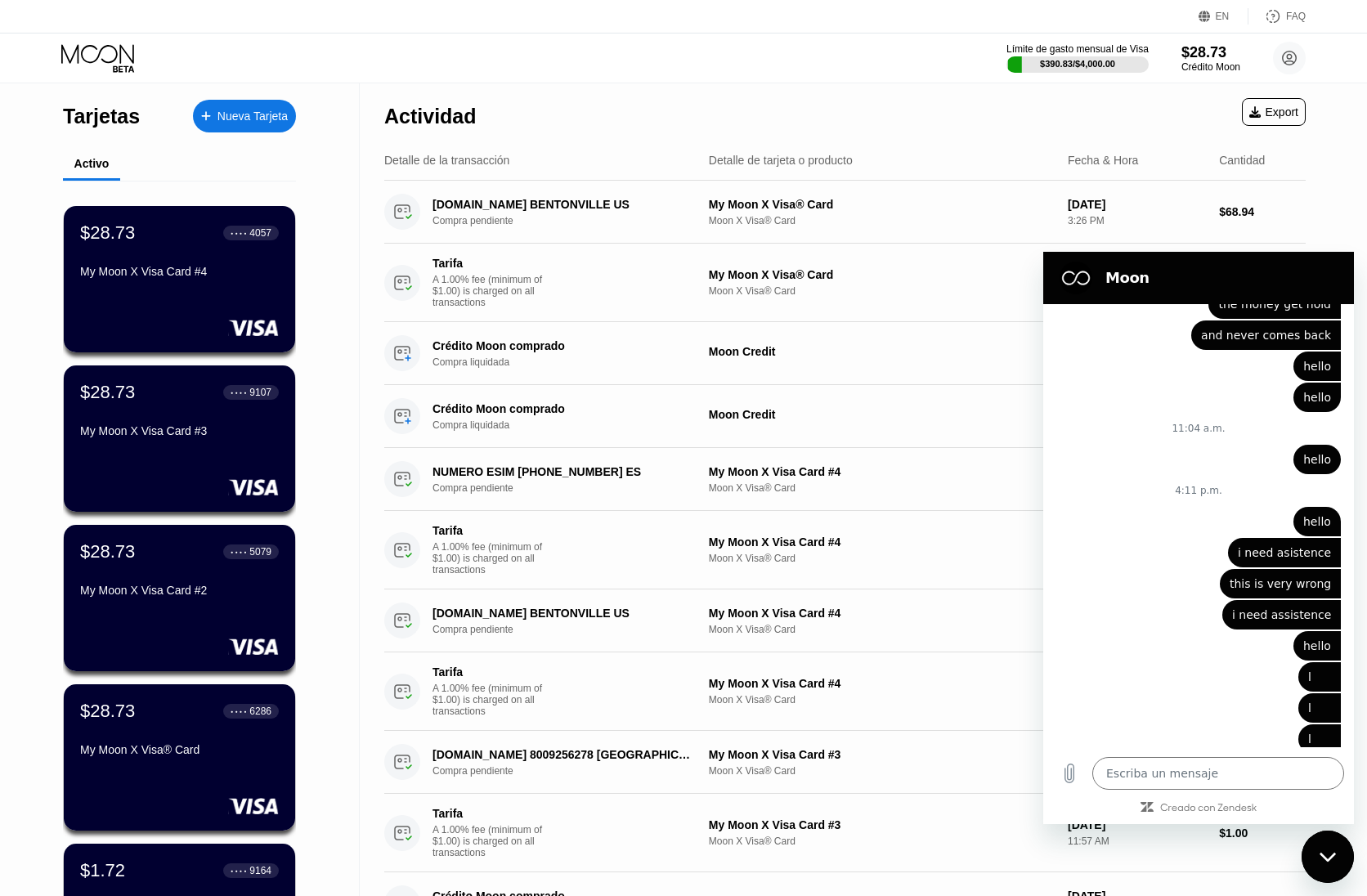
scroll to position [3154, 0]
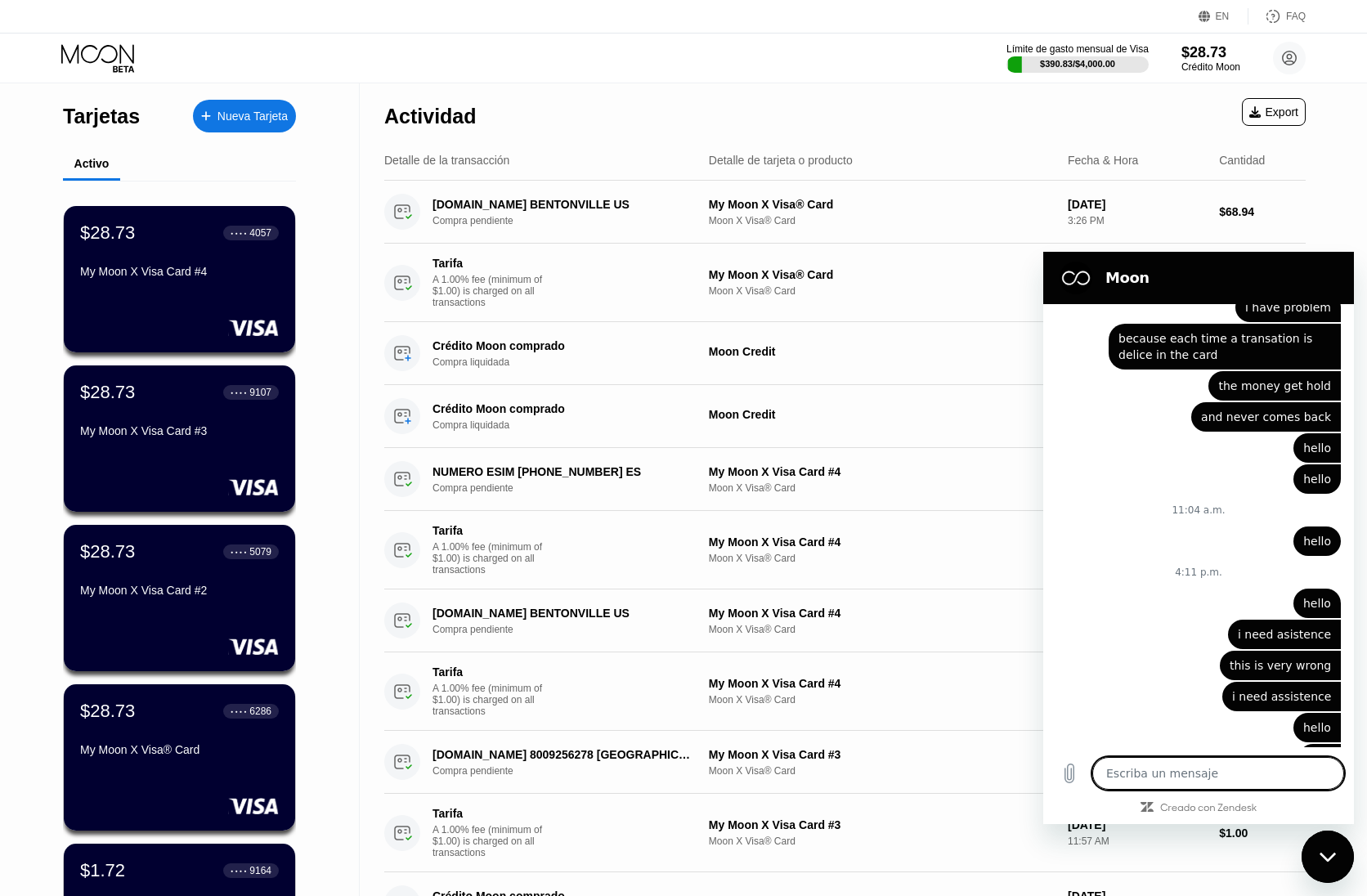
click at [1103, 702] on div "Cerrar ventana de mensajería" at bounding box center [1327, 856] width 49 height 49
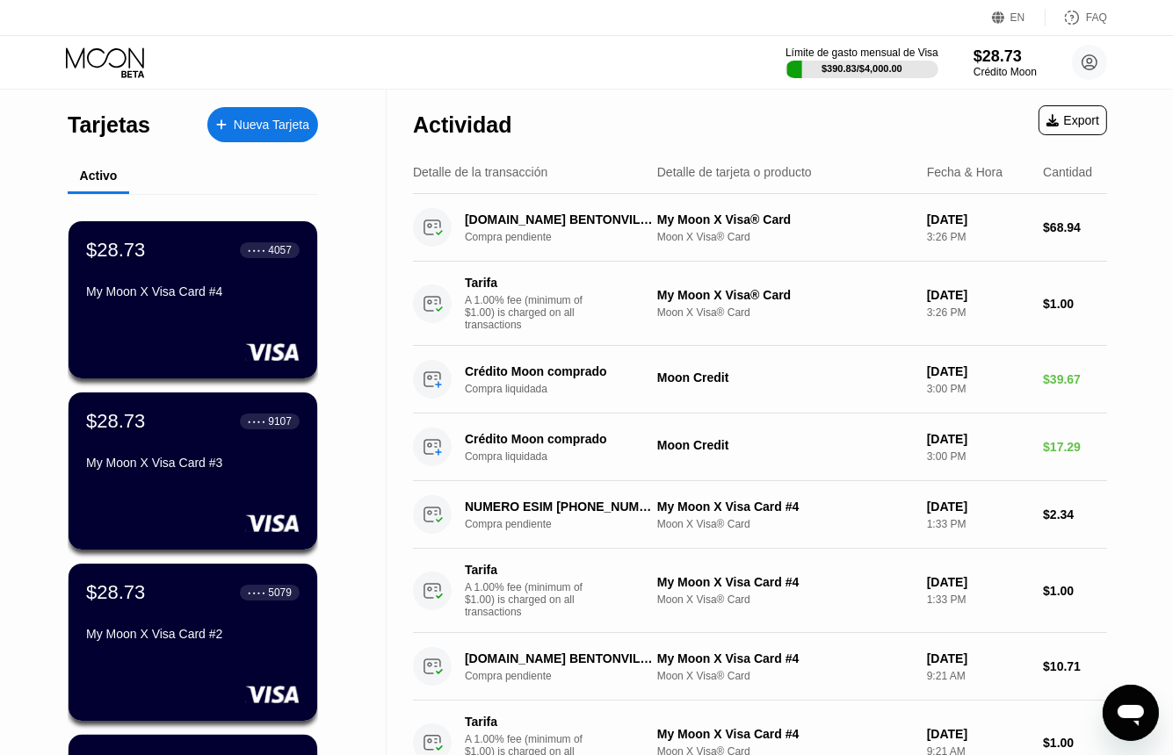
click at [1115, 720] on icon "Abrir ventana de mensajería" at bounding box center [1130, 712] width 32 height 32
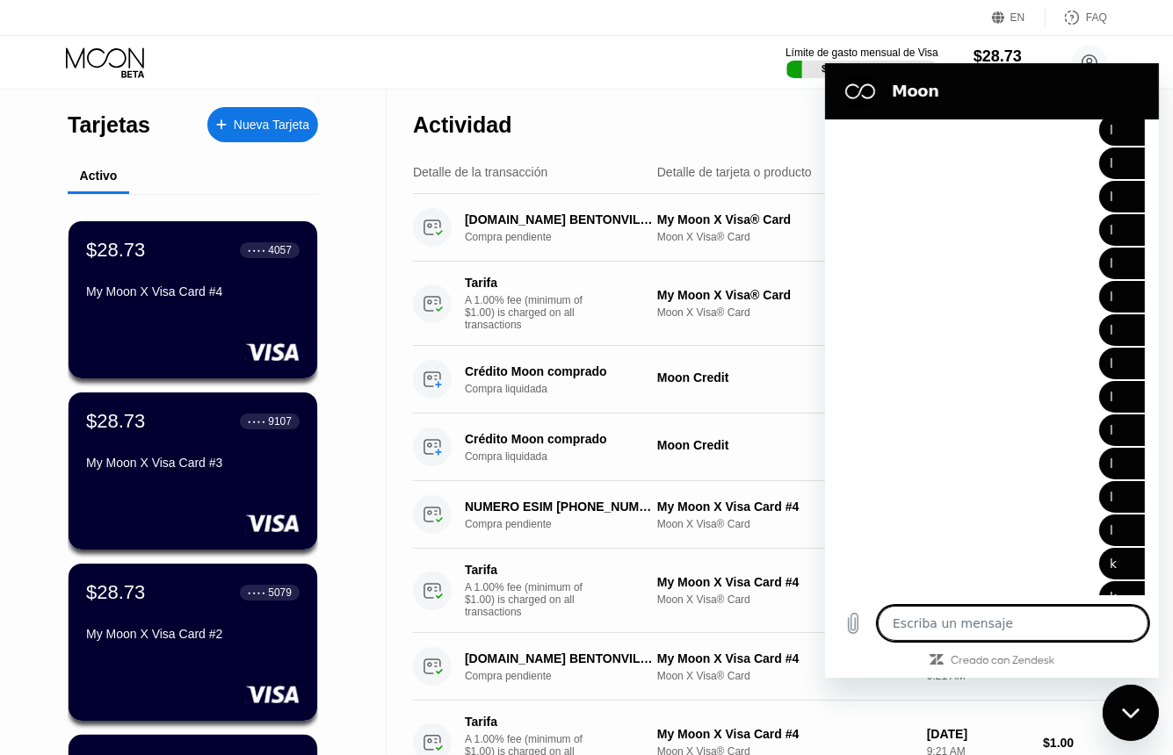
scroll to position [1644, 0]
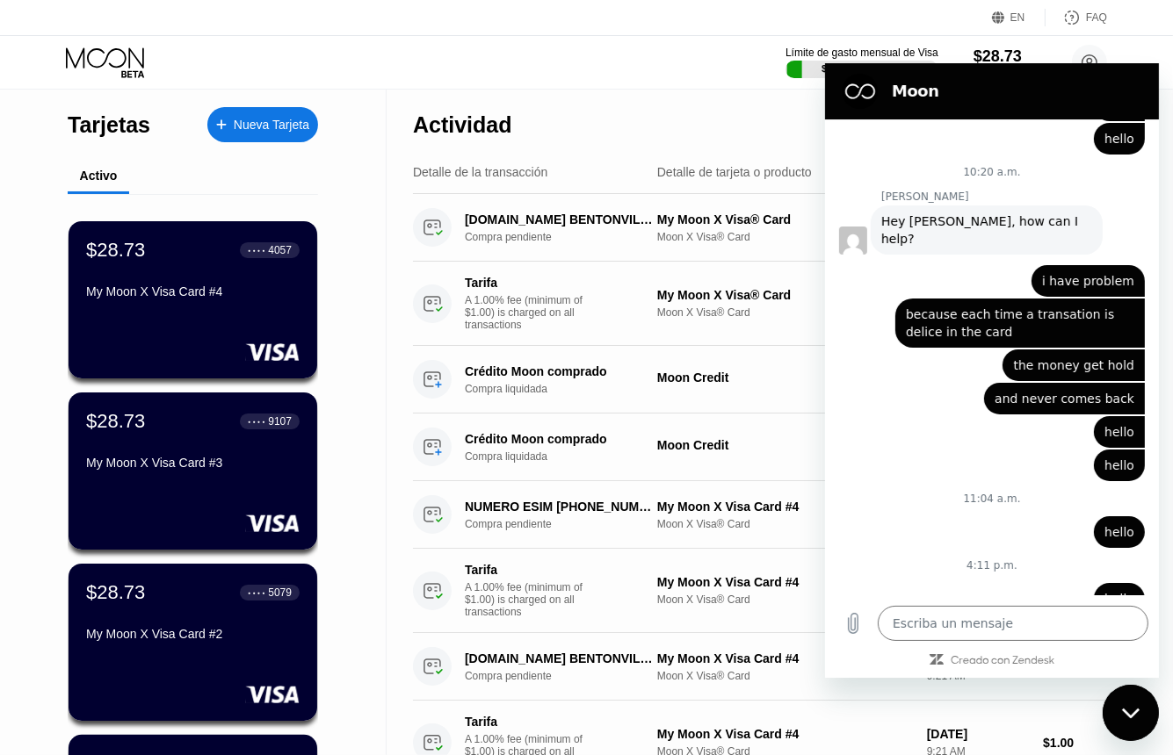
type textarea "x"
